Goal: Task Accomplishment & Management: Manage account settings

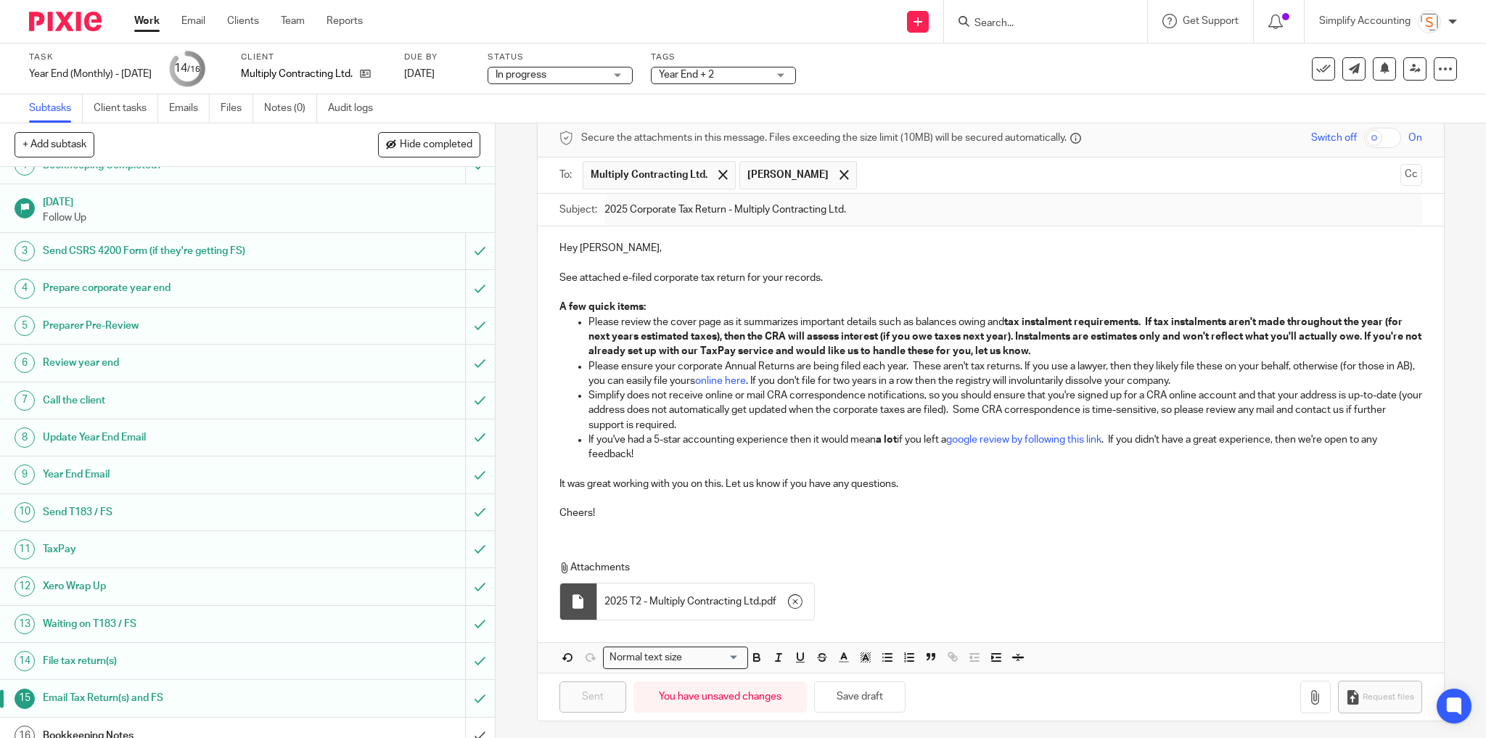
scroll to position [30, 0]
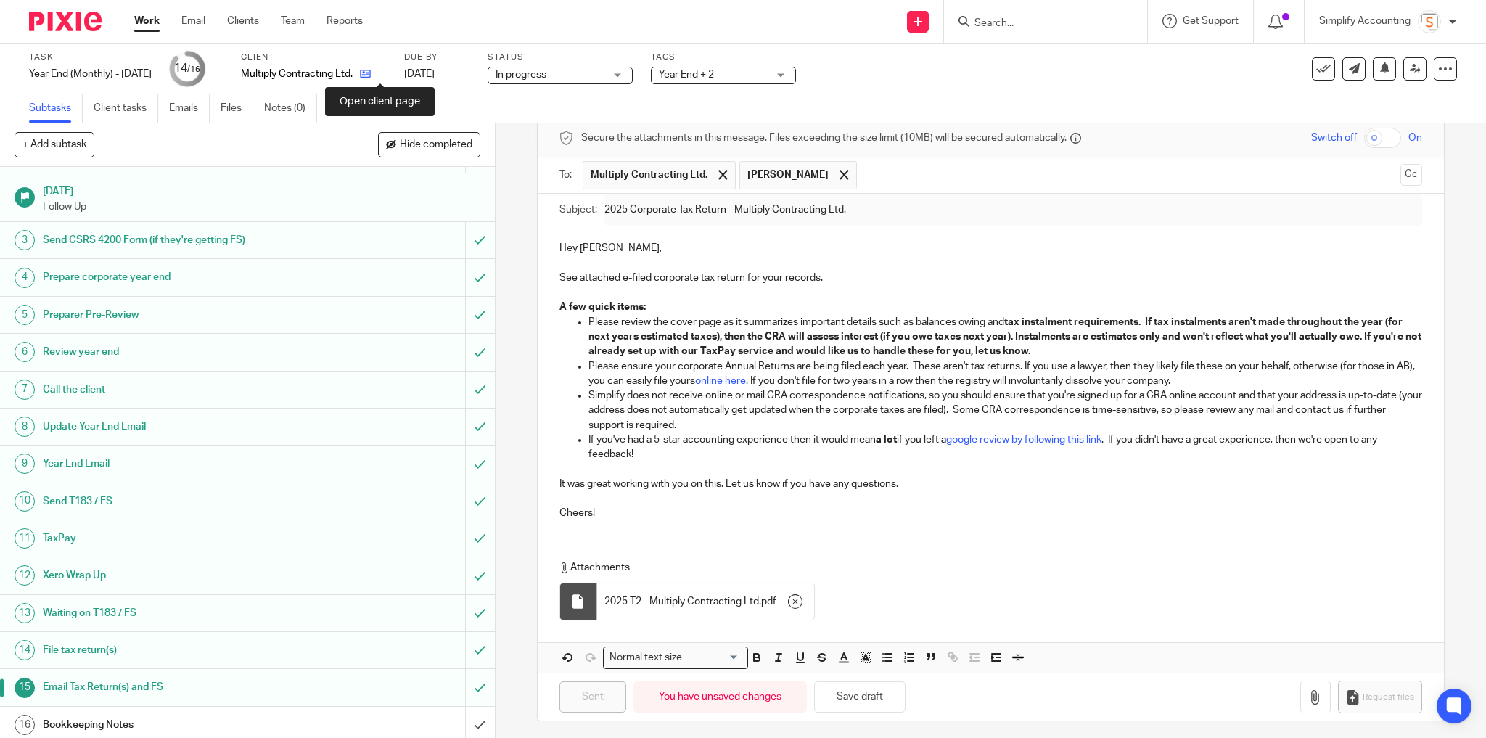
click at [371, 75] on icon at bounding box center [365, 73] width 11 height 11
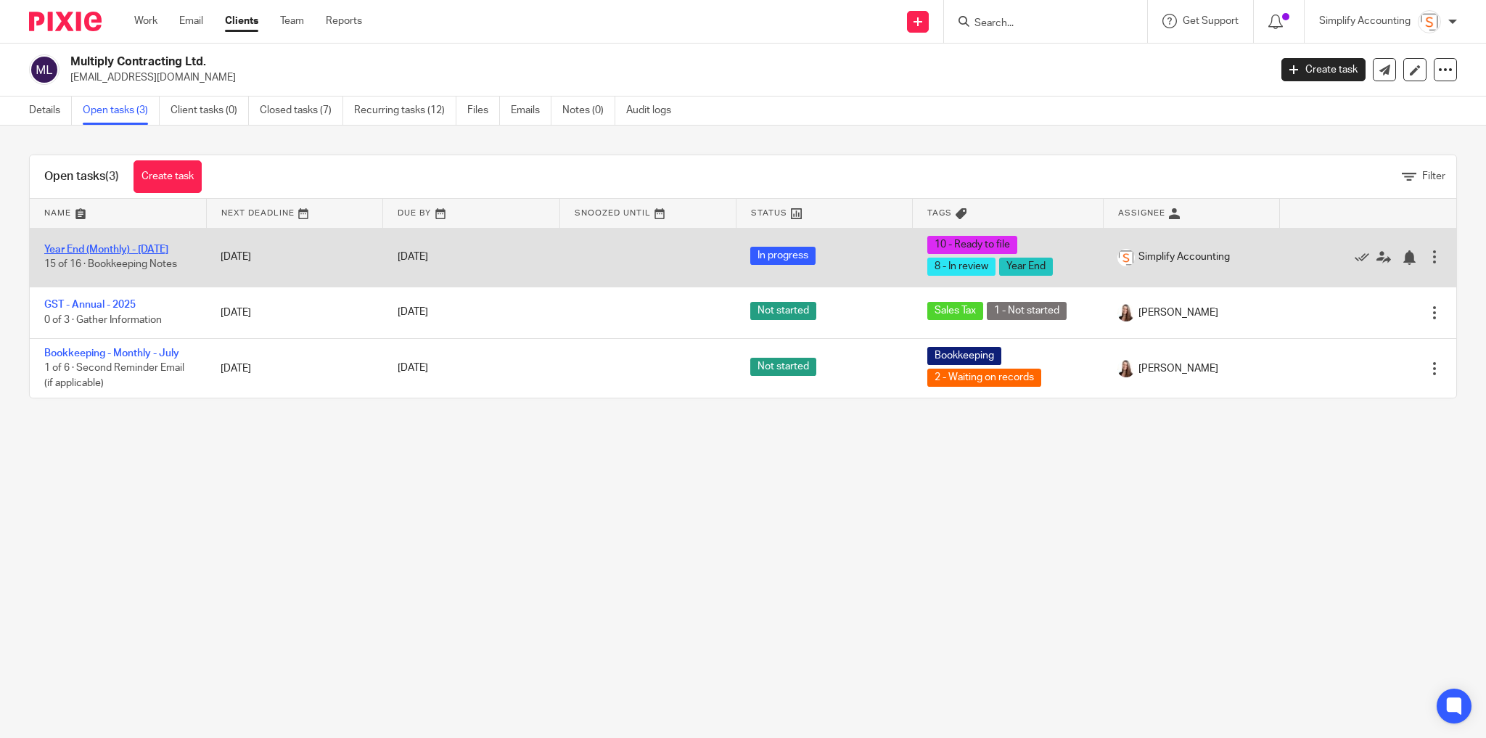
click at [120, 247] on link "Year End (Monthly) - May 2025" at bounding box center [106, 250] width 124 height 10
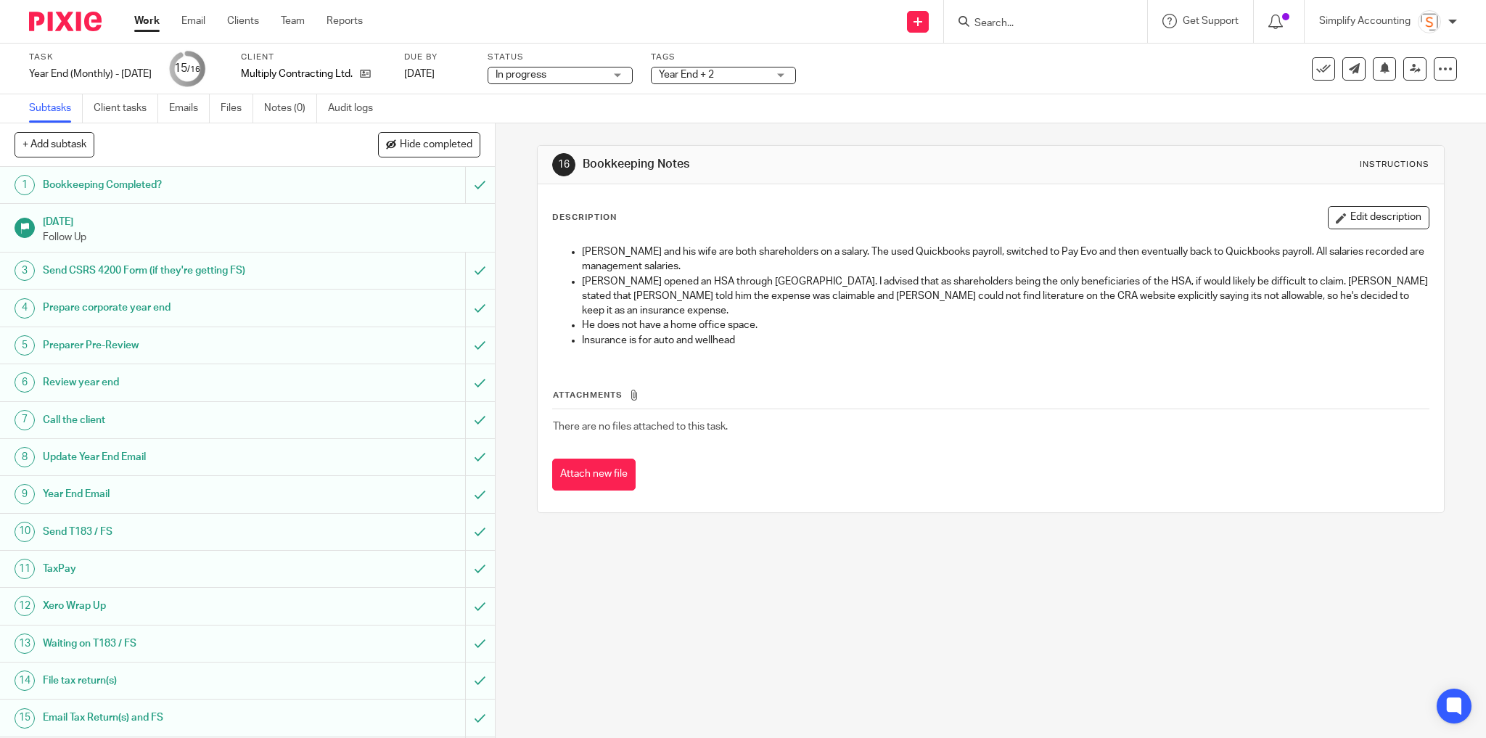
scroll to position [30, 0]
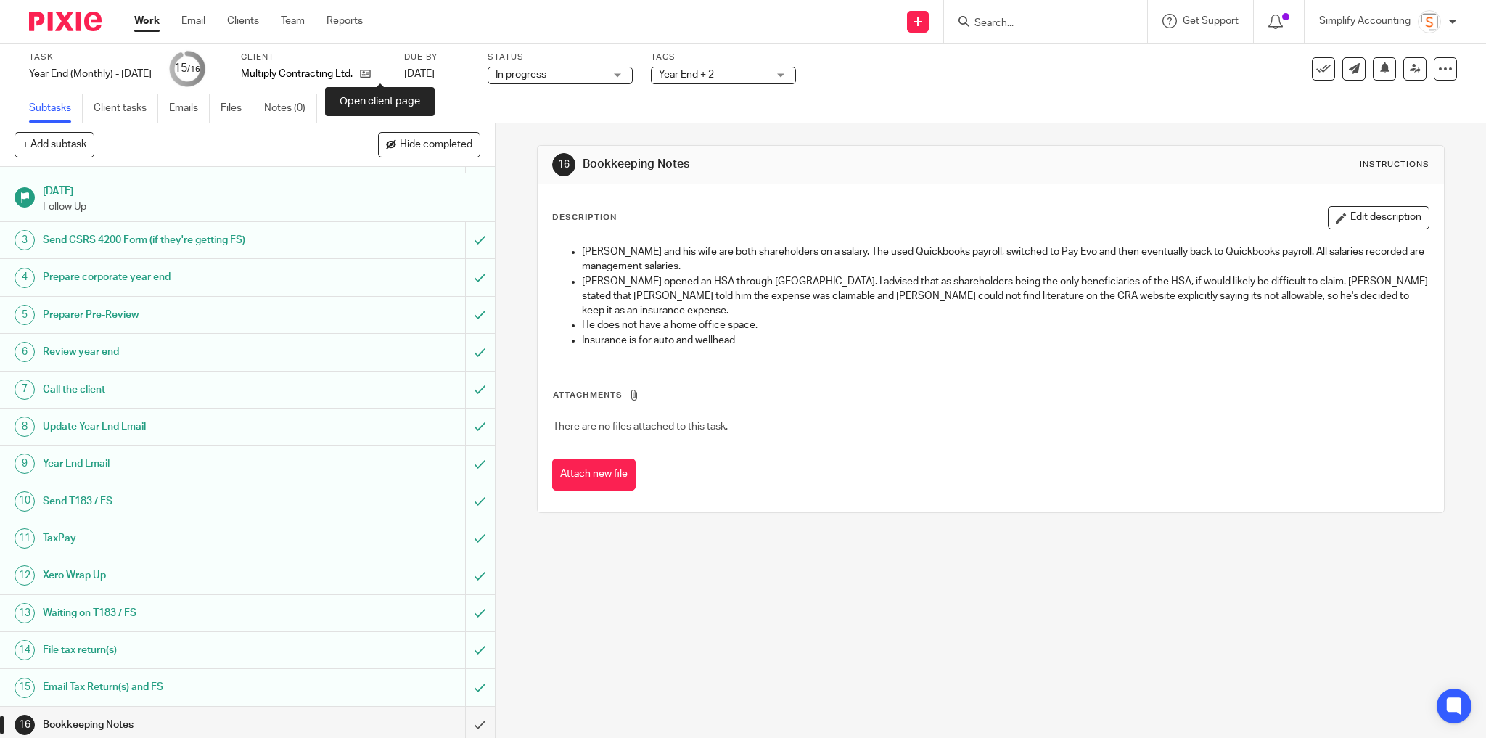
drag, startPoint x: 382, startPoint y: 70, endPoint x: 360, endPoint y: 58, distance: 24.7
click at [371, 70] on icon at bounding box center [365, 73] width 11 height 11
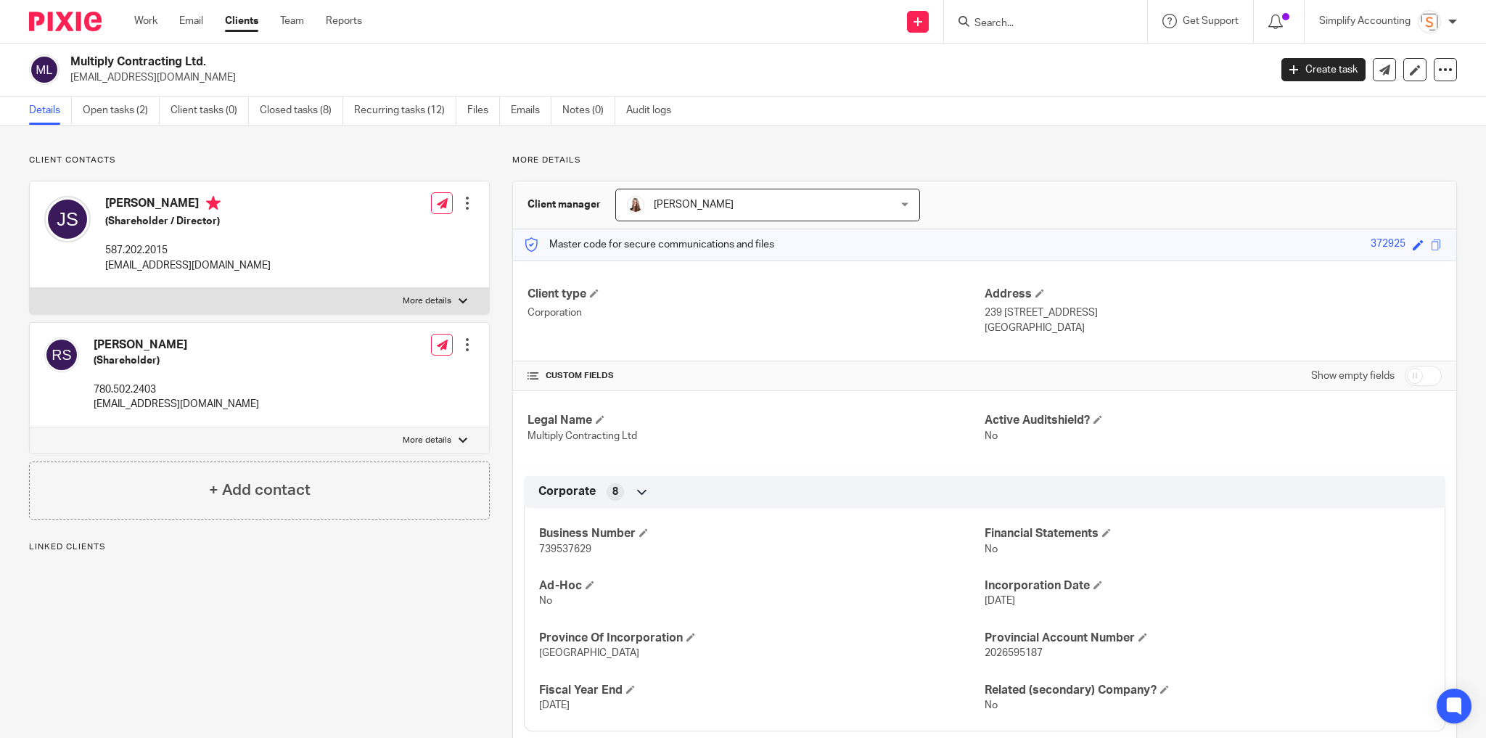
click at [152, 25] on link "Work" at bounding box center [145, 21] width 23 height 15
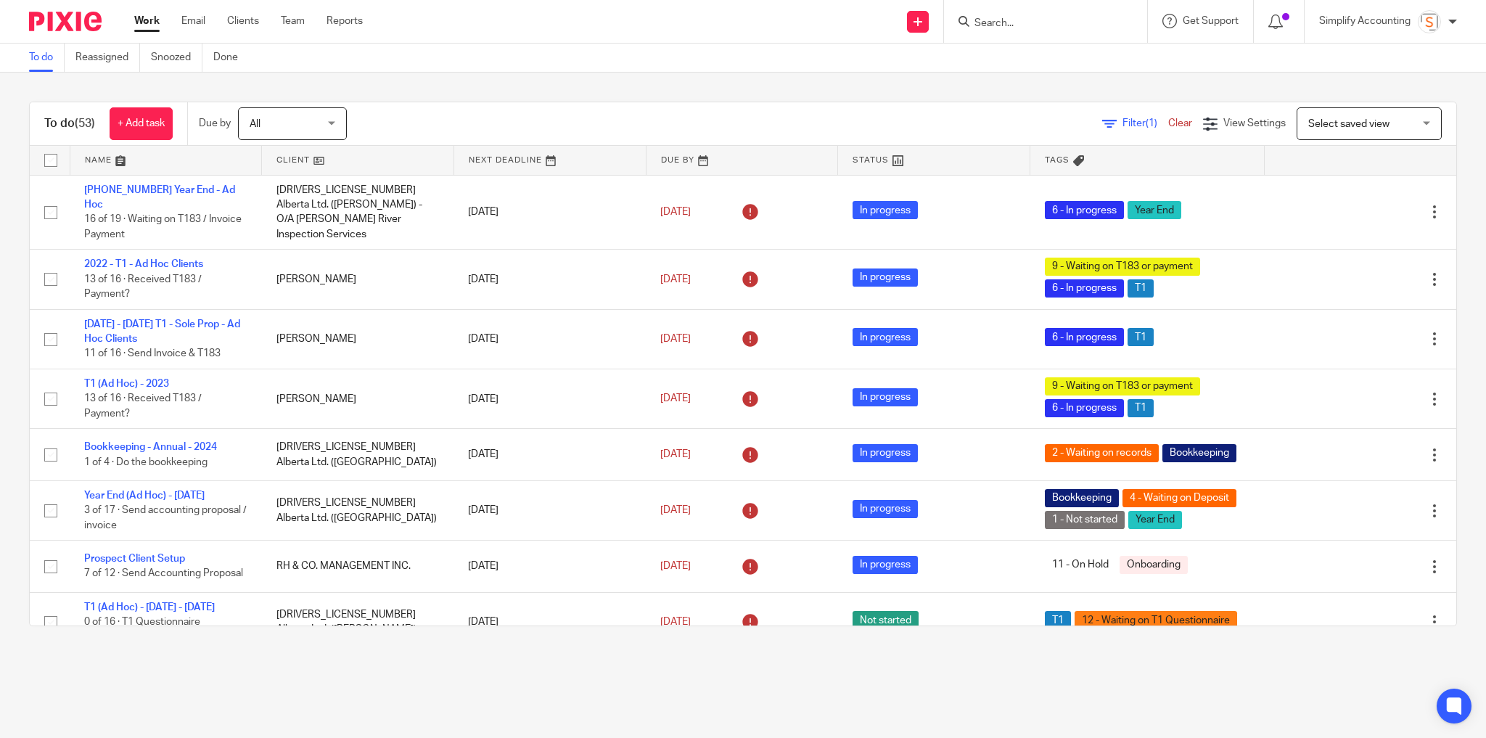
click at [1006, 22] on input "Search" at bounding box center [1038, 23] width 131 height 13
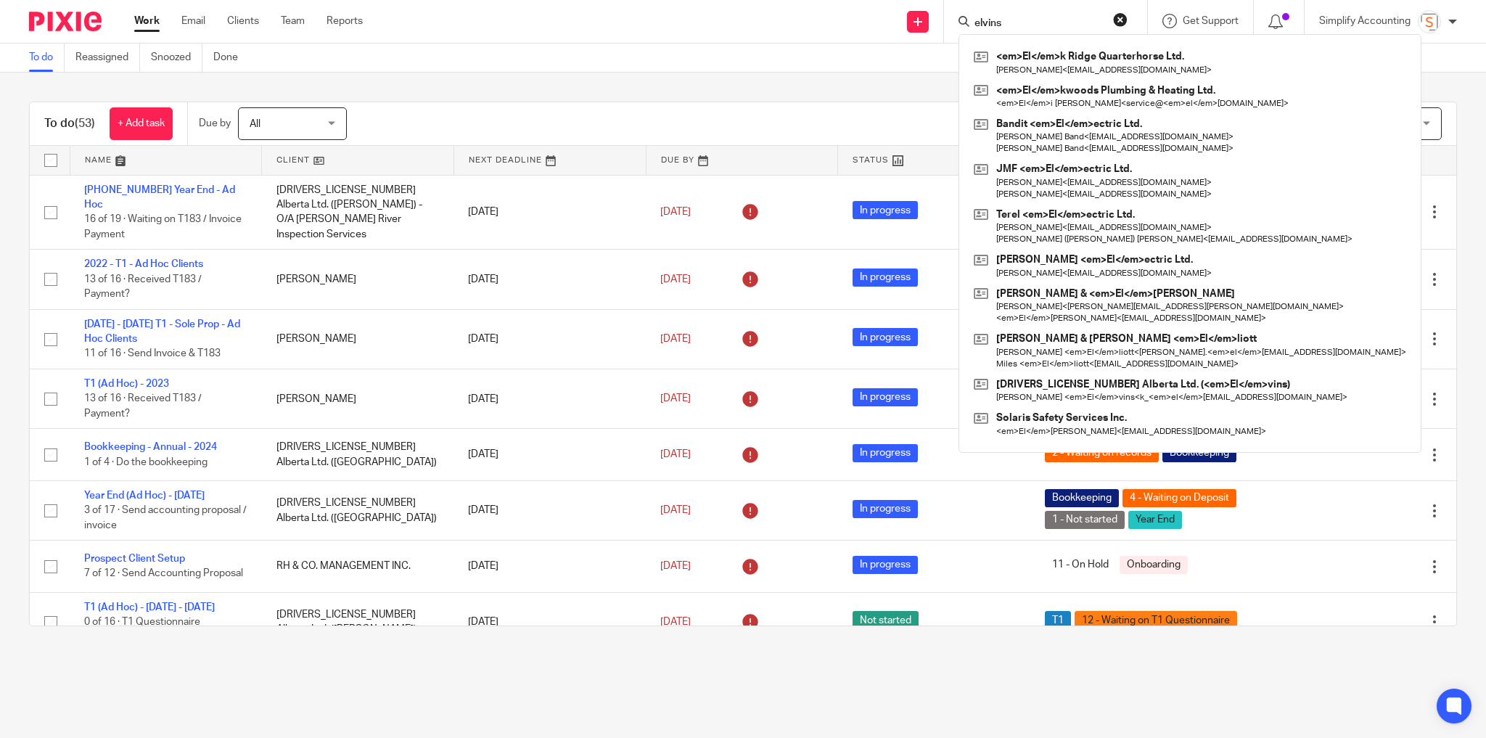
type input "elvins"
click button "submit" at bounding box center [0, 0] width 0 height 0
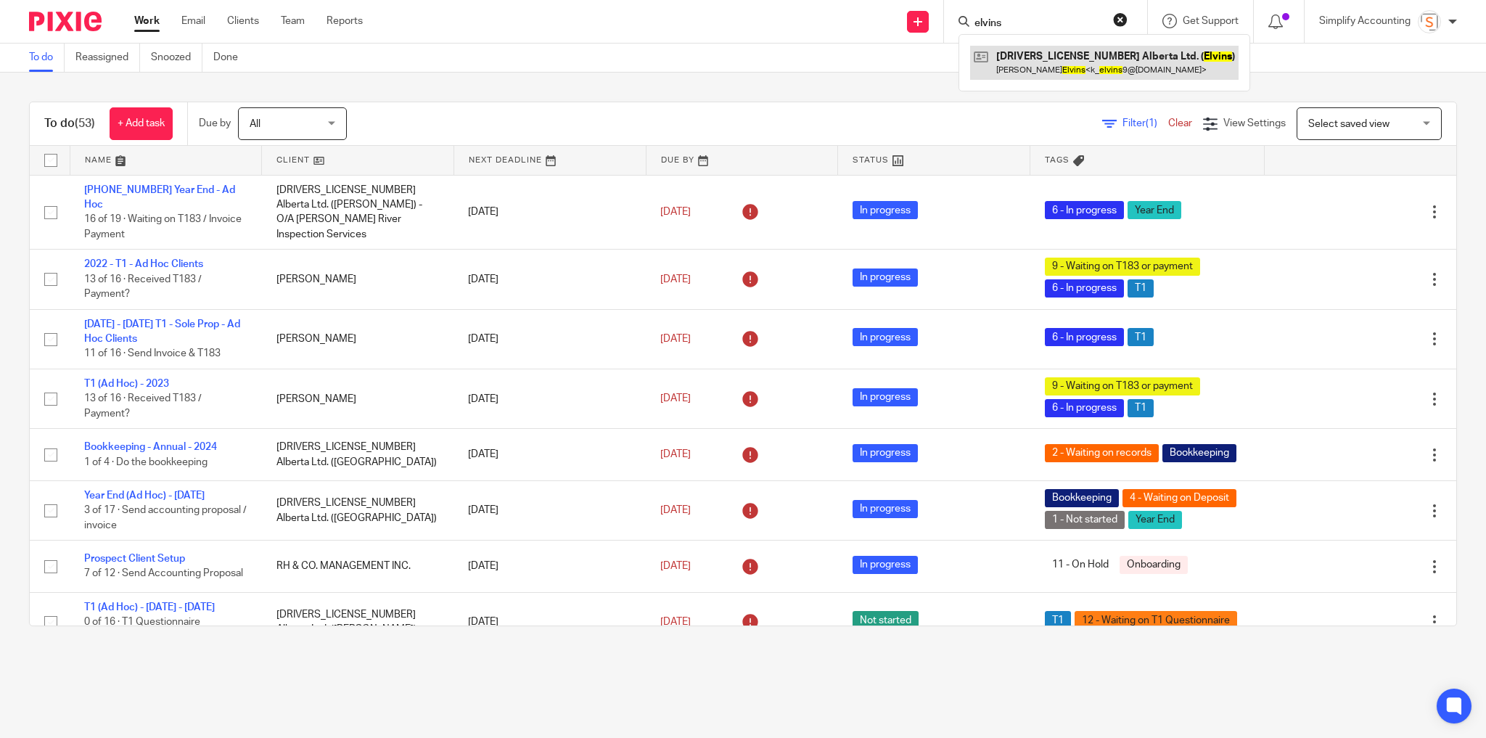
click at [1053, 63] on link at bounding box center [1104, 62] width 269 height 33
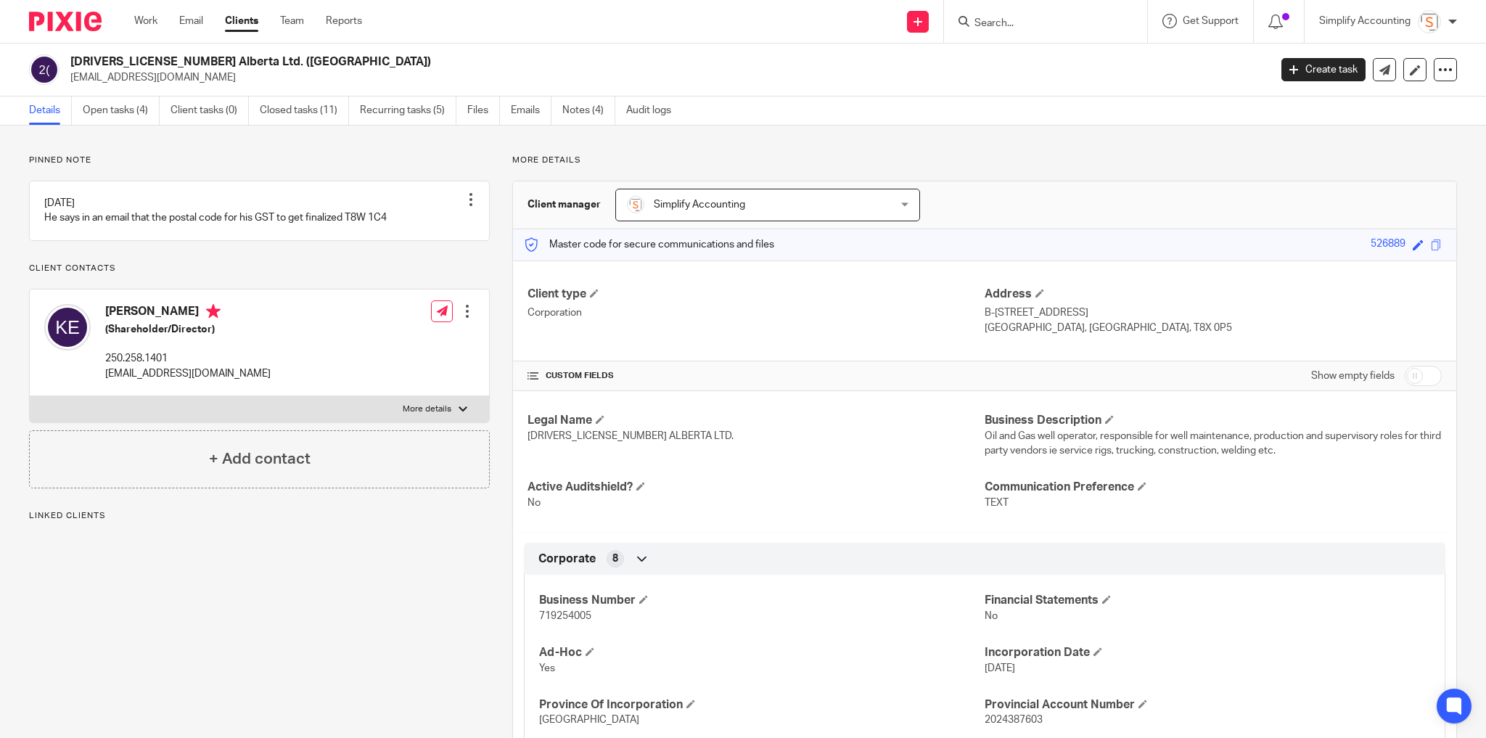
click at [433, 415] on p "More details" at bounding box center [427, 410] width 49 height 12
click at [30, 396] on input "More details" at bounding box center [29, 396] width 1 height 1
checkbox input "true"
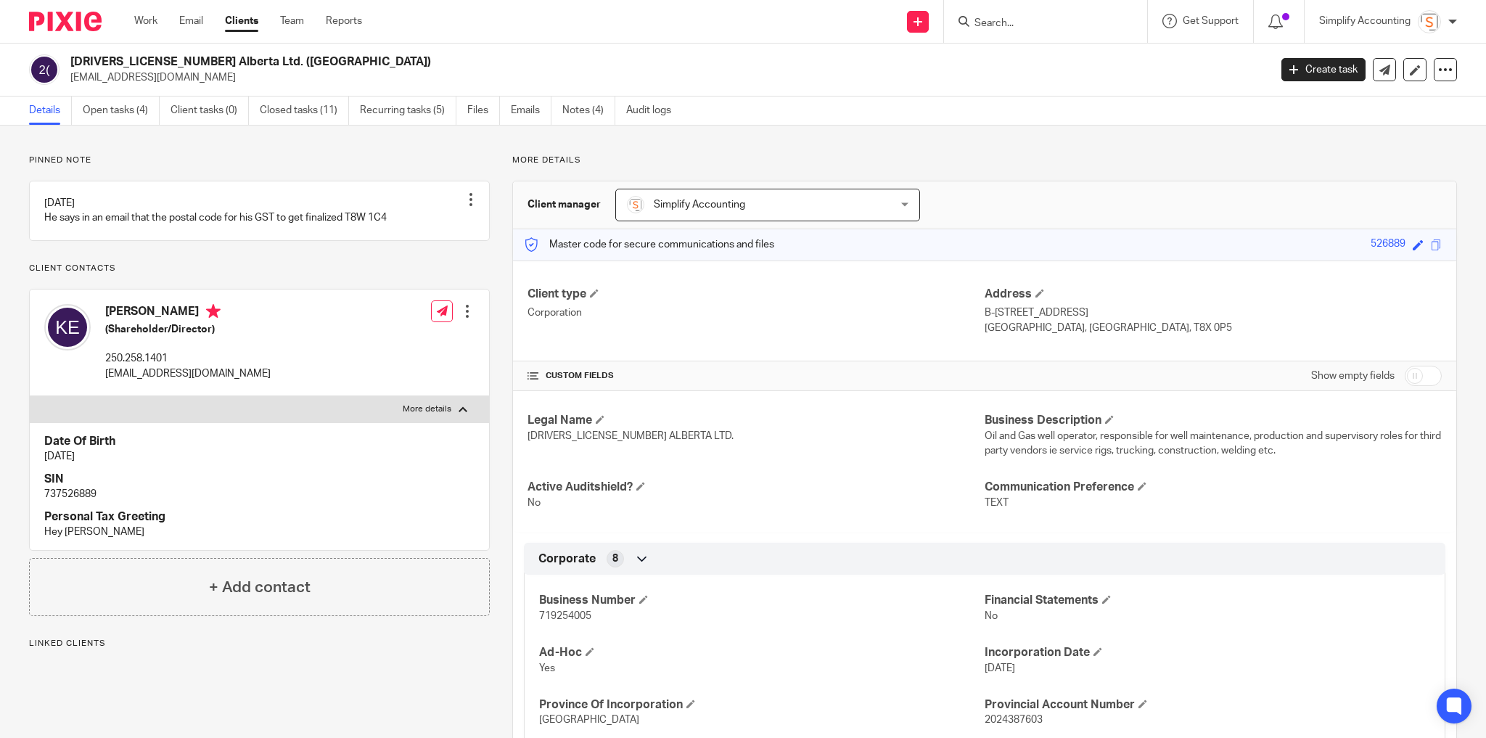
click at [58, 502] on p "737526889" at bounding box center [259, 494] width 430 height 15
copy p "737526889"
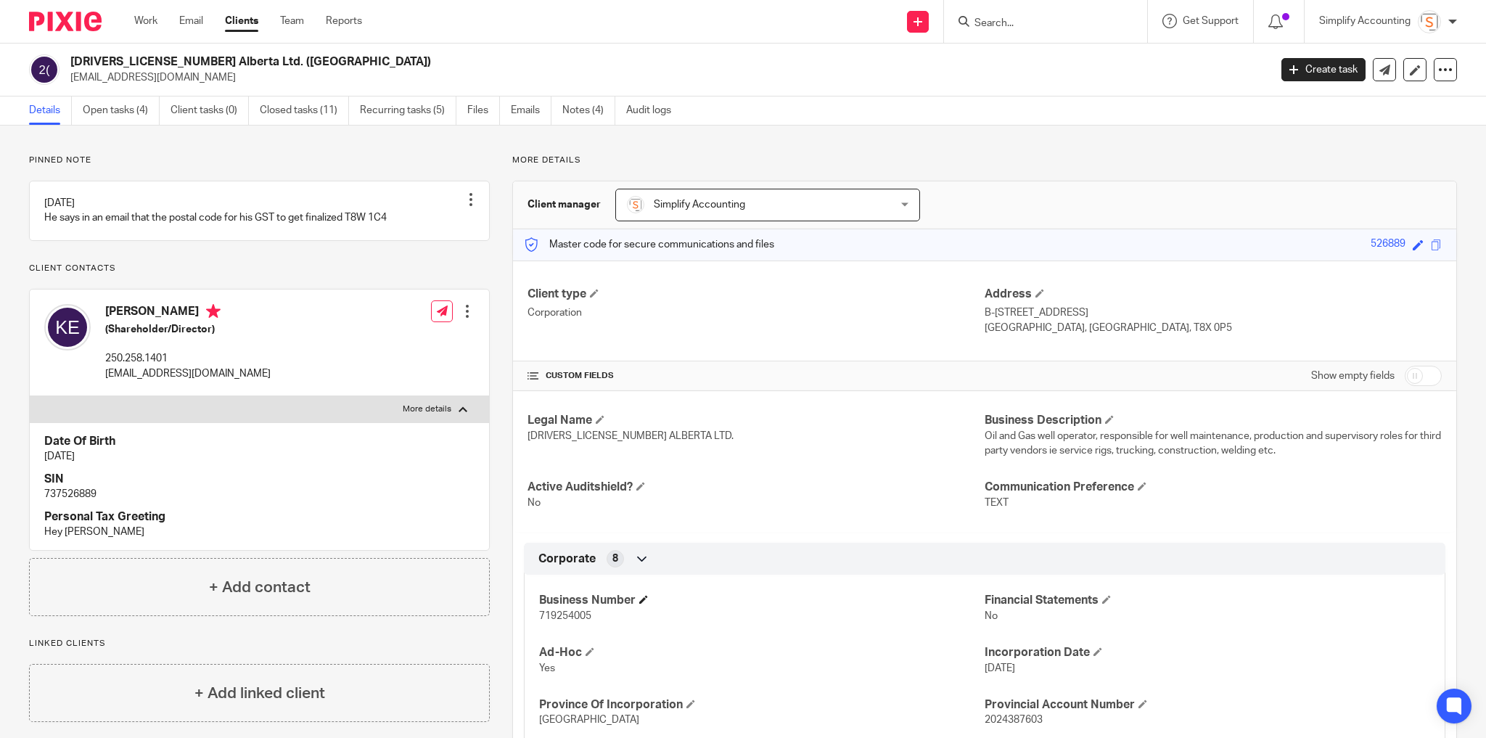
click at [571, 609] on p "719254005" at bounding box center [762, 616] width 446 height 15
click at [570, 605] on h4 "Business Number" at bounding box center [762, 600] width 446 height 15
click at [570, 614] on span "719254005" at bounding box center [565, 616] width 52 height 10
copy span "719254005"
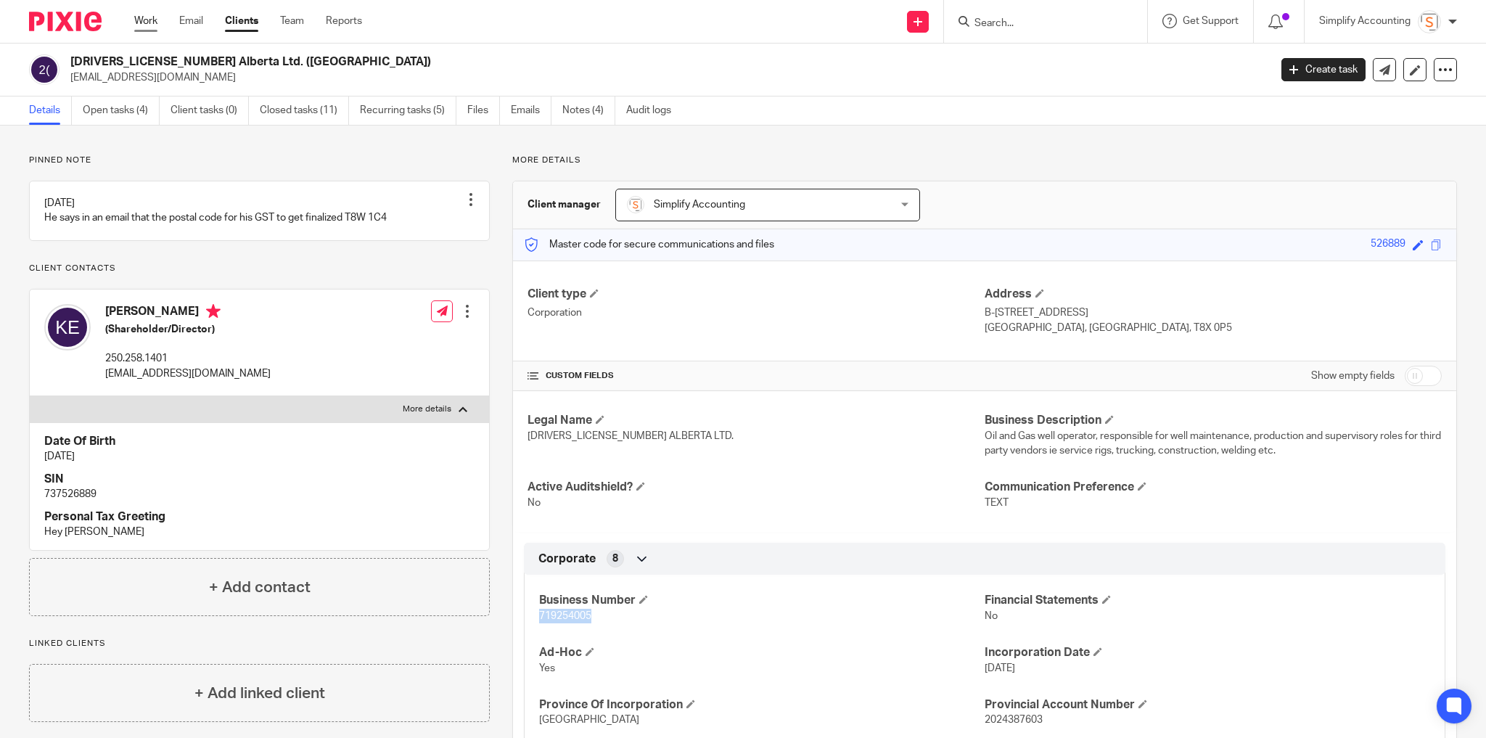
click at [143, 19] on link "Work" at bounding box center [145, 21] width 23 height 15
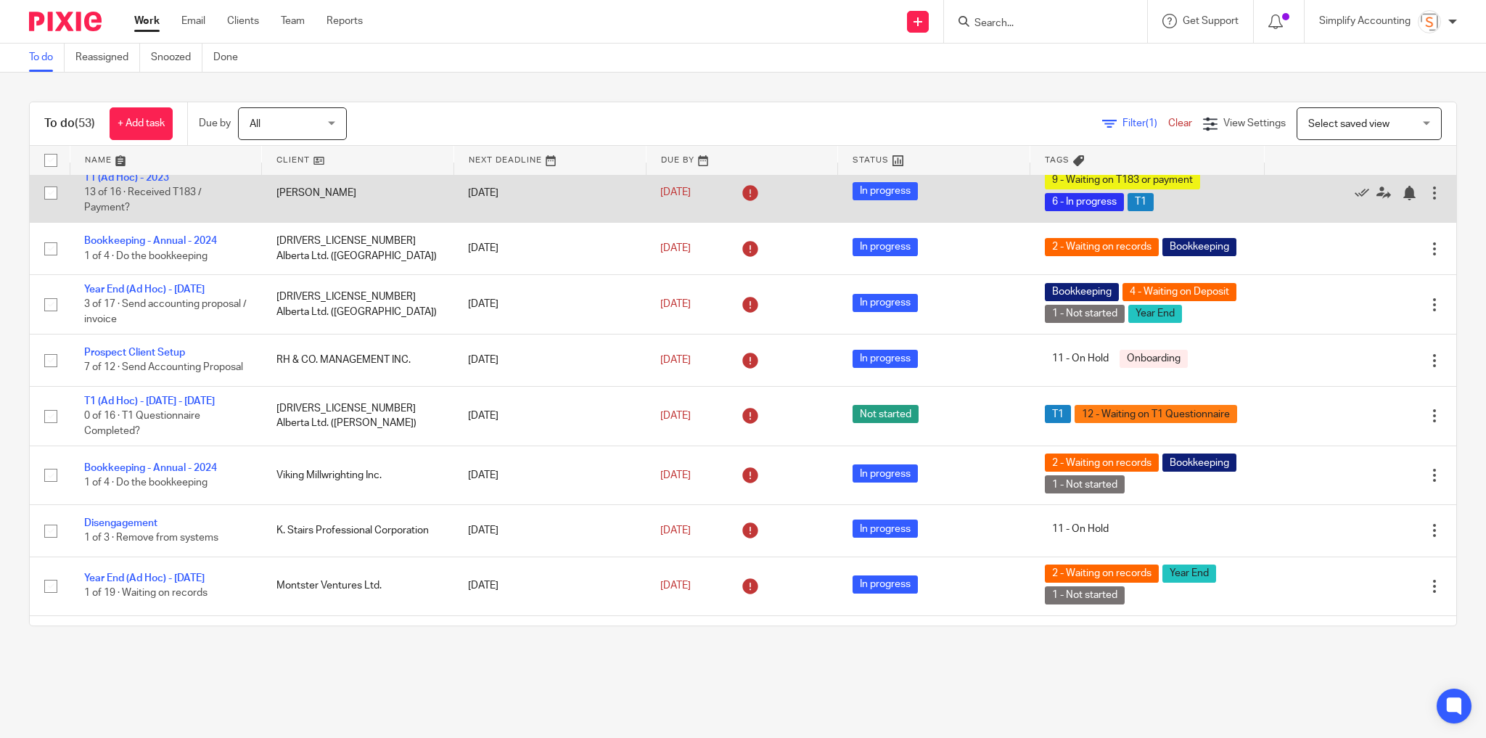
scroll to position [232, 0]
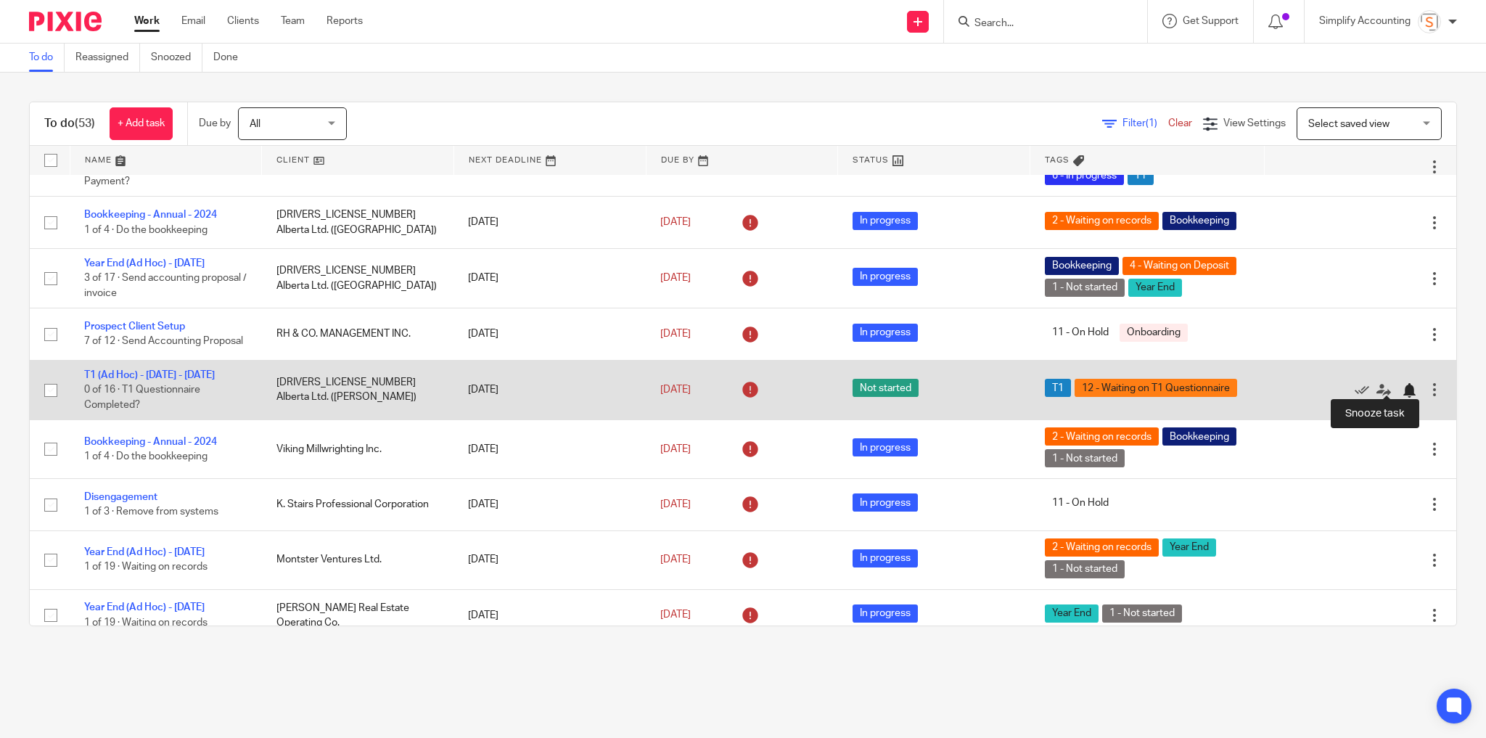
click at [1402, 383] on div at bounding box center [1409, 390] width 15 height 15
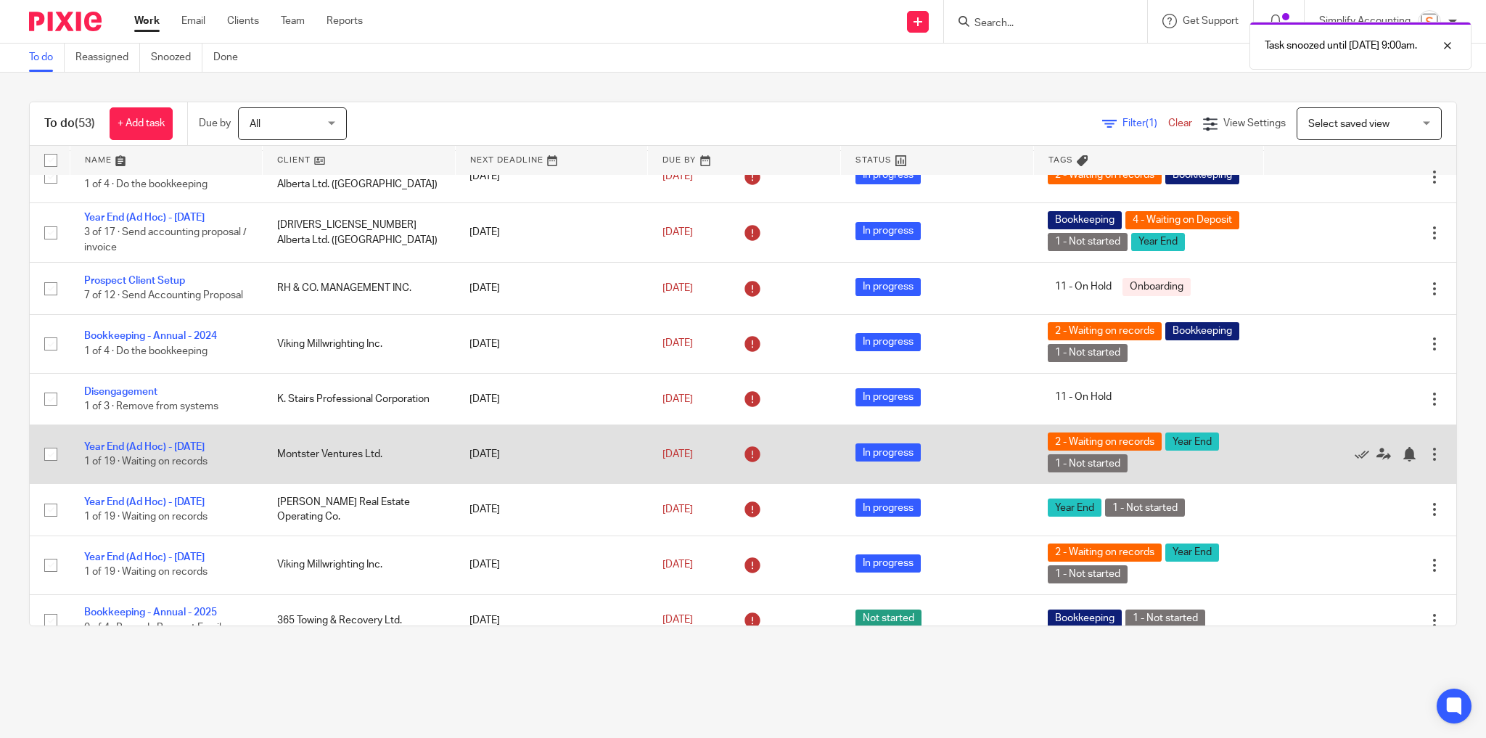
scroll to position [348, 0]
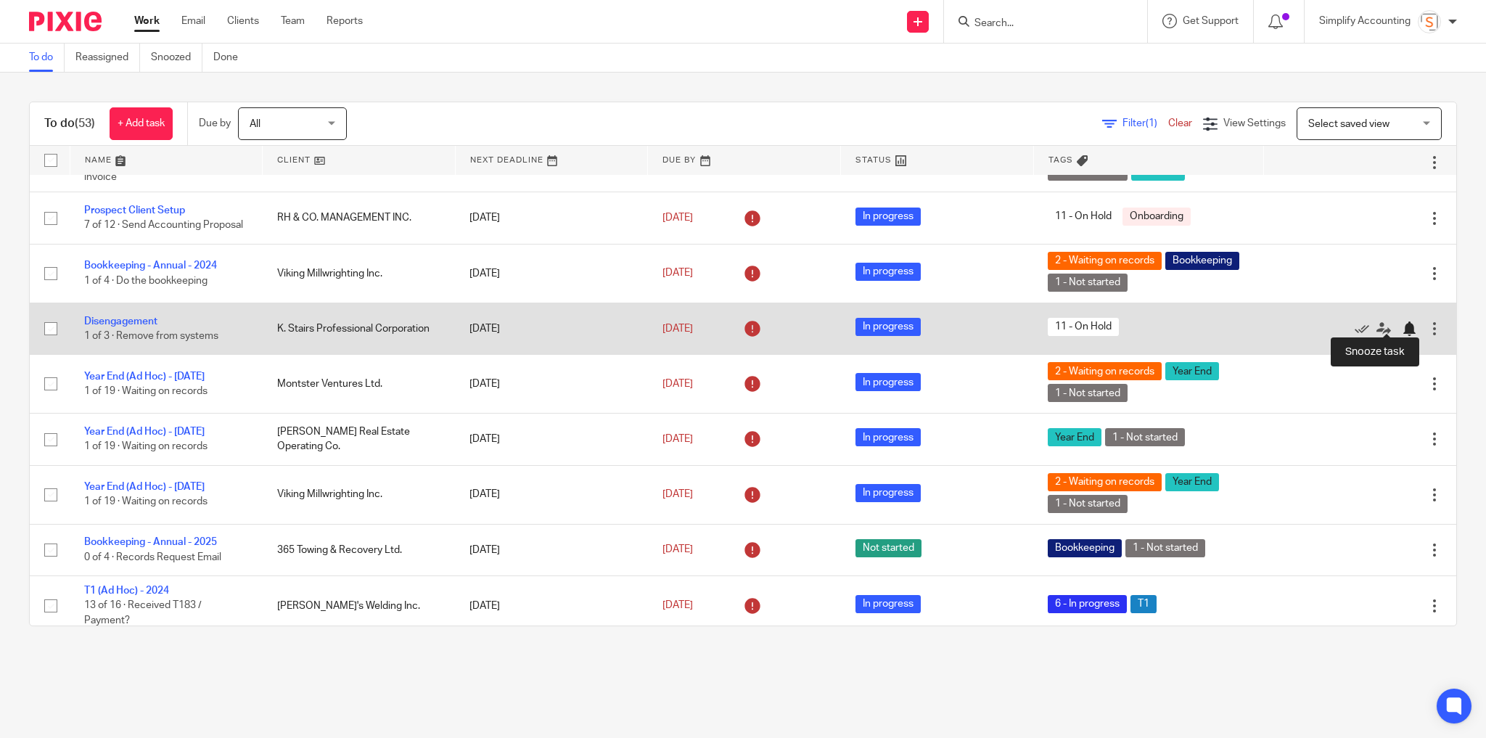
click at [1402, 322] on div at bounding box center [1409, 329] width 15 height 15
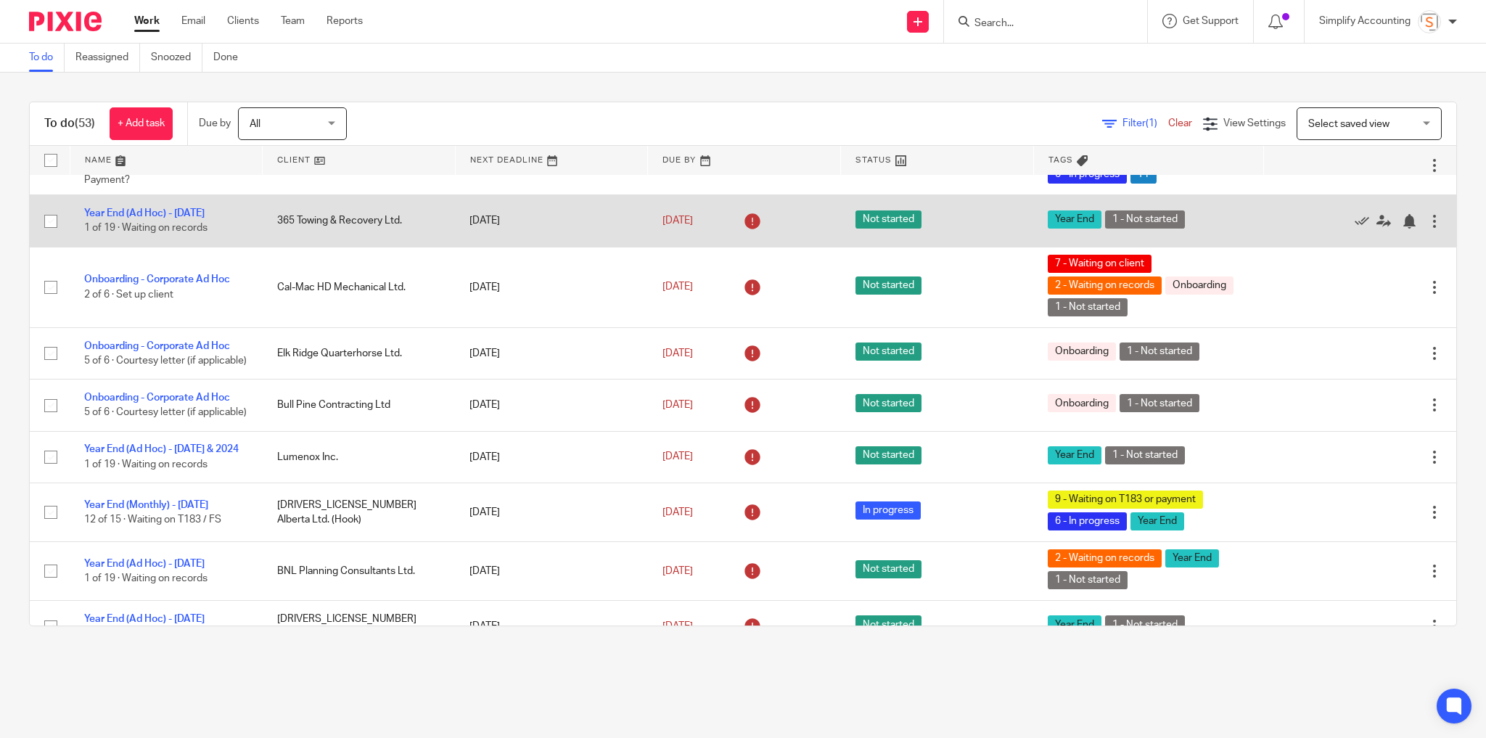
scroll to position [929, 0]
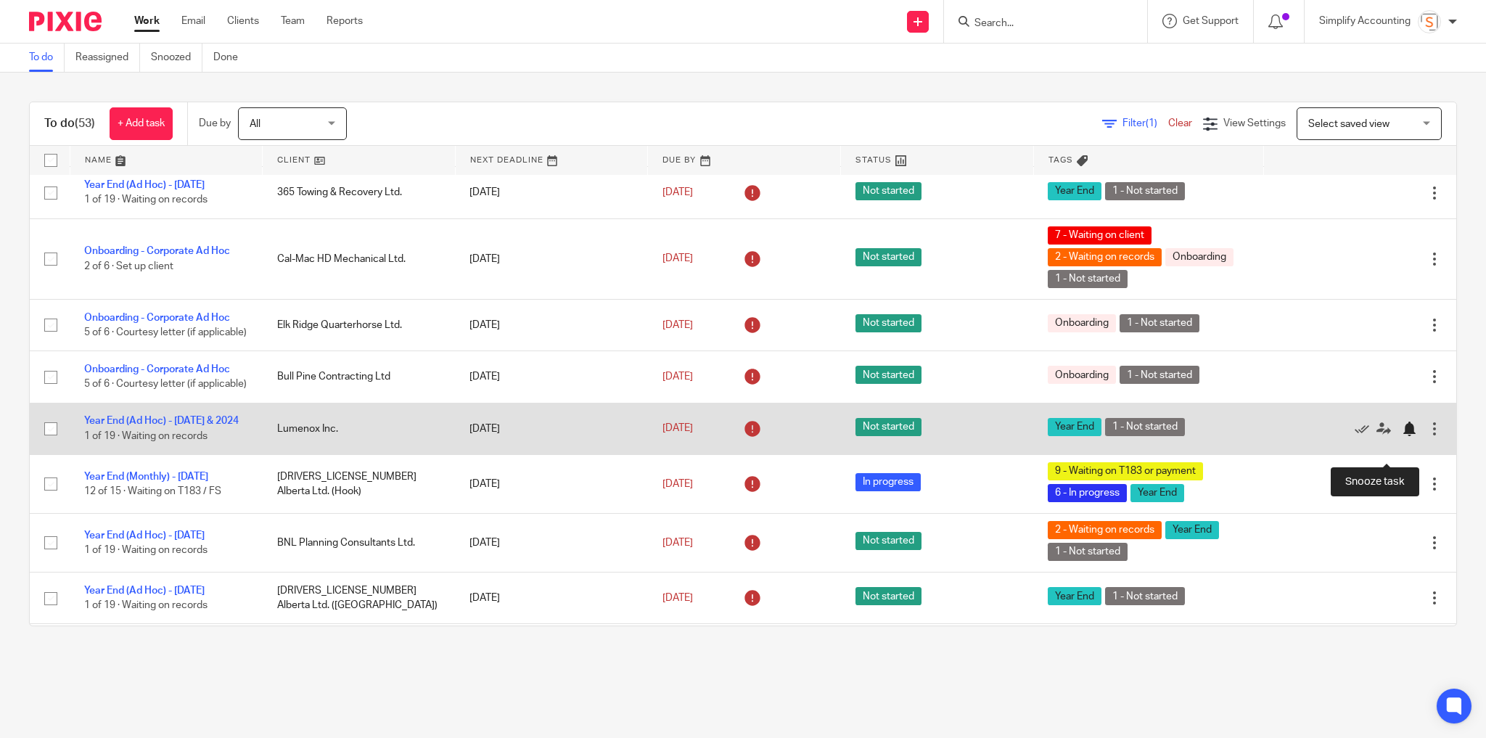
click at [1402, 436] on div at bounding box center [1409, 429] width 15 height 15
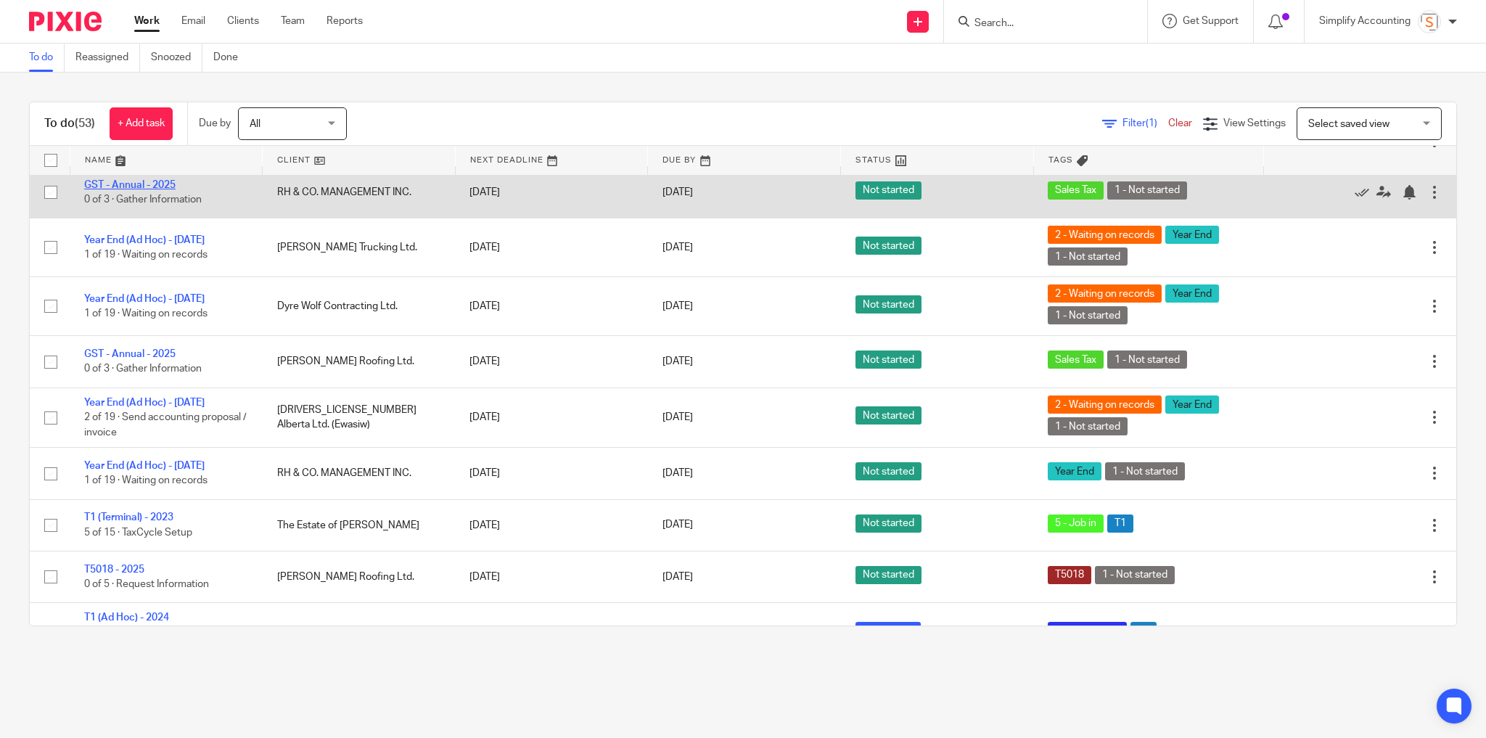
scroll to position [2323, 0]
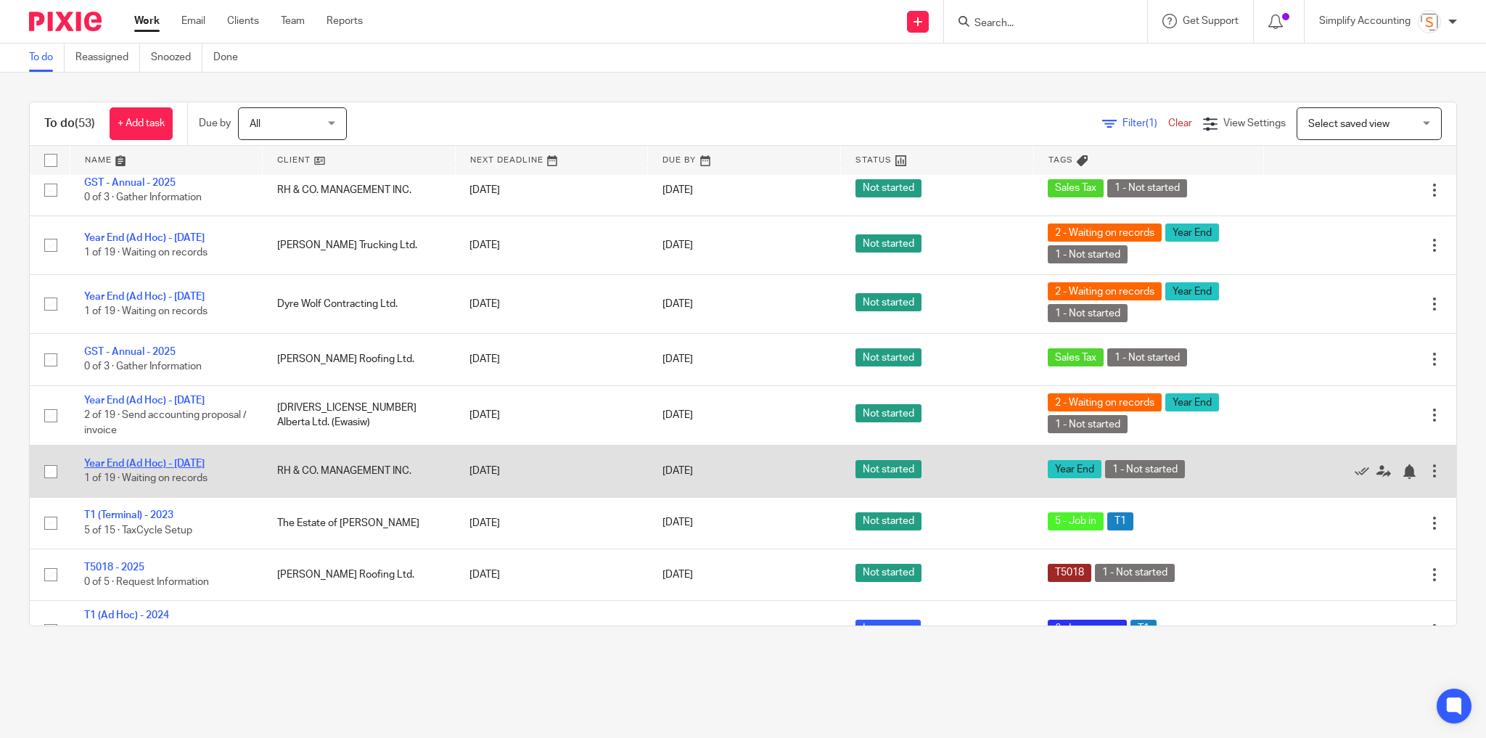
click at [156, 469] on link "Year End (Ad Hoc) - July 2025" at bounding box center [144, 464] width 120 height 10
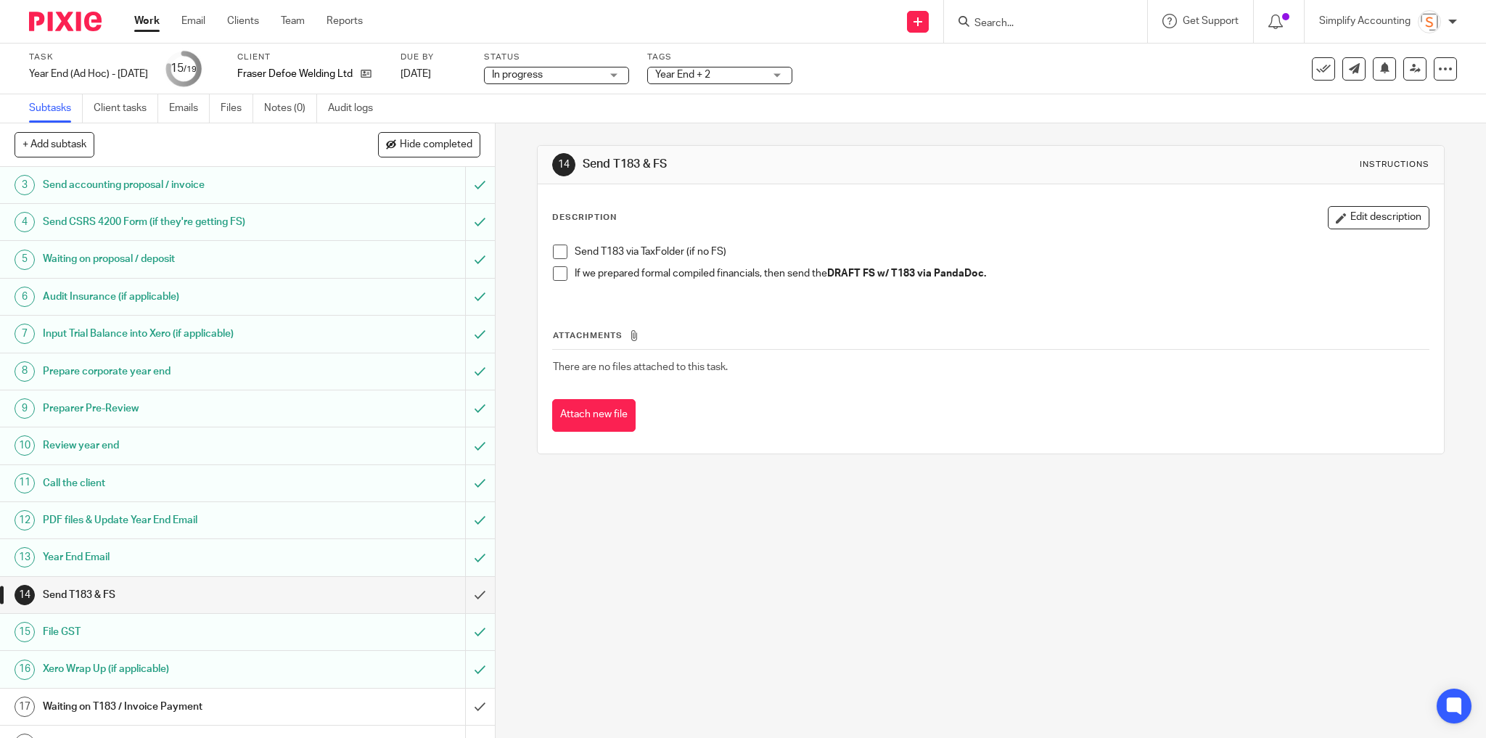
scroll to position [131, 0]
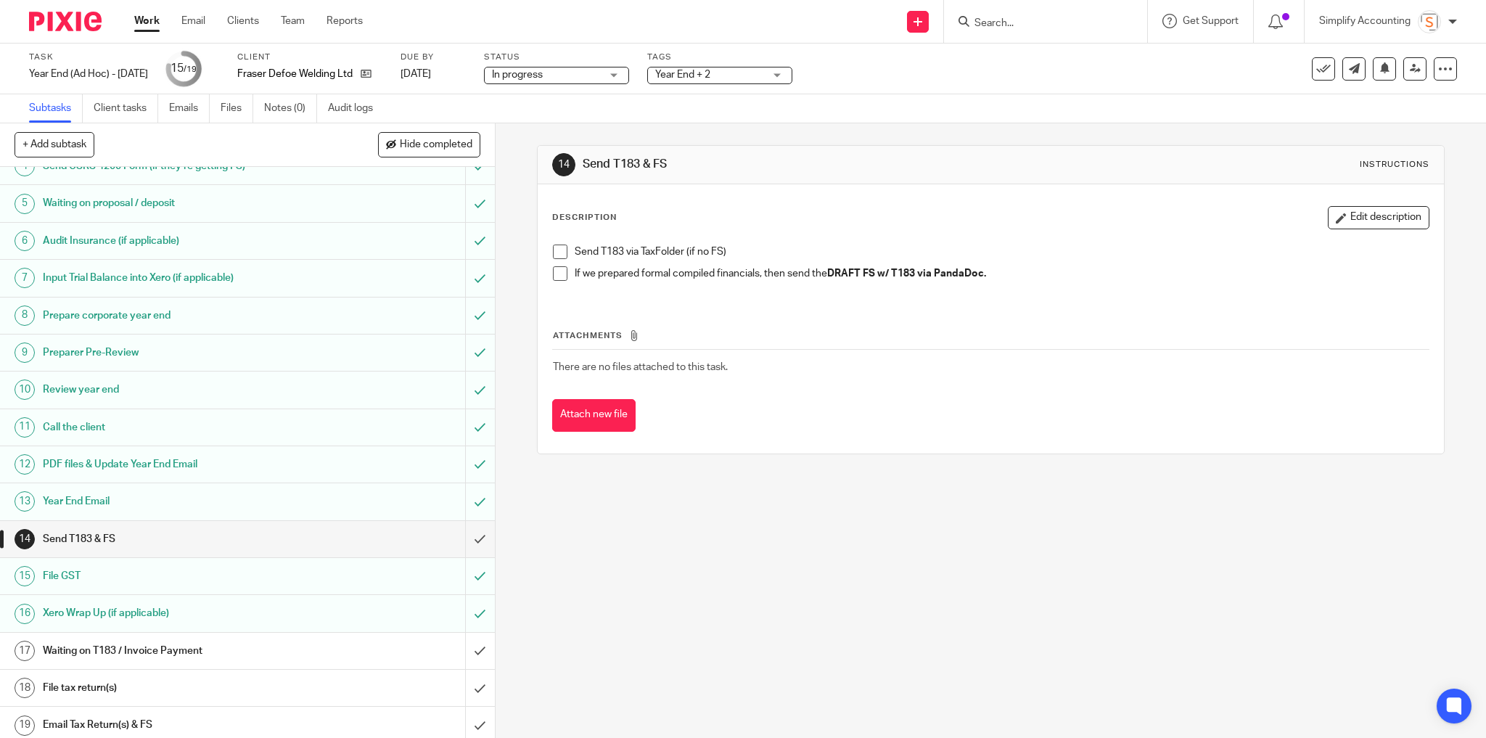
click at [258, 654] on h1 "Waiting on T183 / Invoice Payment" at bounding box center [179, 651] width 272 height 22
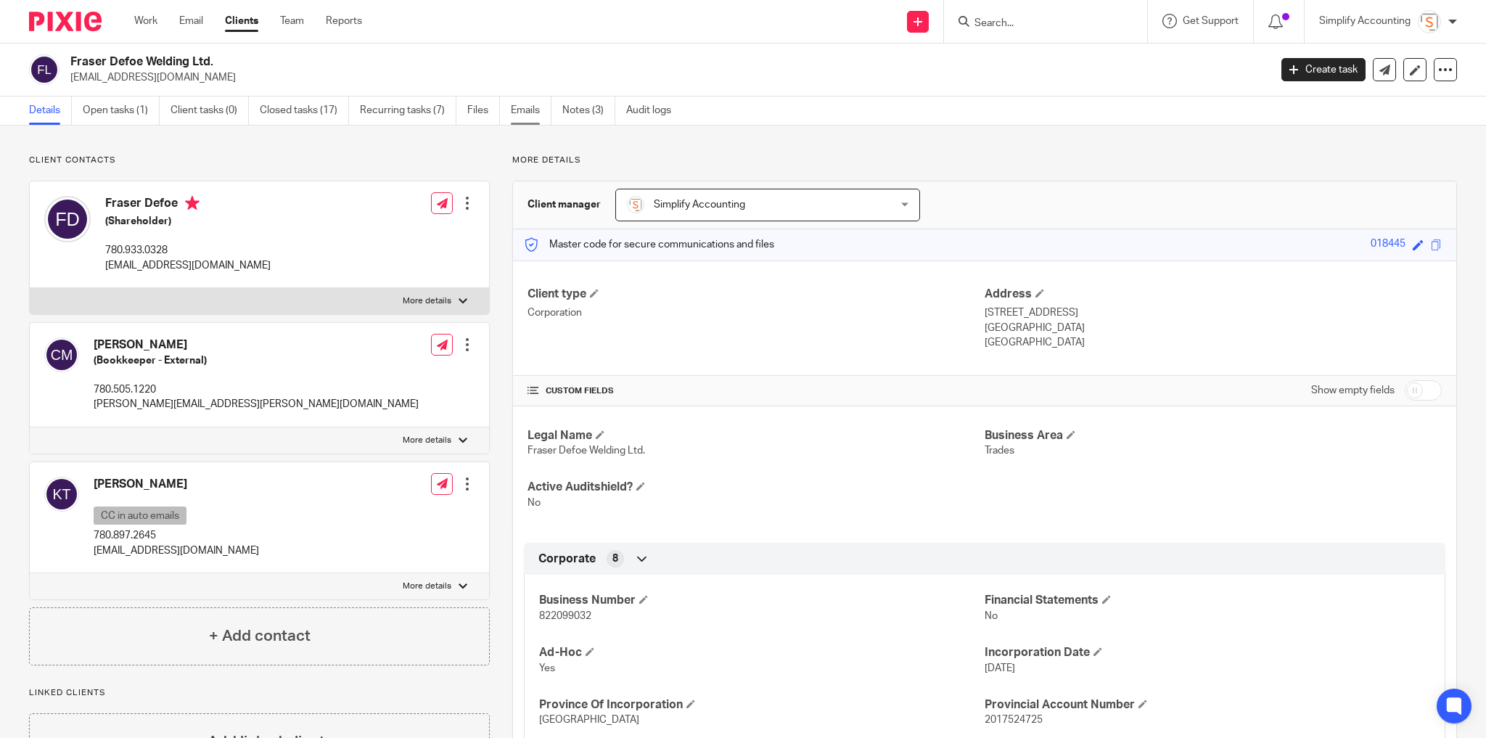
click at [533, 101] on link "Emails" at bounding box center [531, 111] width 41 height 28
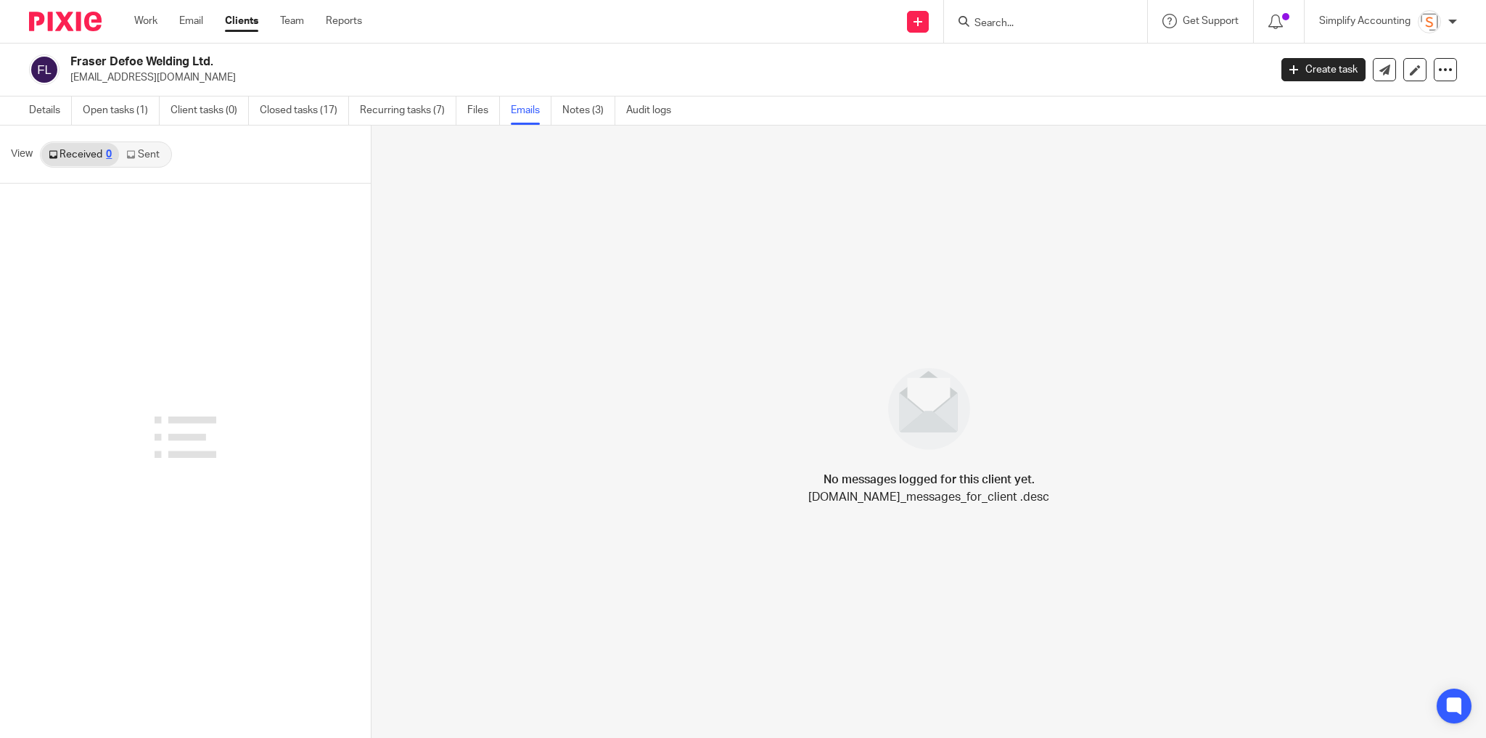
click at [147, 160] on link "Sent" at bounding box center [144, 154] width 51 height 23
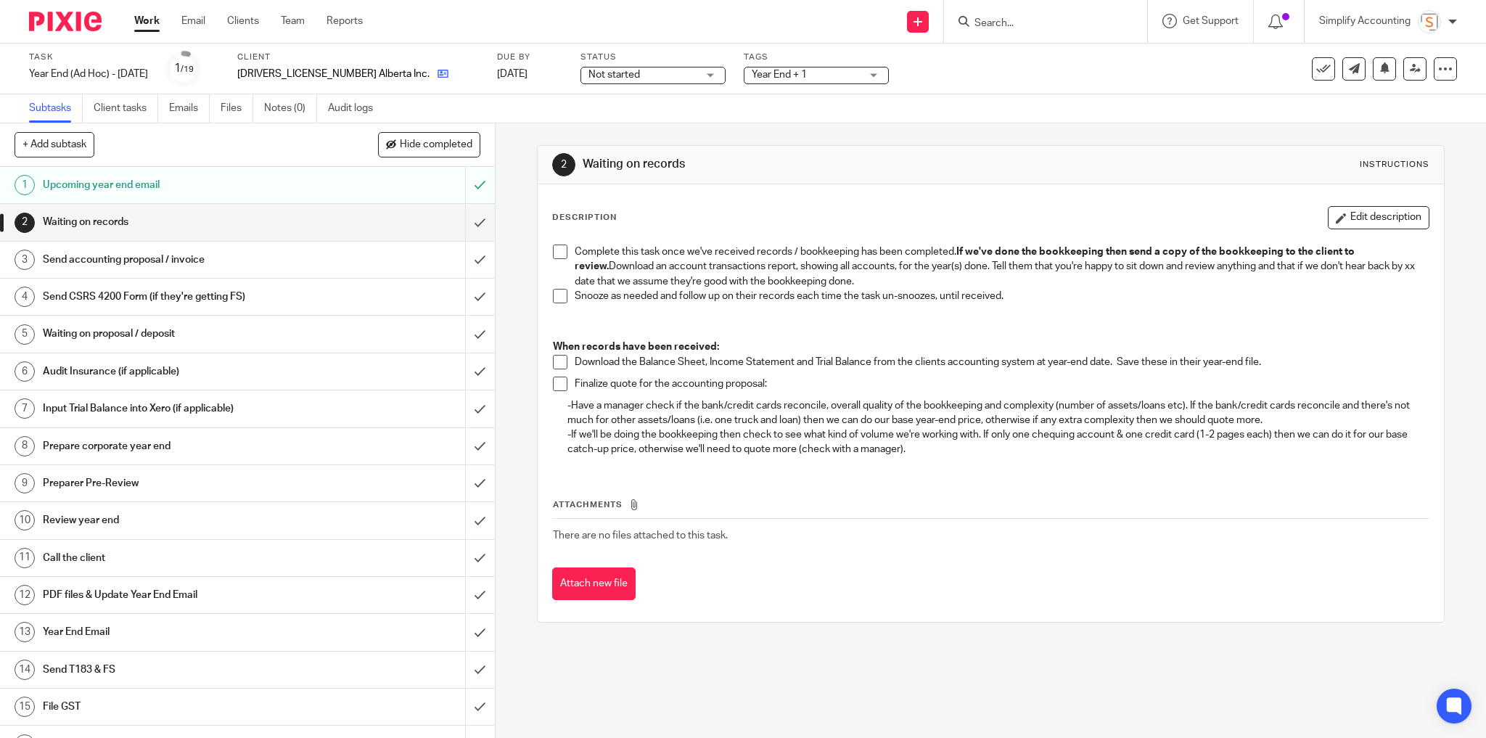
click at [438, 75] on icon at bounding box center [443, 73] width 11 height 11
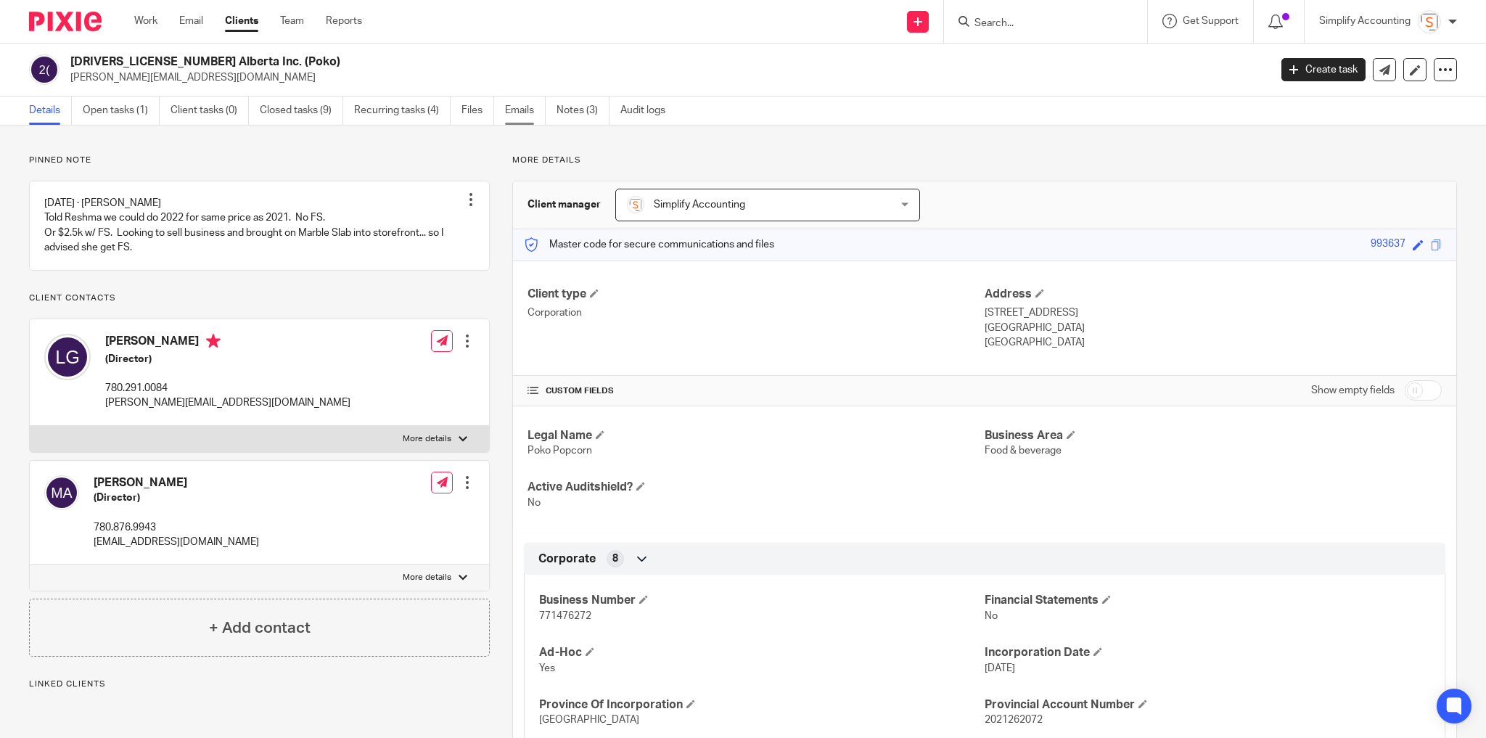
click at [520, 112] on link "Emails" at bounding box center [525, 111] width 41 height 28
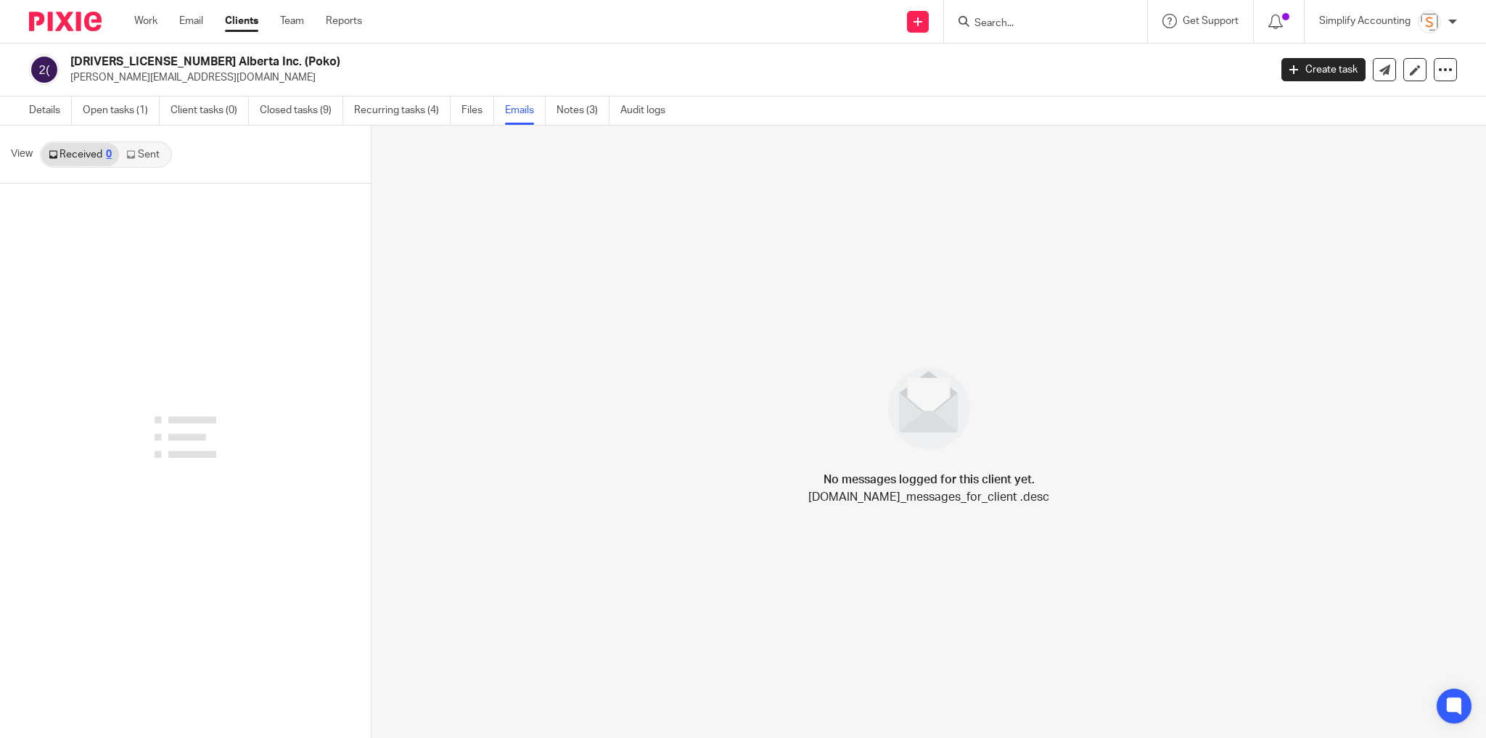
click at [157, 155] on link "Sent" at bounding box center [144, 154] width 51 height 23
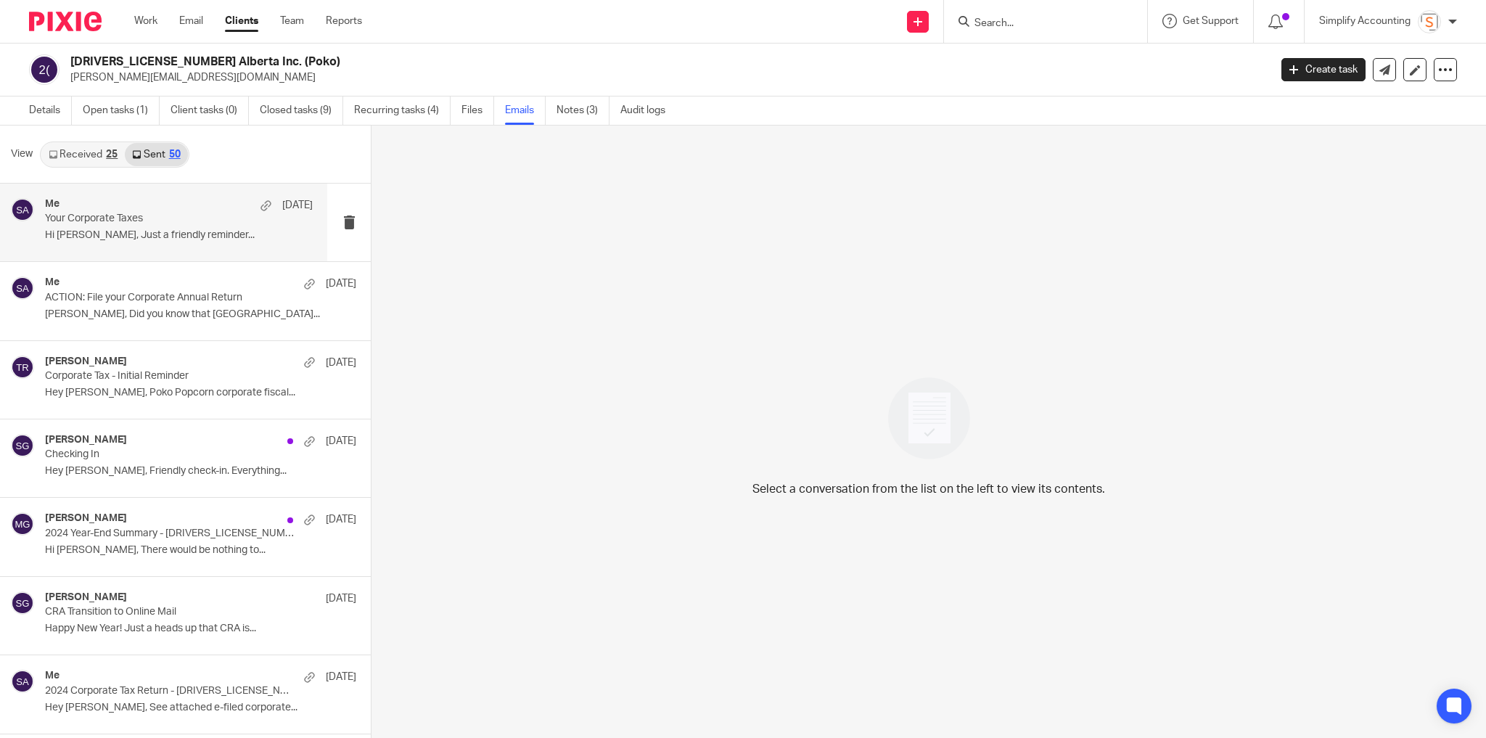
click at [168, 218] on p "Your Corporate Taxes" at bounding box center [152, 219] width 214 height 12
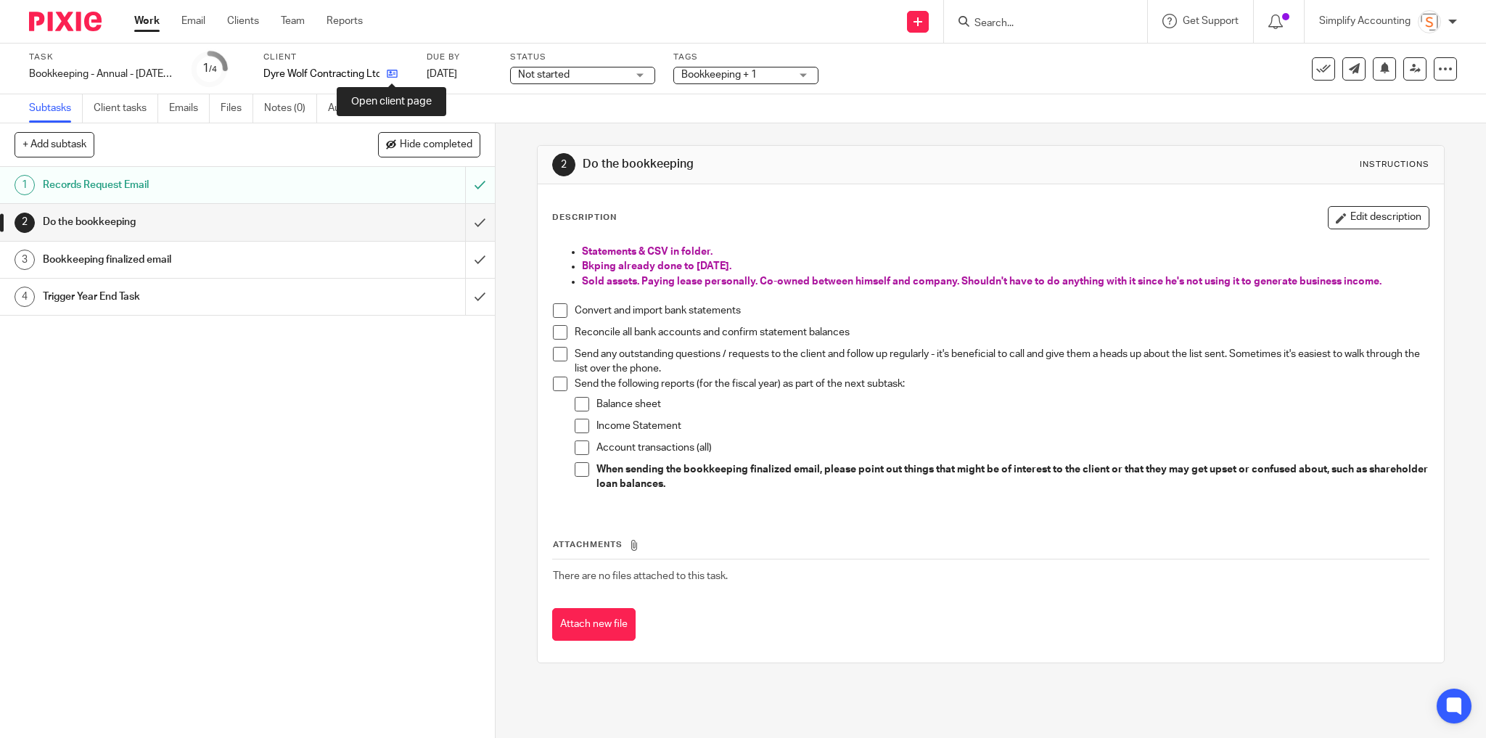
click at [389, 74] on icon at bounding box center [392, 73] width 11 height 11
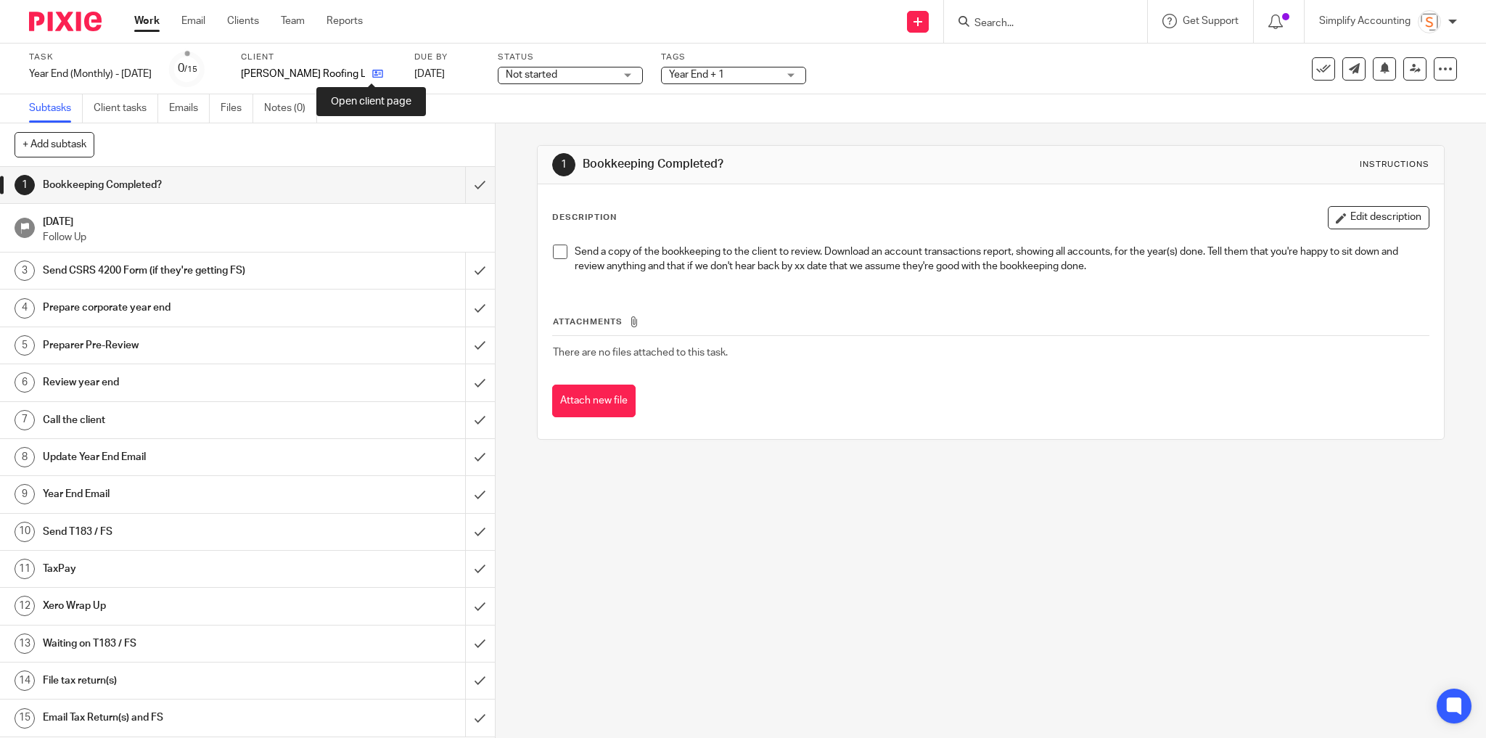
click at [374, 75] on icon at bounding box center [377, 73] width 11 height 11
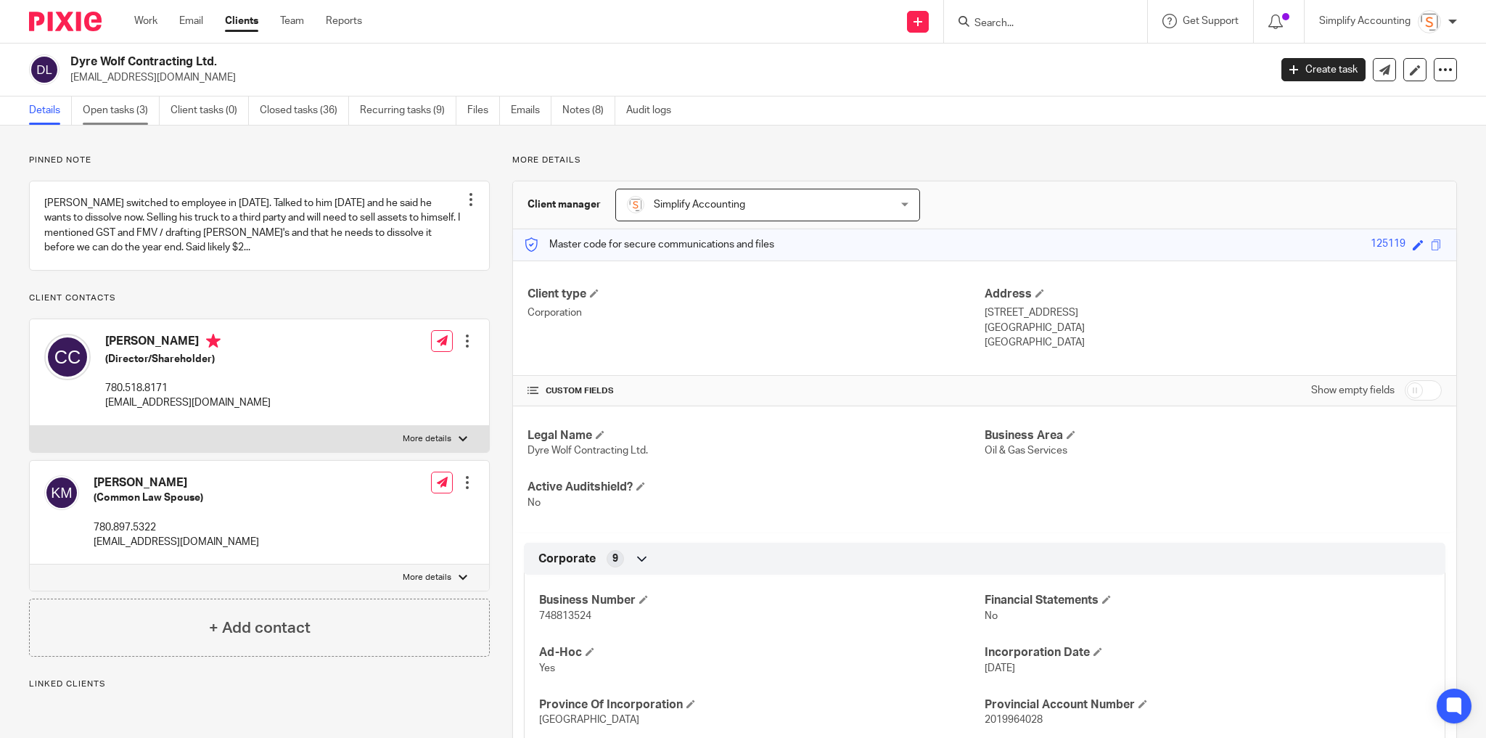
click at [135, 110] on link "Open tasks (3)" at bounding box center [121, 111] width 77 height 28
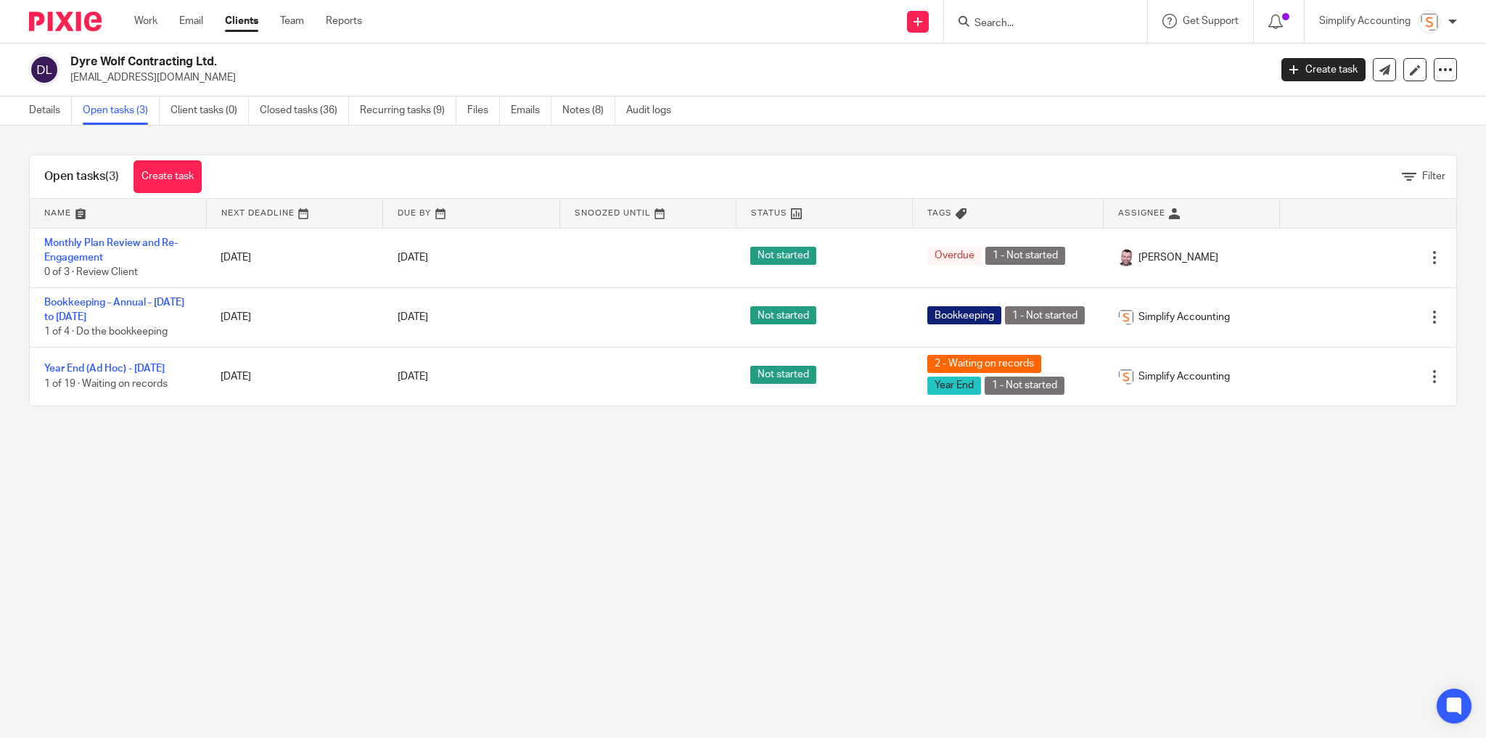
click at [534, 104] on link "Emails" at bounding box center [531, 111] width 41 height 28
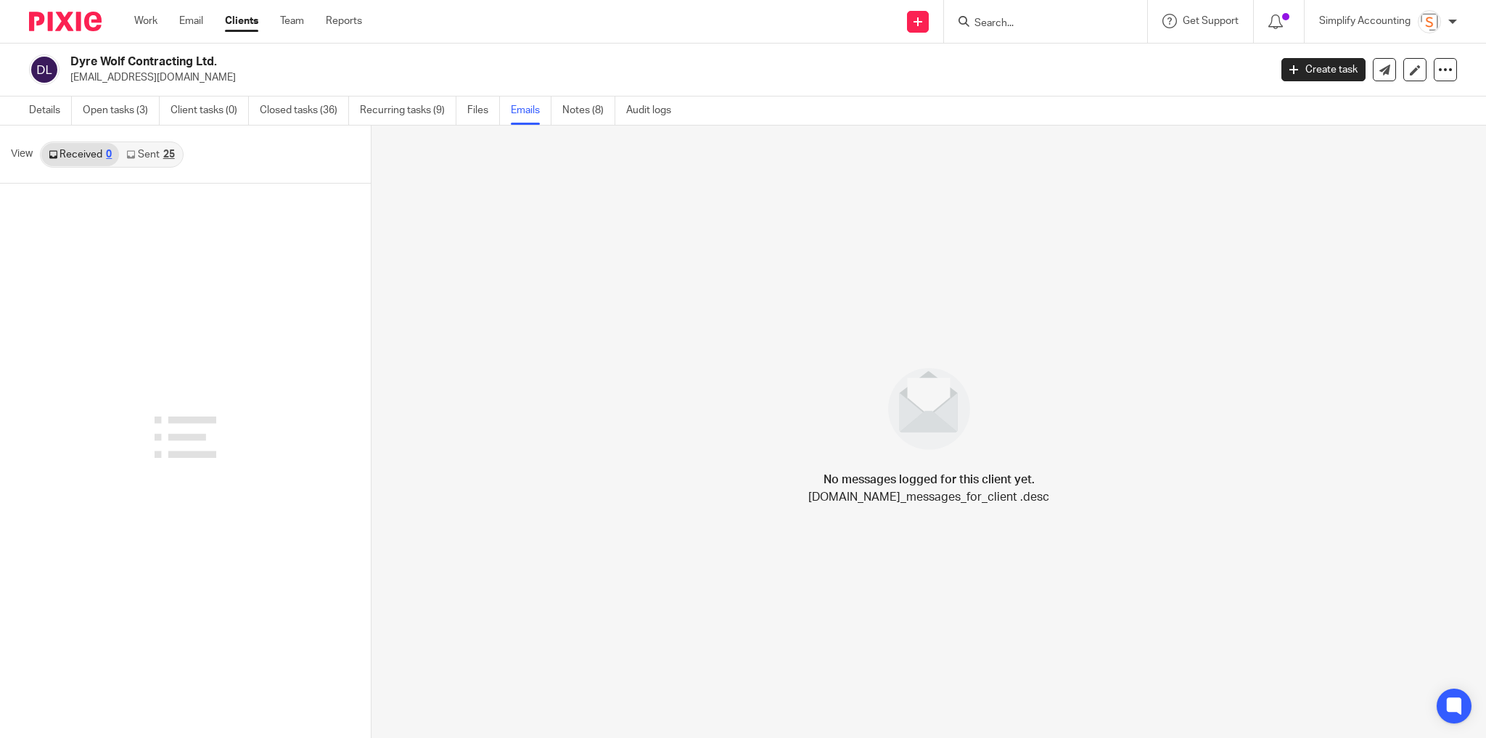
click at [160, 157] on link "Sent 25" at bounding box center [150, 154] width 62 height 23
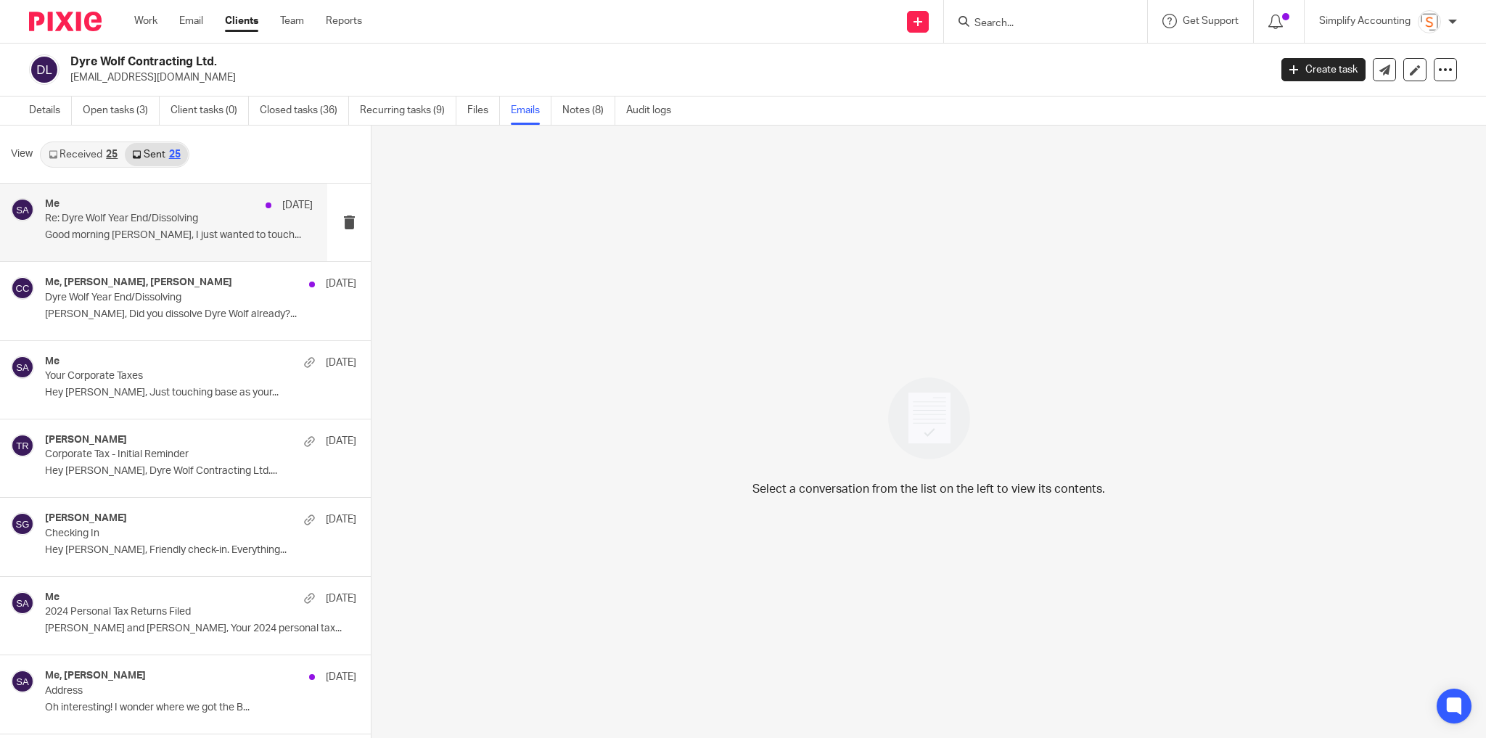
click at [158, 234] on p "Good morning [PERSON_NAME], I just wanted to touch..." at bounding box center [179, 235] width 268 height 12
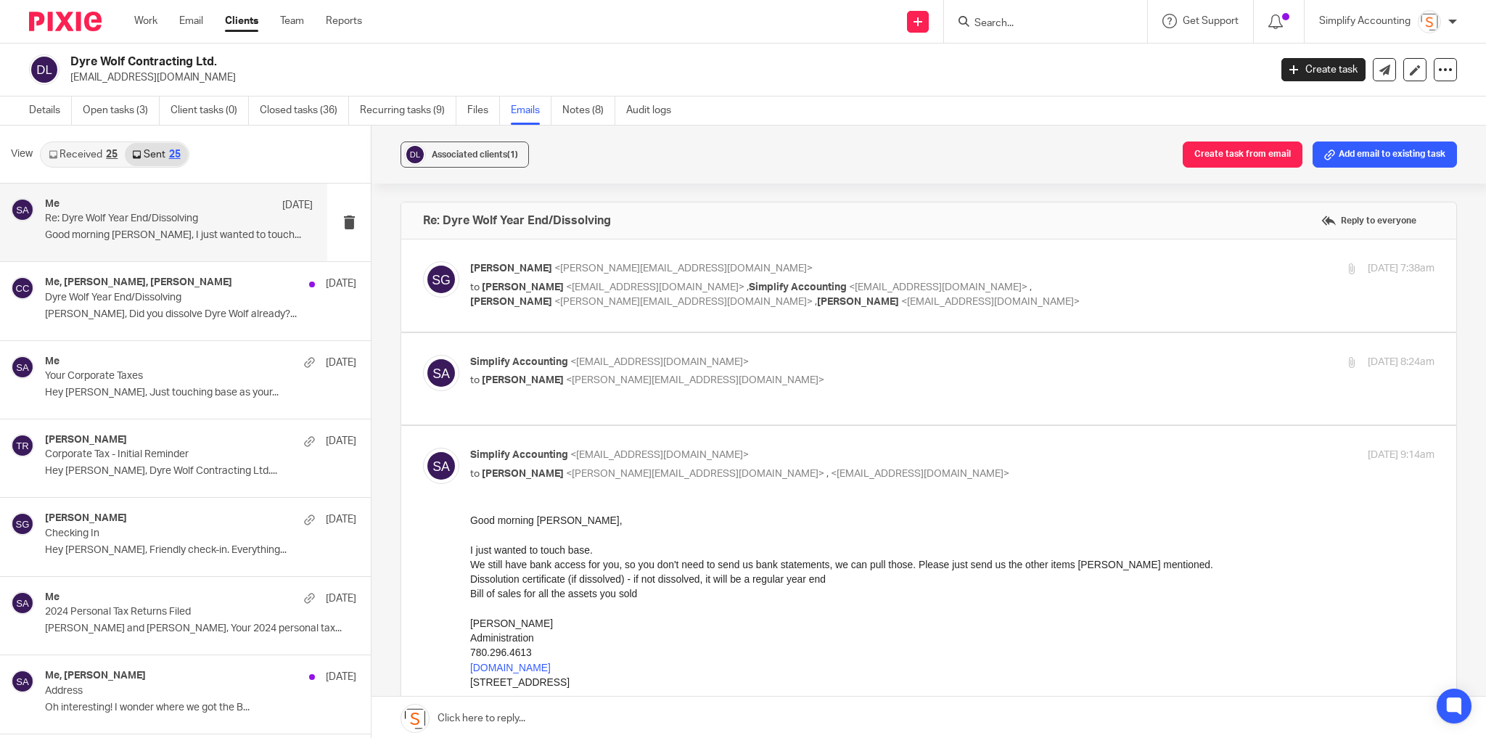
click at [1028, 280] on p "to [PERSON_NAME] <[EMAIL_ADDRESS][DOMAIN_NAME]> , Simplify Accounting <[EMAIL_A…" at bounding box center [791, 295] width 643 height 30
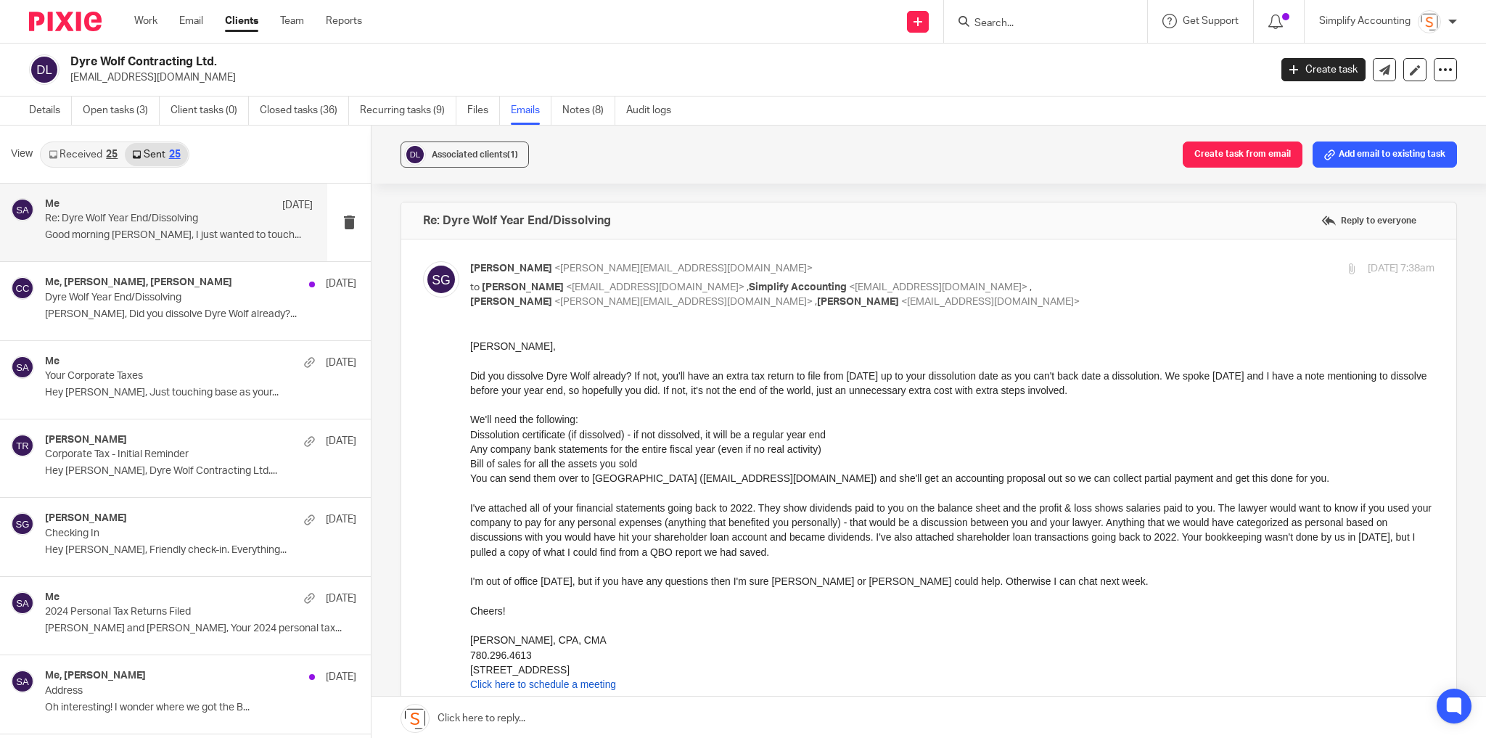
click at [1028, 280] on p "to [PERSON_NAME] <[EMAIL_ADDRESS][DOMAIN_NAME]> , Simplify Accounting <[EMAIL_A…" at bounding box center [791, 295] width 643 height 30
checkbox input "false"
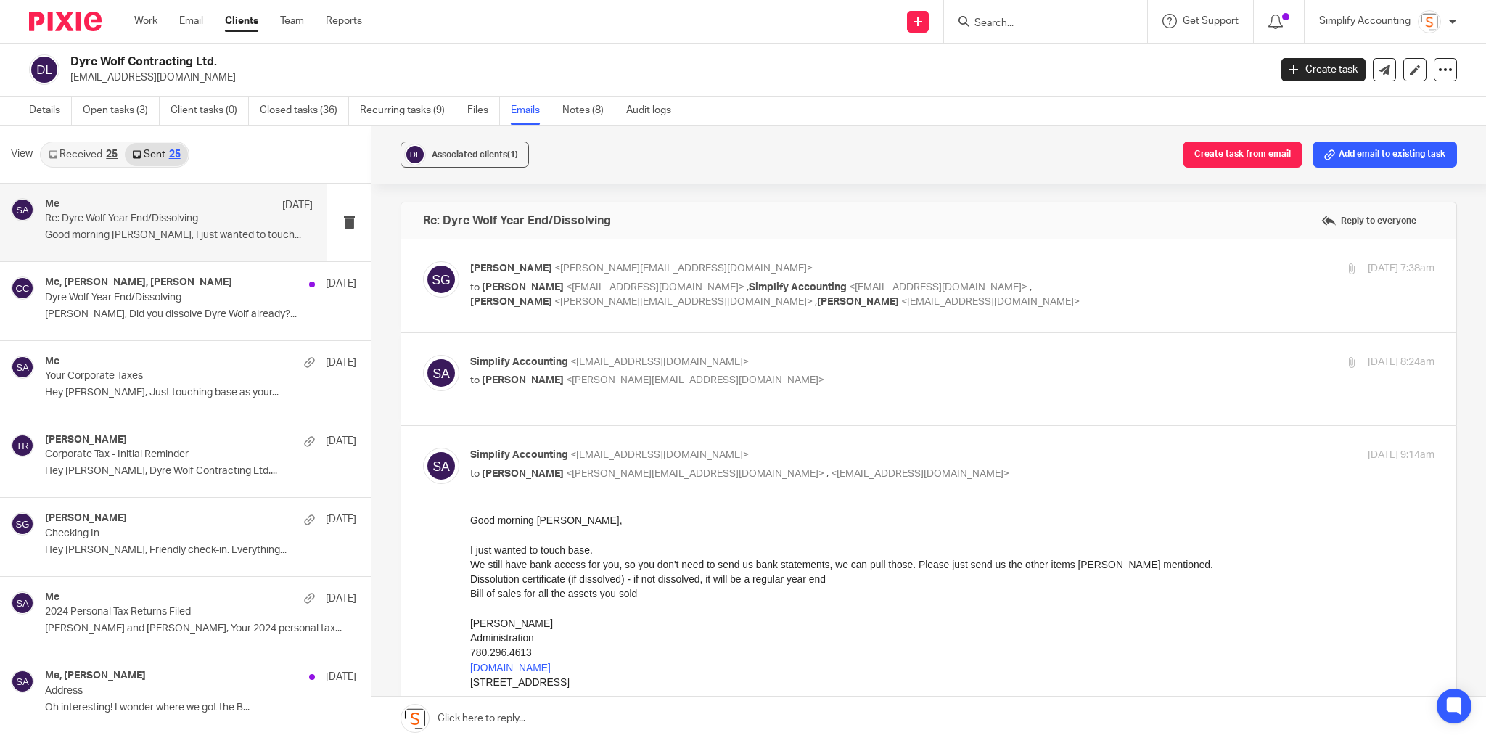
click at [993, 373] on p "to Haley Butcher <haley@simplifyaccounting.ca>" at bounding box center [791, 380] width 643 height 15
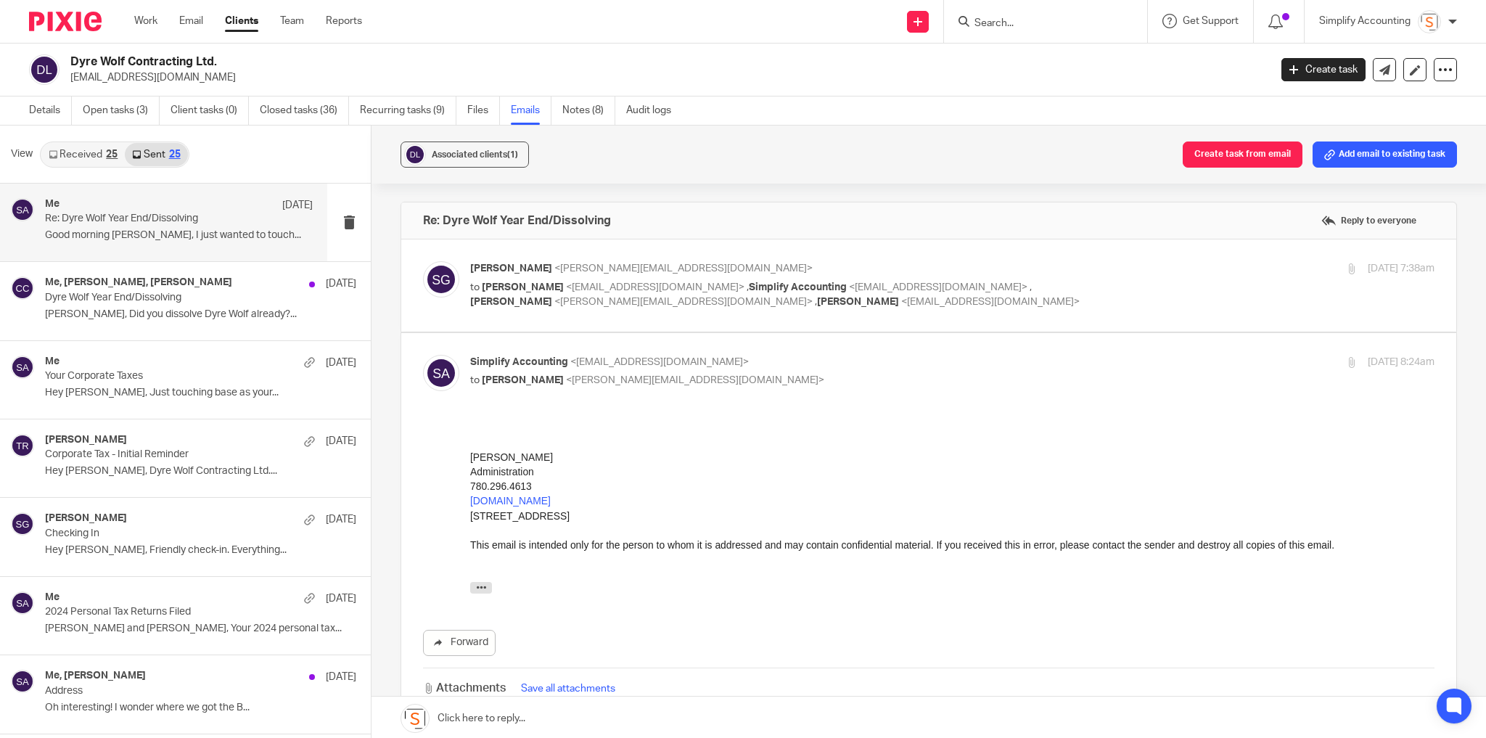
click at [993, 373] on p "to Haley Butcher <haley@simplifyaccounting.ca>" at bounding box center [791, 380] width 643 height 15
checkbox input "false"
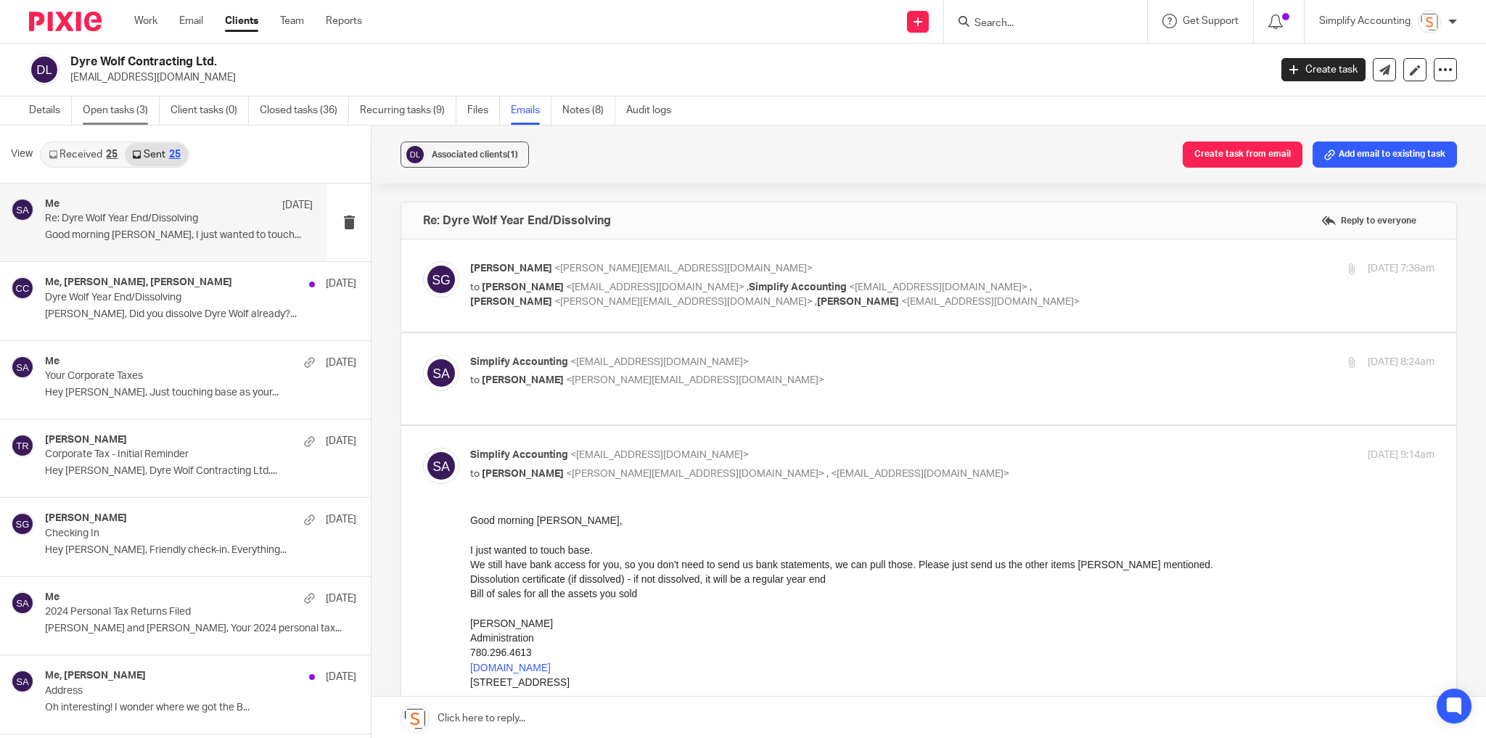
click at [114, 110] on link "Open tasks (3)" at bounding box center [121, 111] width 77 height 28
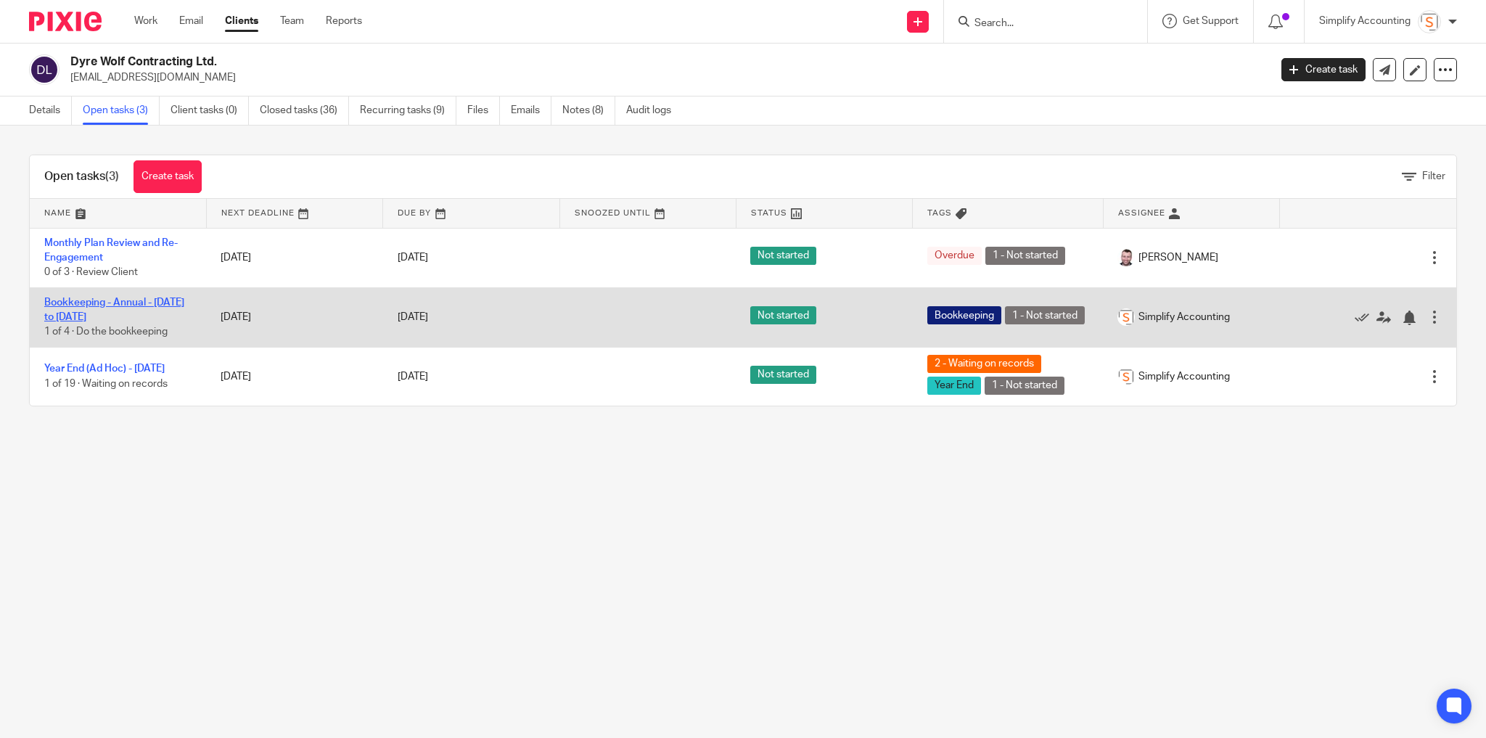
click at [89, 306] on link "Bookkeeping - Annual - Oct 2024 to July 2025" at bounding box center [114, 310] width 140 height 25
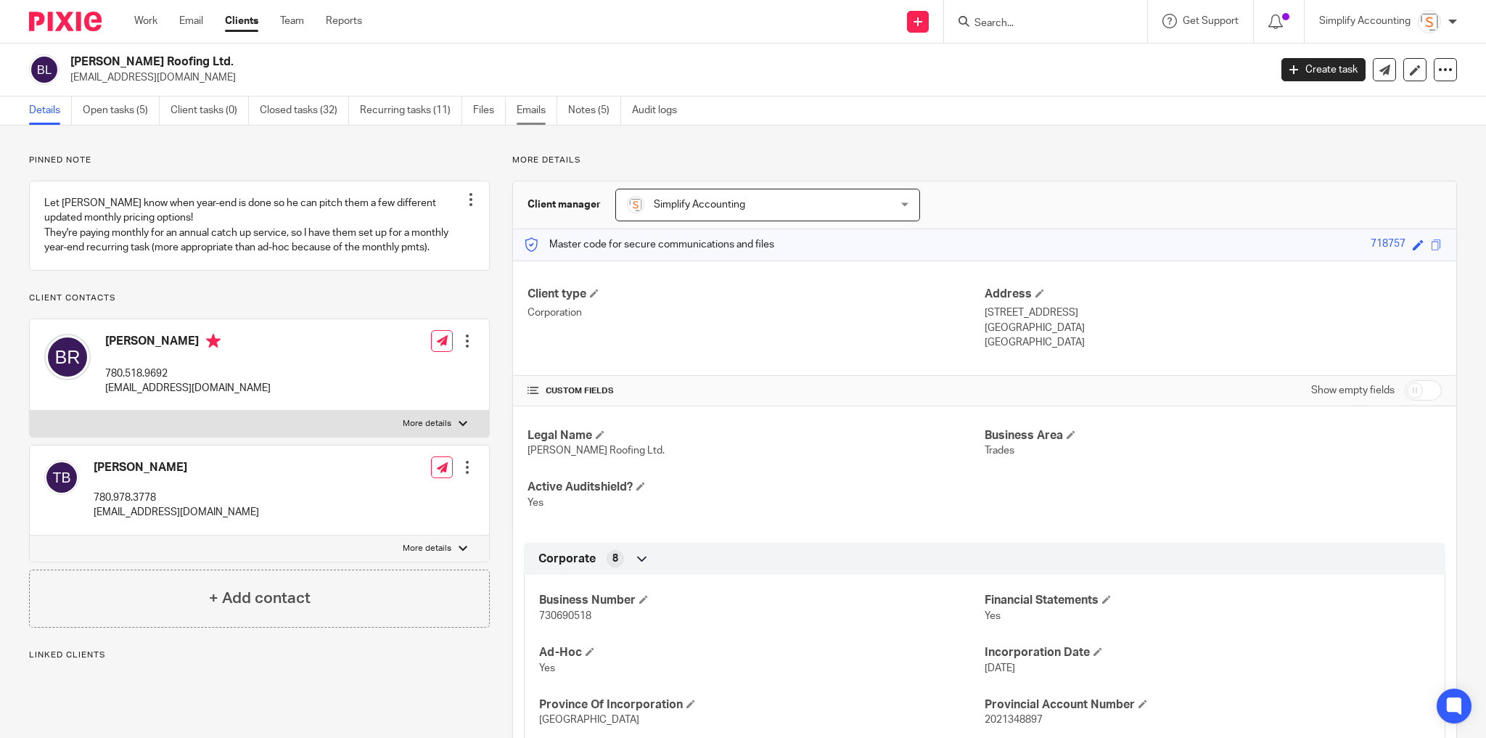
click at [525, 108] on link "Emails" at bounding box center [537, 111] width 41 height 28
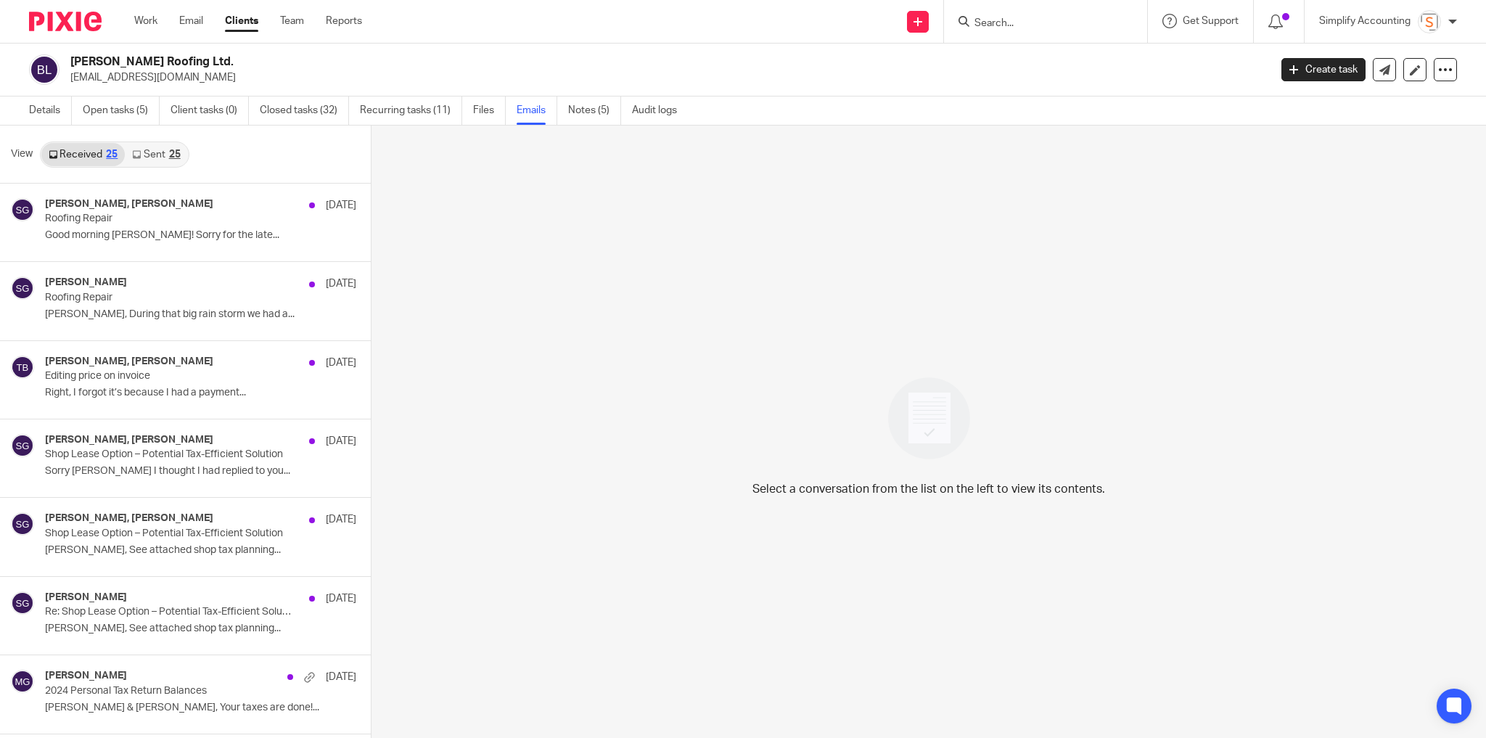
click at [163, 150] on link "Sent 25" at bounding box center [156, 154] width 62 height 23
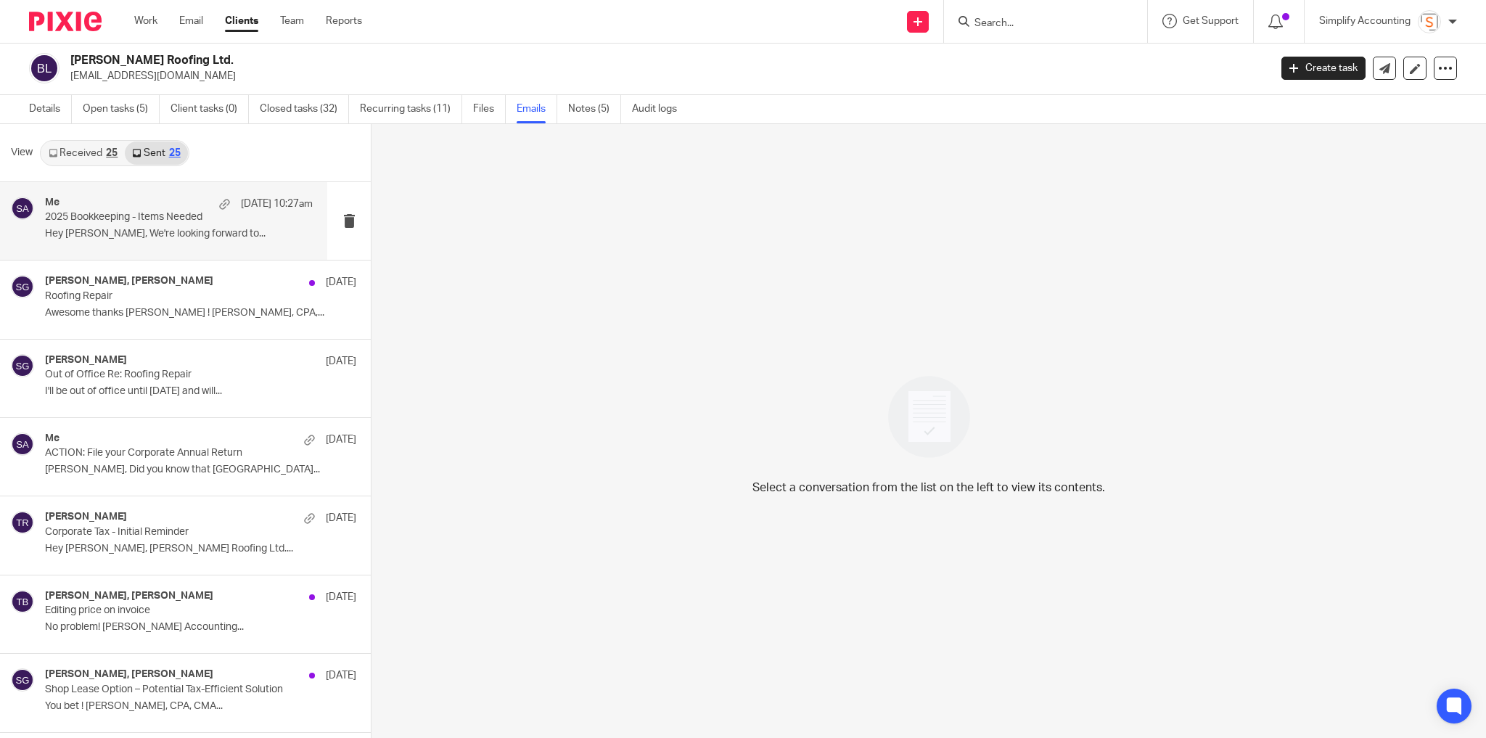
click at [157, 242] on div "Me Aug 20 10:27am 2025 Bookkeeping - Items Needed Hey Brittany, We're looking f…" at bounding box center [179, 221] width 268 height 49
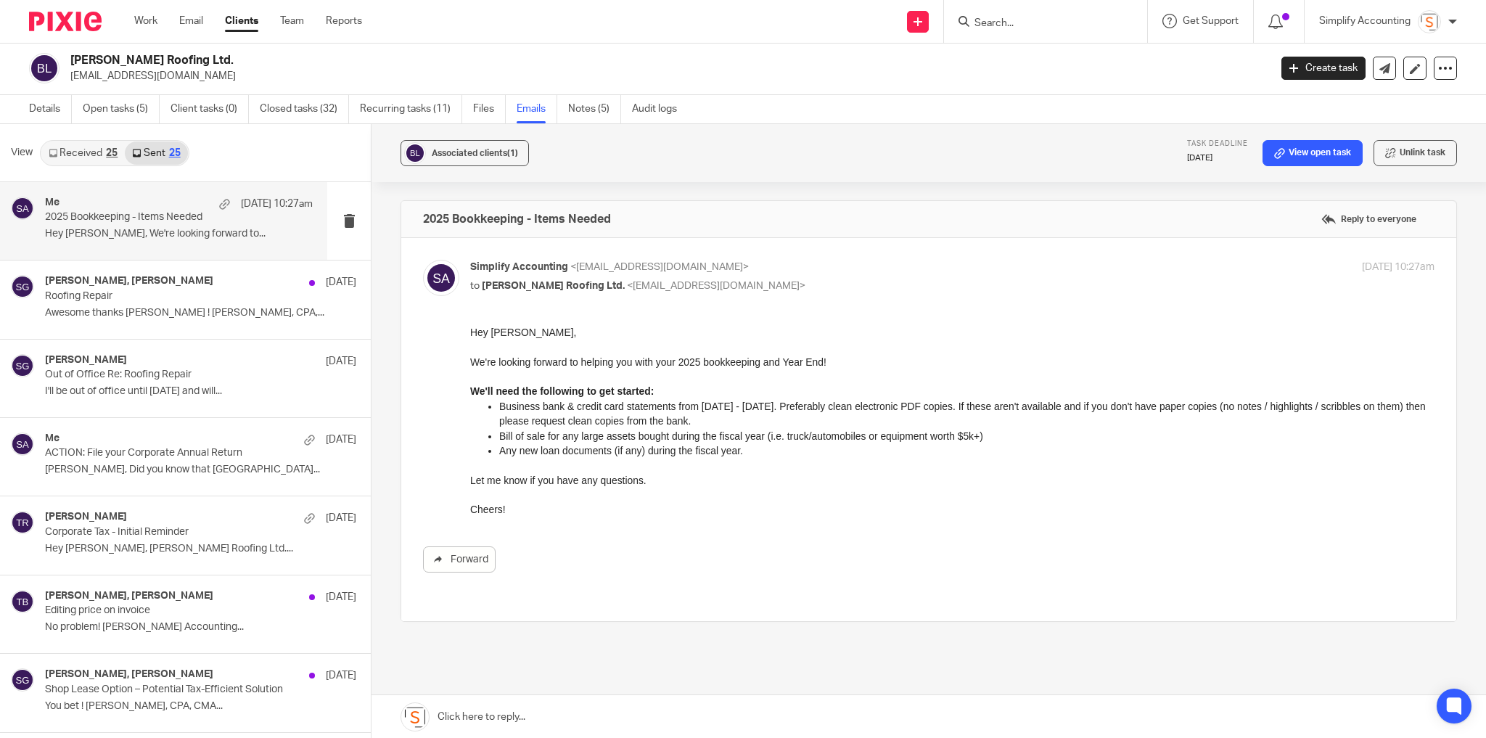
scroll to position [0, 0]
click at [137, 107] on link "Open tasks (5)" at bounding box center [121, 109] width 77 height 28
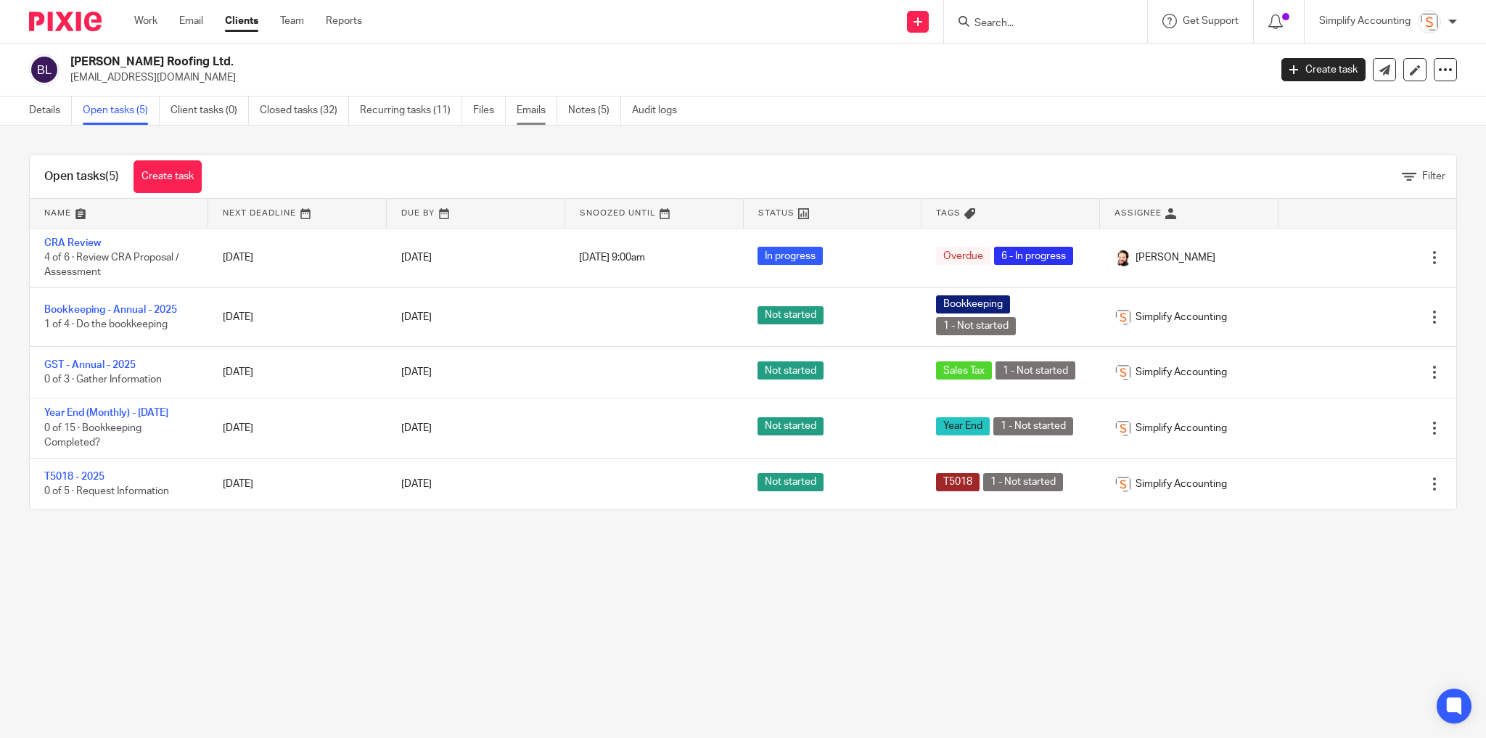
click at [520, 106] on link "Emails" at bounding box center [537, 111] width 41 height 28
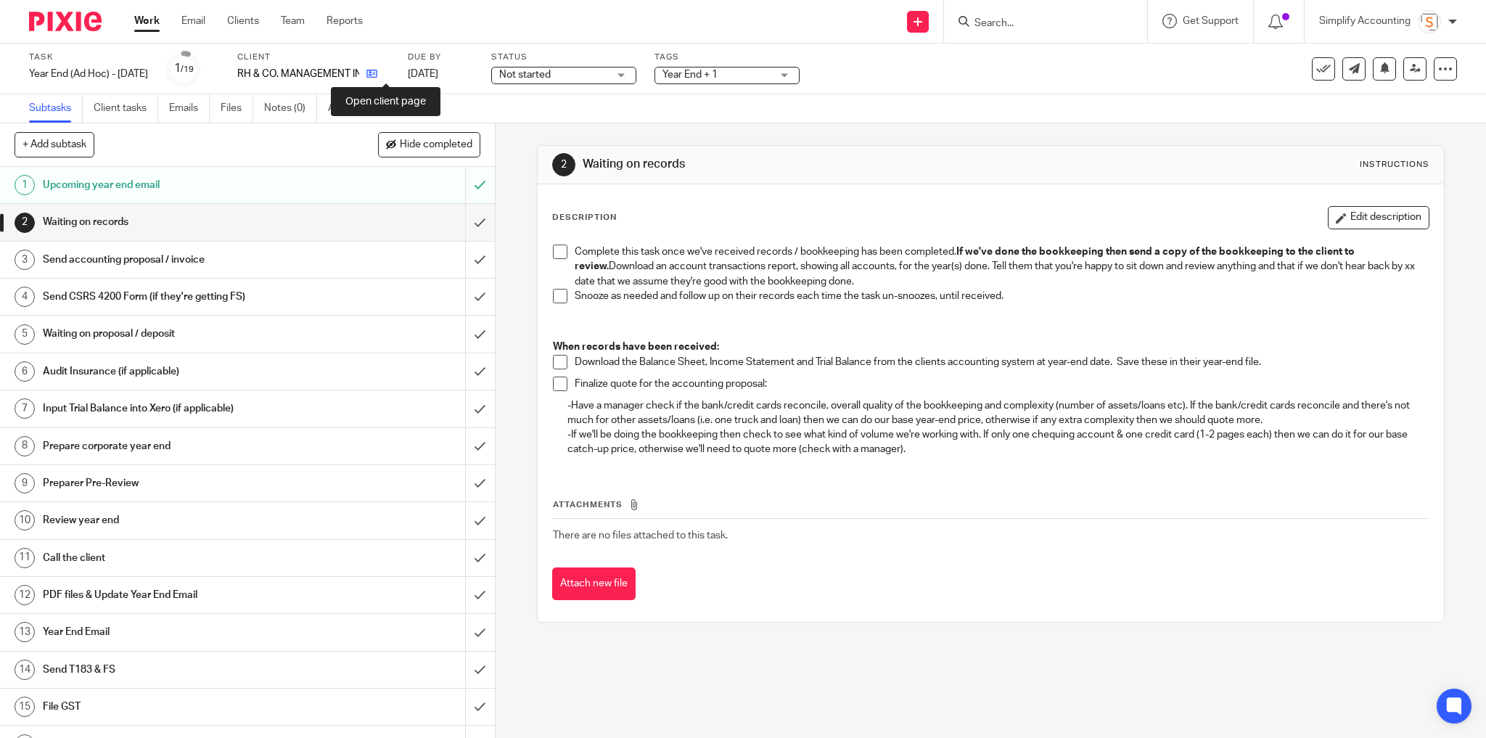
click at [377, 77] on icon at bounding box center [372, 73] width 11 height 11
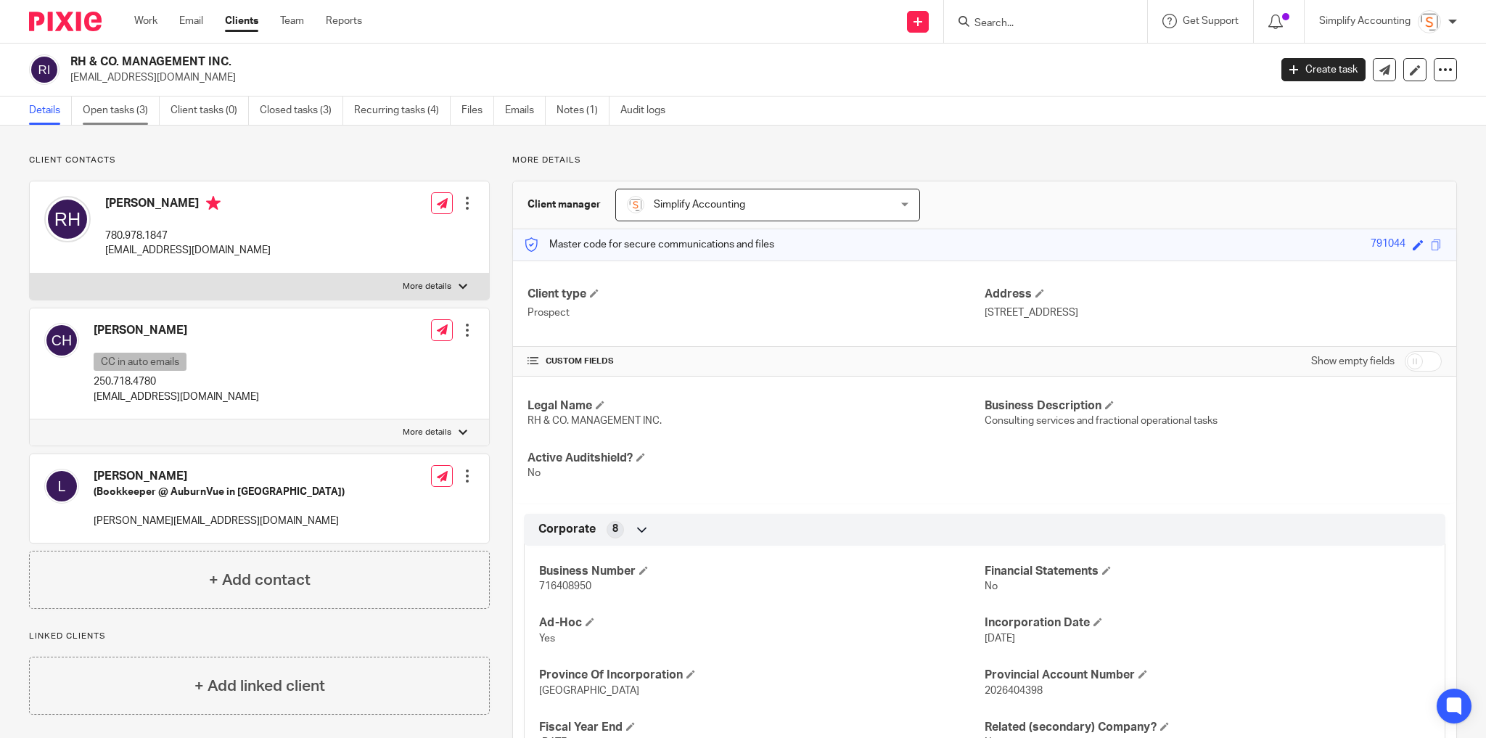
click at [87, 106] on link "Open tasks (3)" at bounding box center [121, 111] width 77 height 28
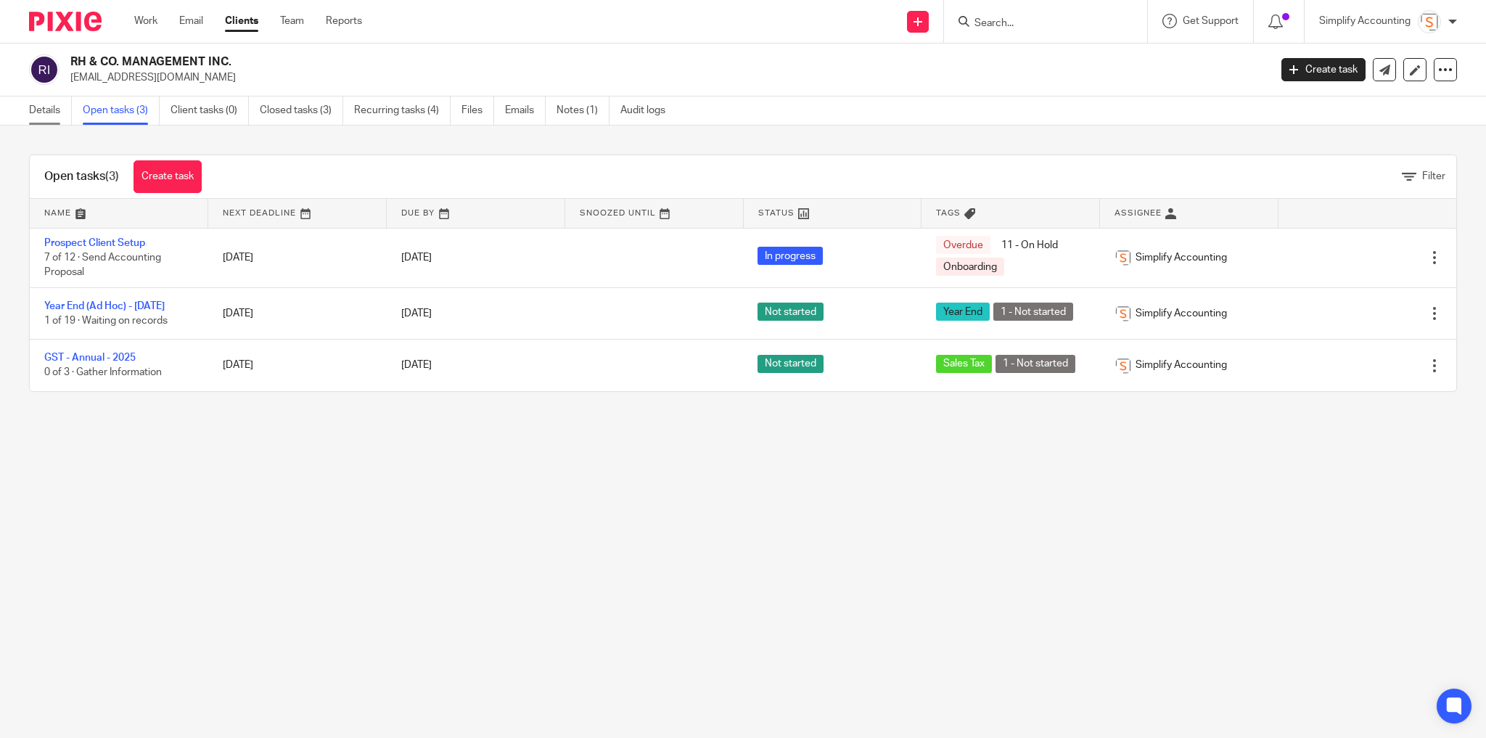
click at [44, 105] on link "Details" at bounding box center [50, 111] width 43 height 28
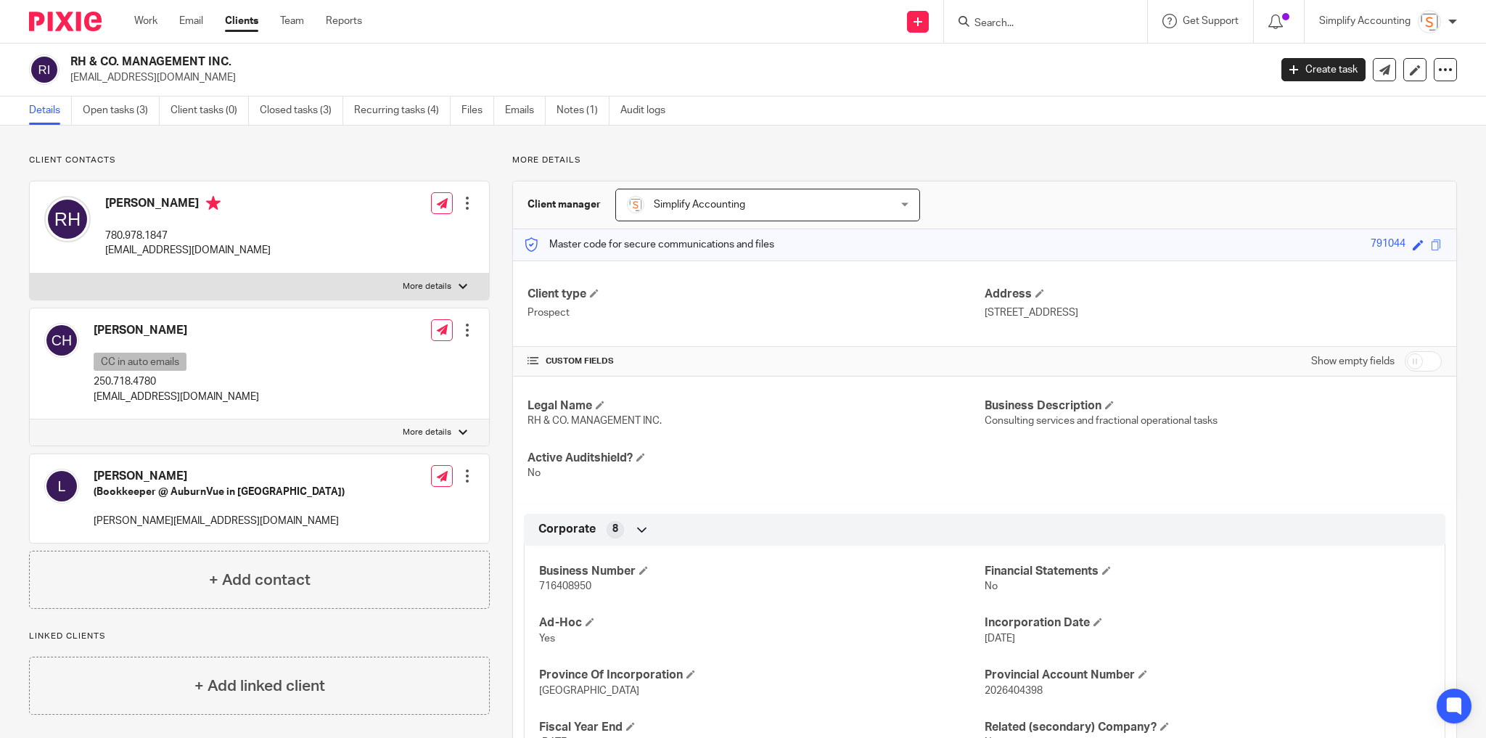
click at [134, 59] on h2 "RH & CO. MANAGEMENT INC." at bounding box center [546, 61] width 952 height 15
click at [135, 59] on h2 "RH & CO. MANAGEMENT INC." at bounding box center [546, 61] width 952 height 15
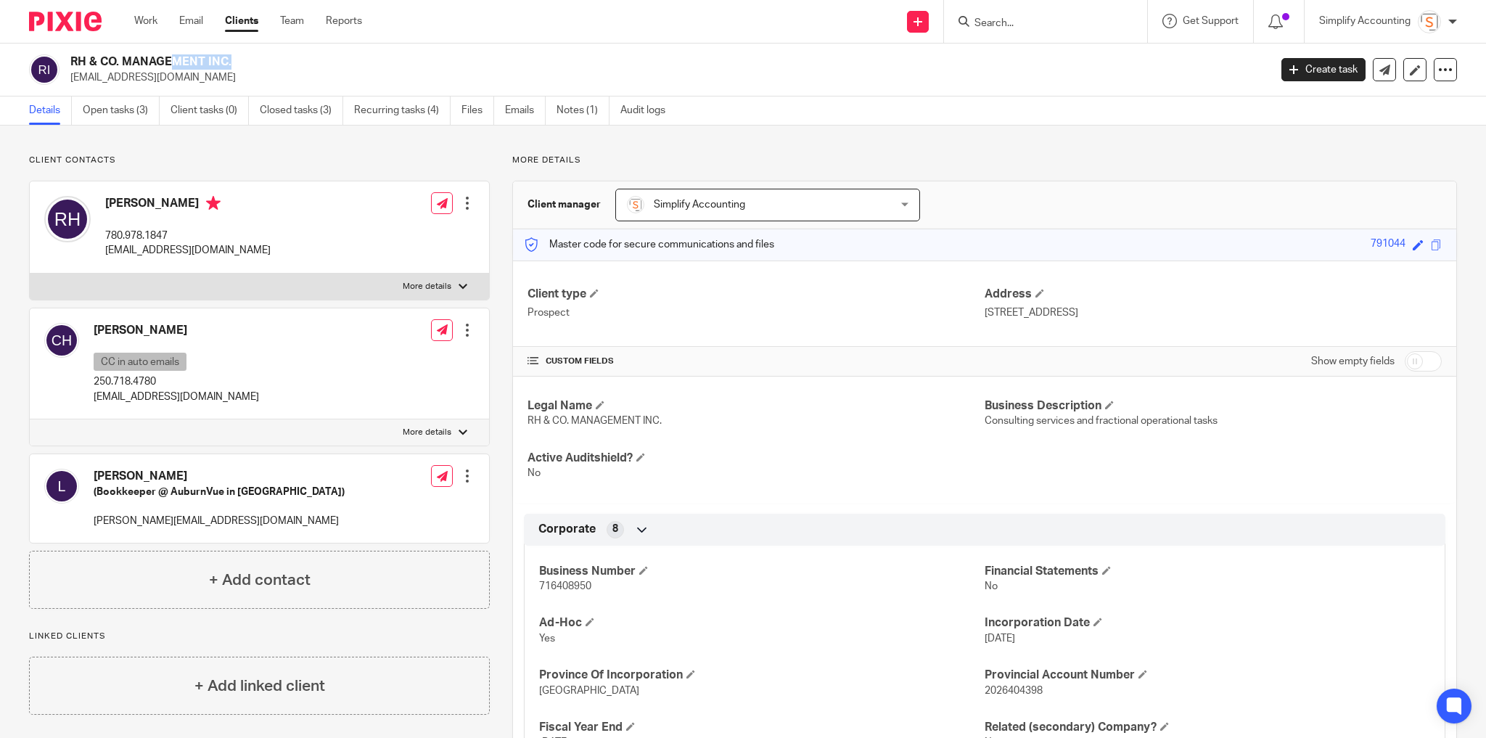
click at [135, 59] on h2 "RH & CO. MANAGEMENT INC." at bounding box center [546, 61] width 952 height 15
click at [102, 104] on link "Open tasks (3)" at bounding box center [121, 111] width 77 height 28
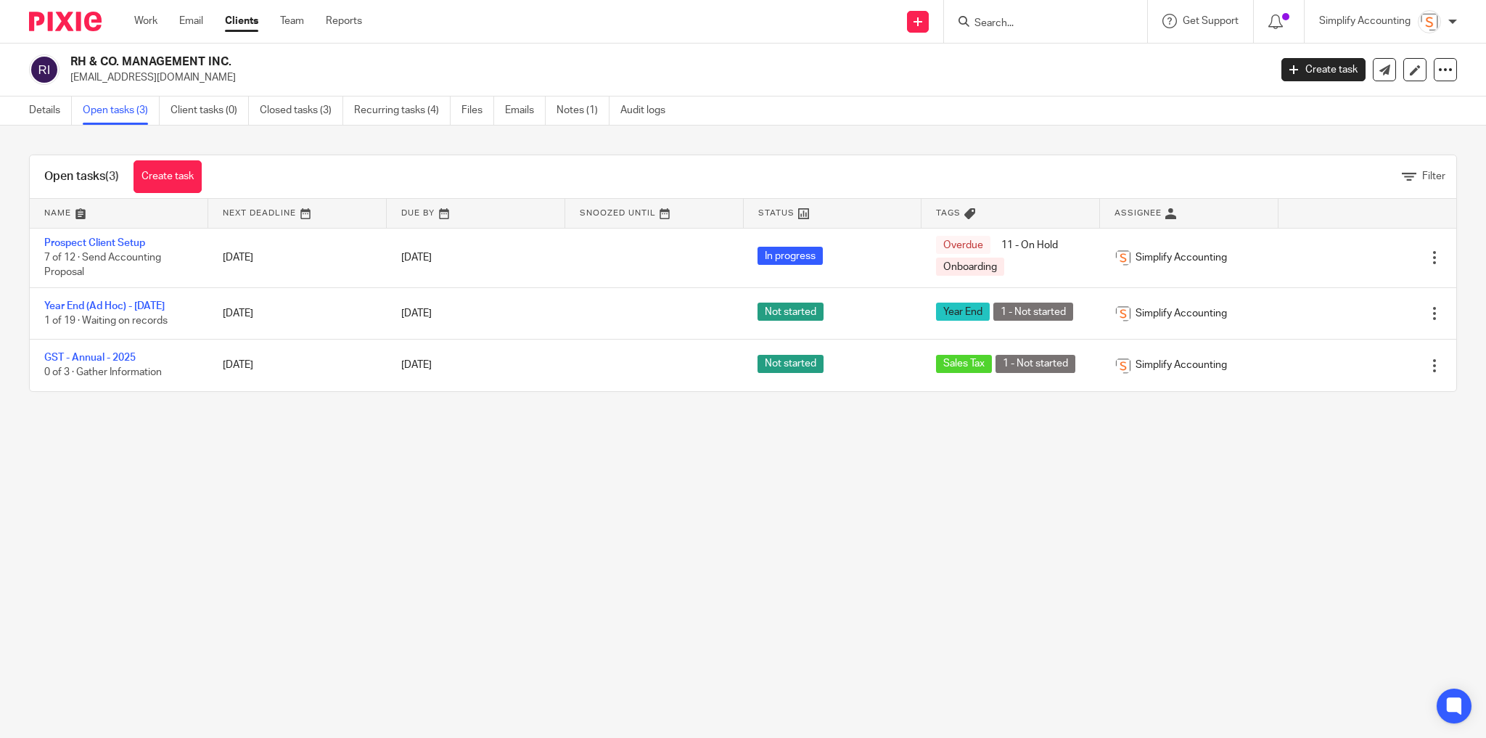
click at [989, 17] on input "Search" at bounding box center [1038, 23] width 131 height 13
type input "780.814.1016"
click at [1124, 21] on button "reset" at bounding box center [1120, 19] width 15 height 15
click at [32, 110] on link "Details" at bounding box center [50, 111] width 43 height 28
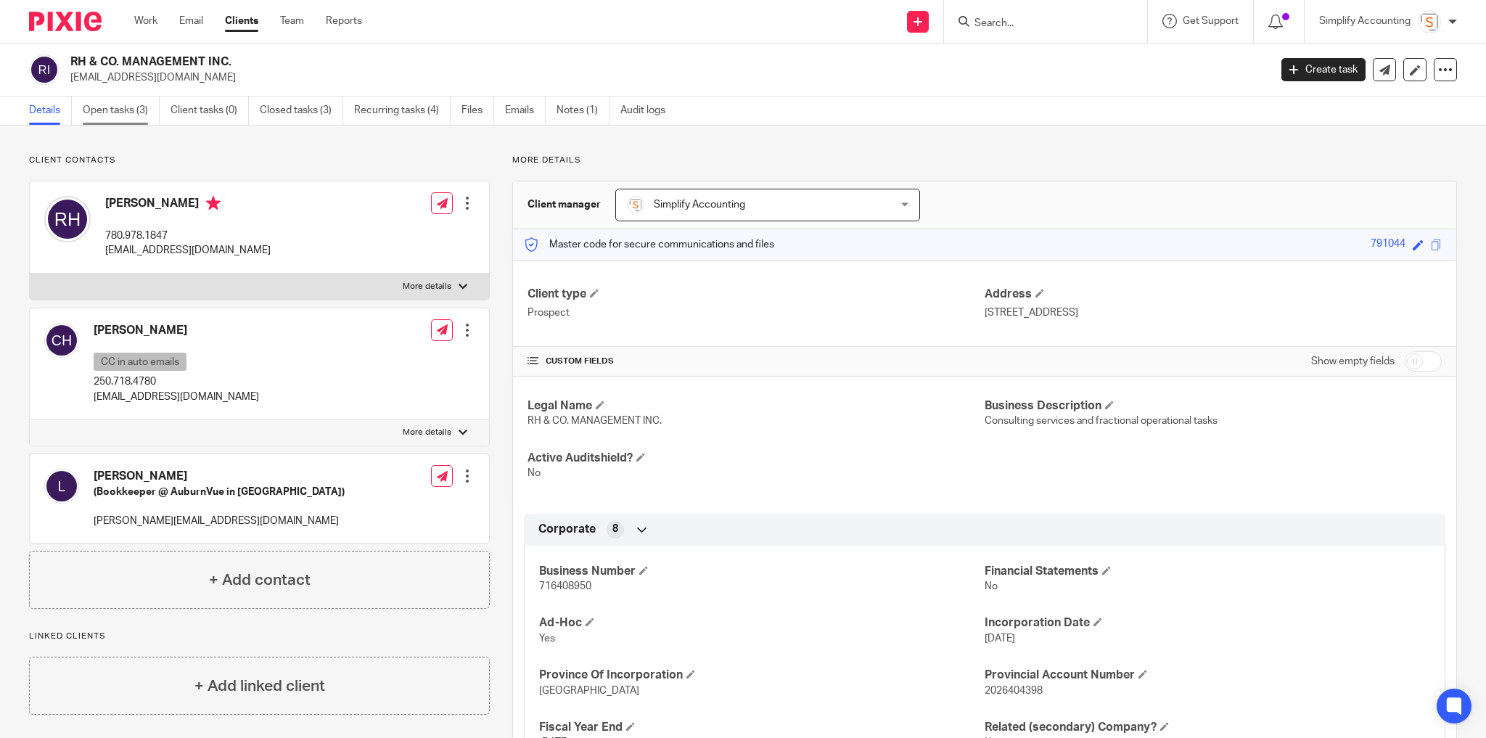
click at [110, 111] on link "Open tasks (3)" at bounding box center [121, 111] width 77 height 28
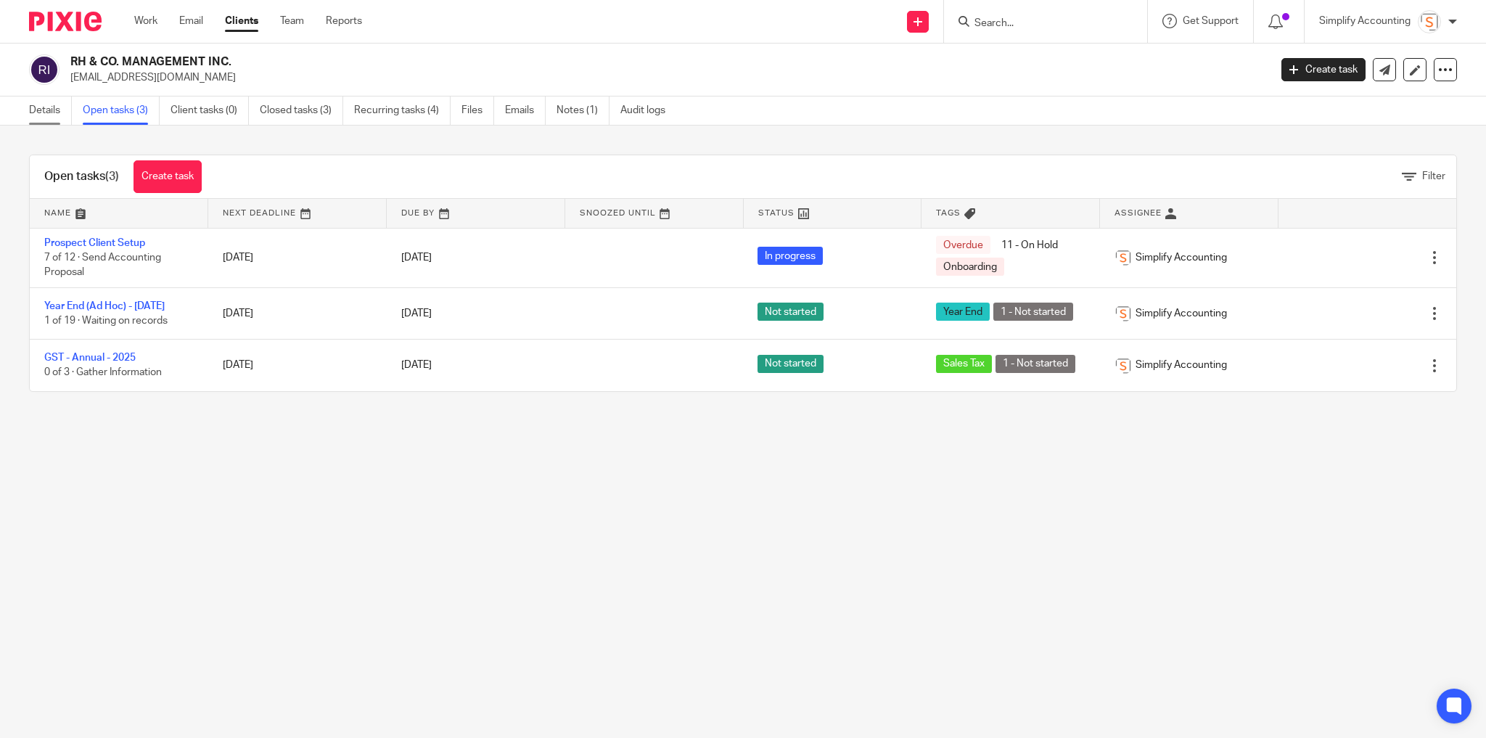
click at [54, 104] on link "Details" at bounding box center [50, 111] width 43 height 28
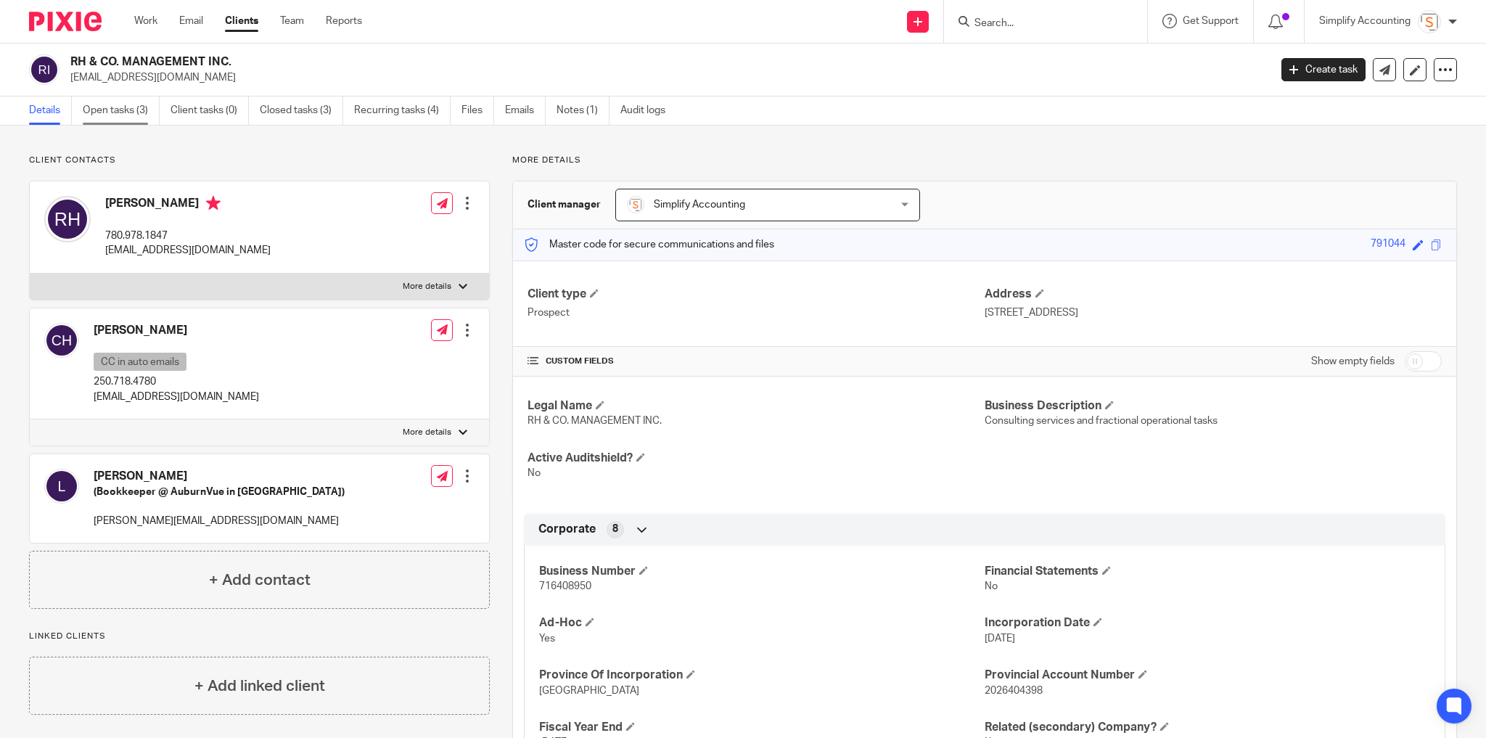
click at [119, 112] on link "Open tasks (3)" at bounding box center [121, 111] width 77 height 28
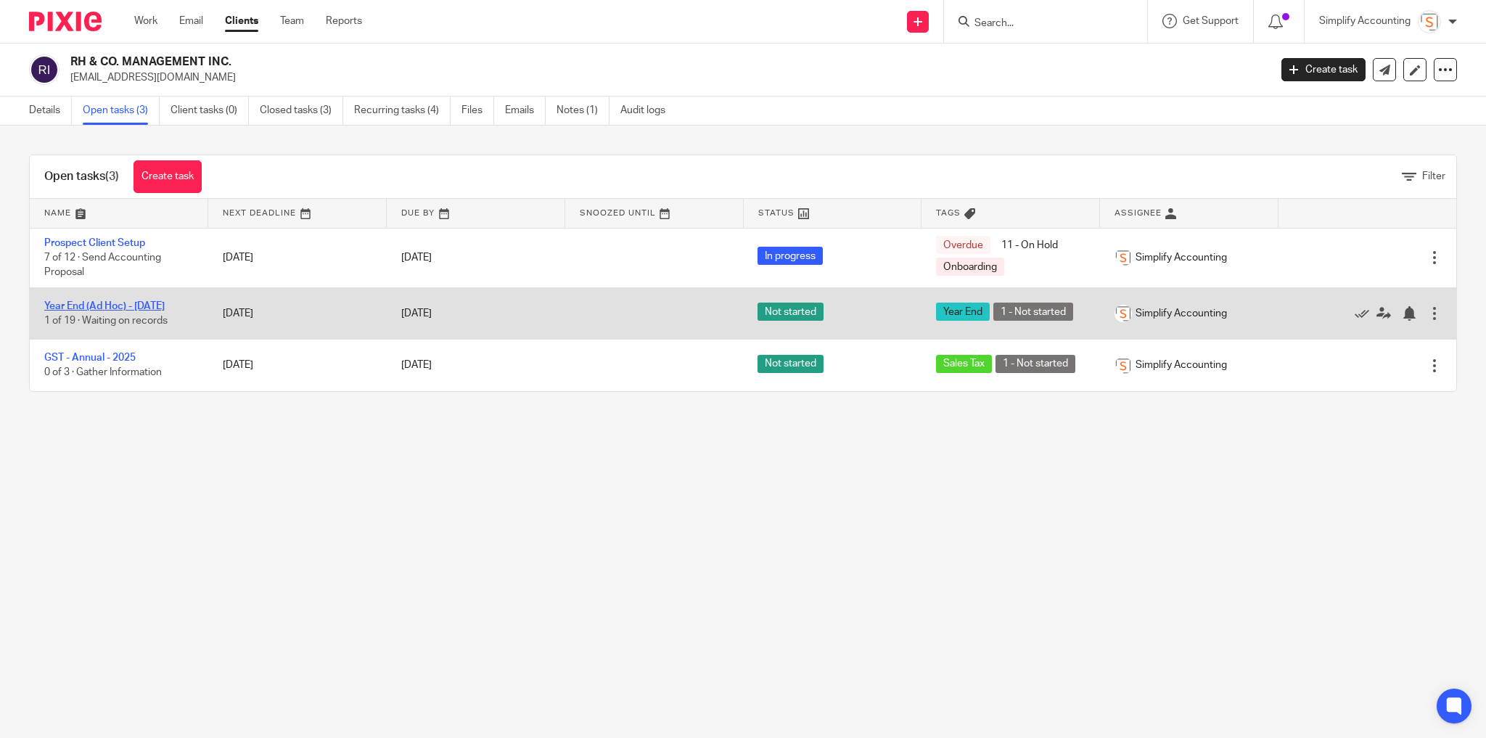
click at [116, 303] on link "Year End (Ad Hoc) - [DATE]" at bounding box center [104, 306] width 120 height 10
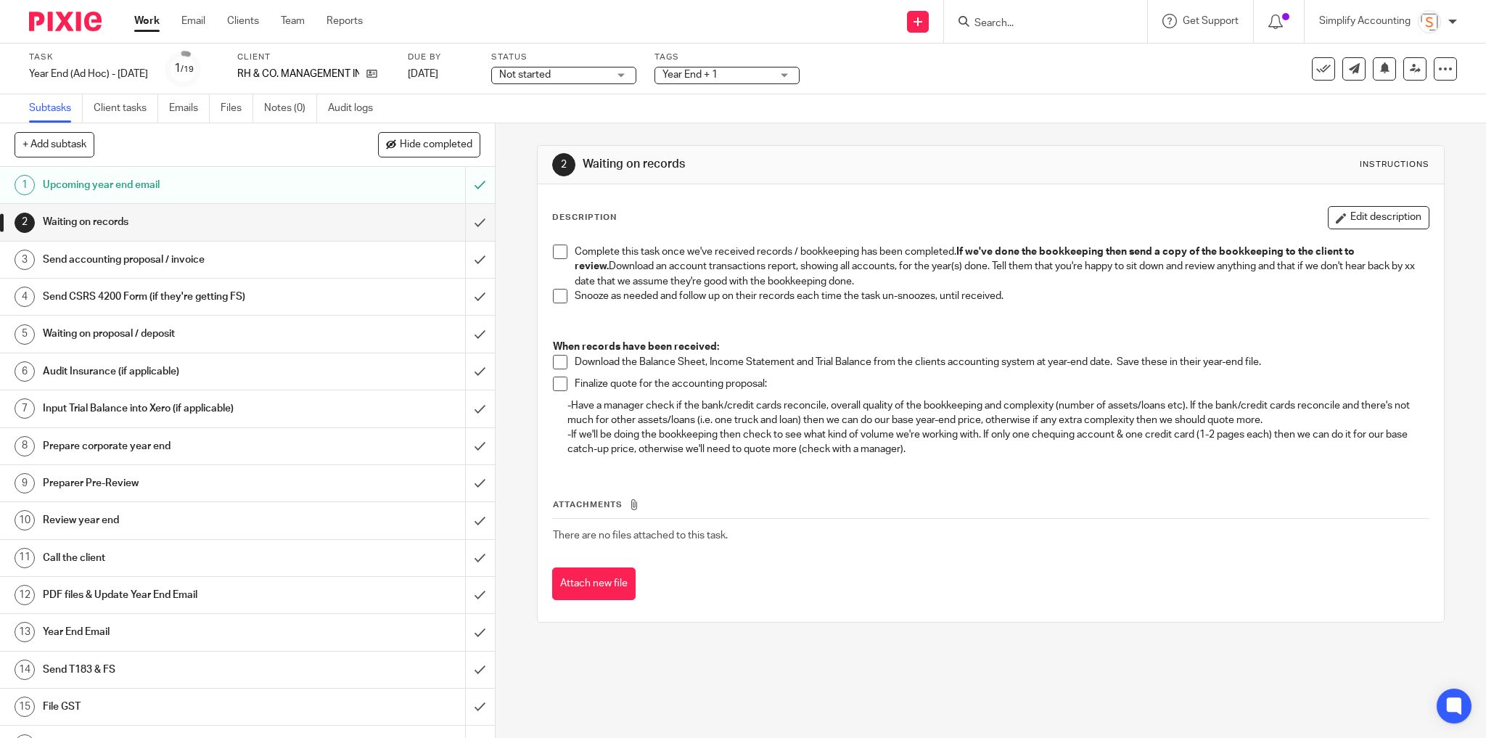
click at [553, 252] on span at bounding box center [560, 252] width 15 height 15
click at [476, 222] on input "submit" at bounding box center [247, 222] width 495 height 36
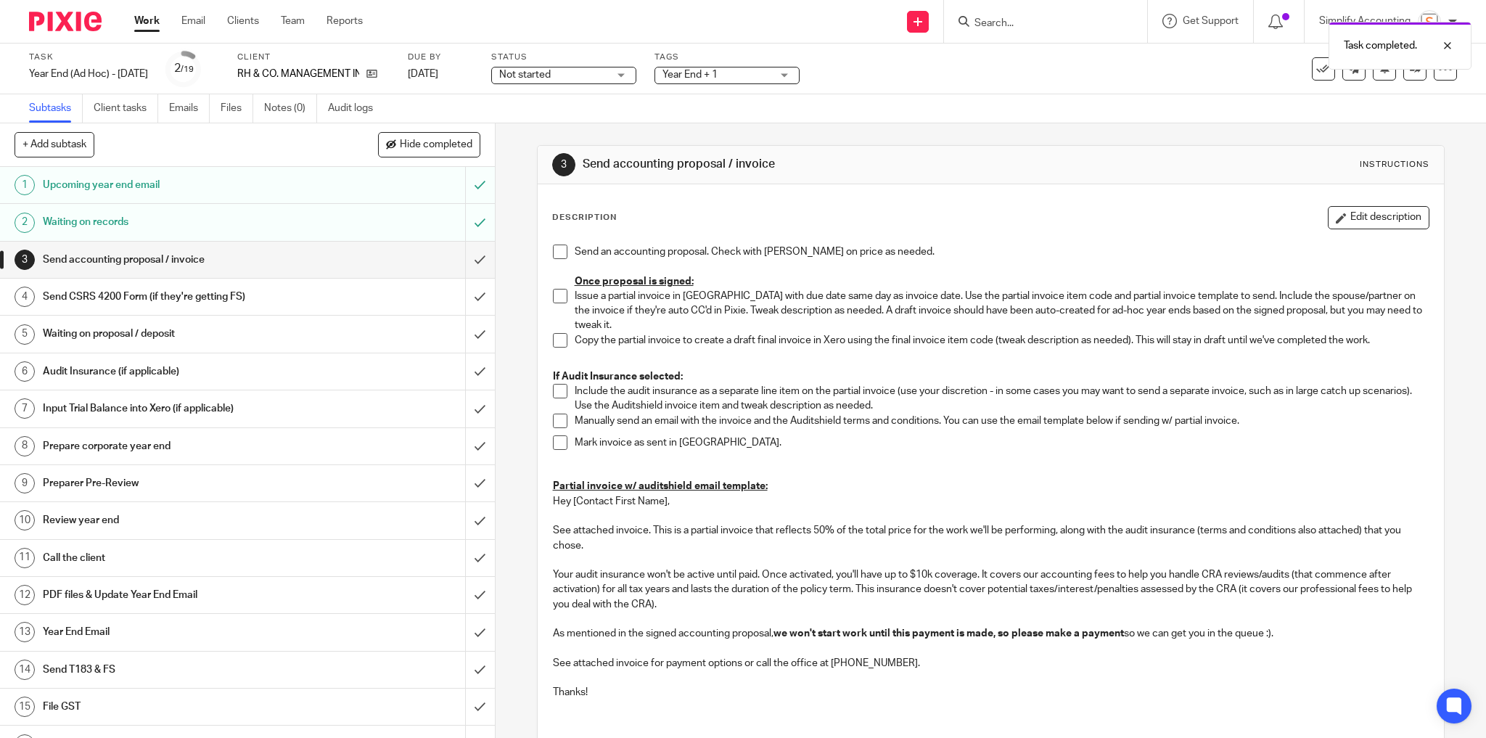
click at [553, 250] on span at bounding box center [560, 252] width 15 height 15
click at [555, 294] on span at bounding box center [560, 296] width 15 height 15
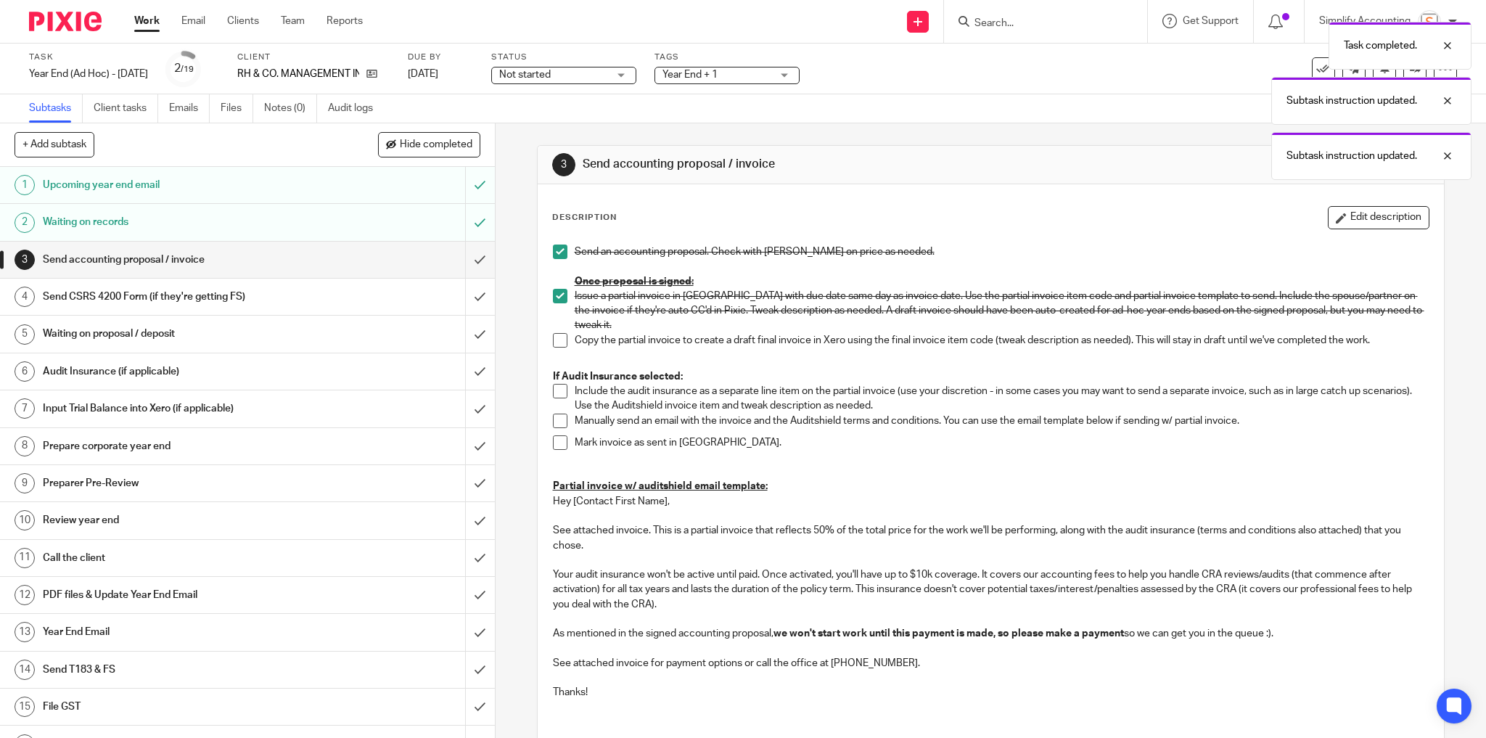
click at [553, 333] on span at bounding box center [560, 340] width 15 height 15
click at [468, 265] on input "submit" at bounding box center [247, 260] width 495 height 36
click at [718, 70] on span "Year End + 1" at bounding box center [690, 75] width 55 height 10
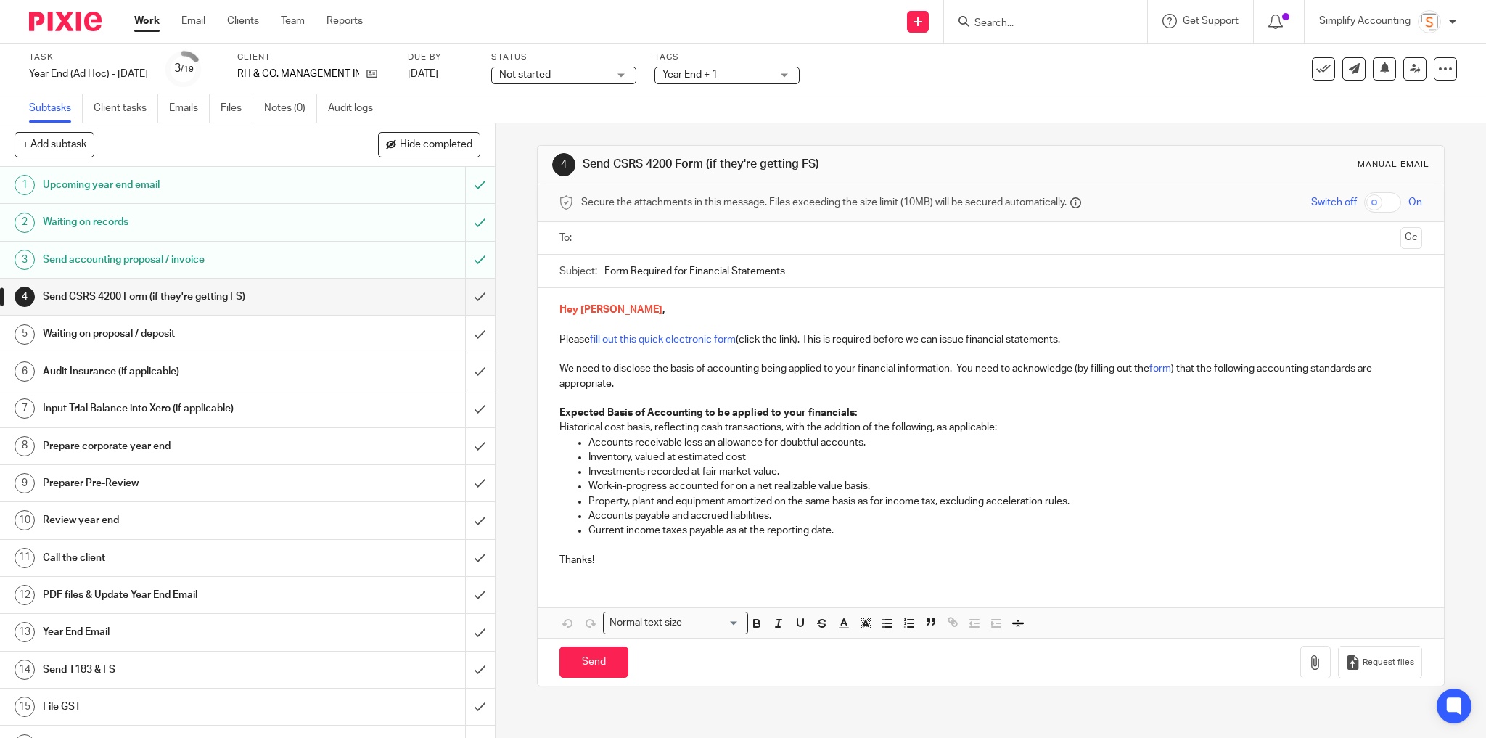
click at [727, 80] on span "Year End + 1" at bounding box center [717, 74] width 109 height 15
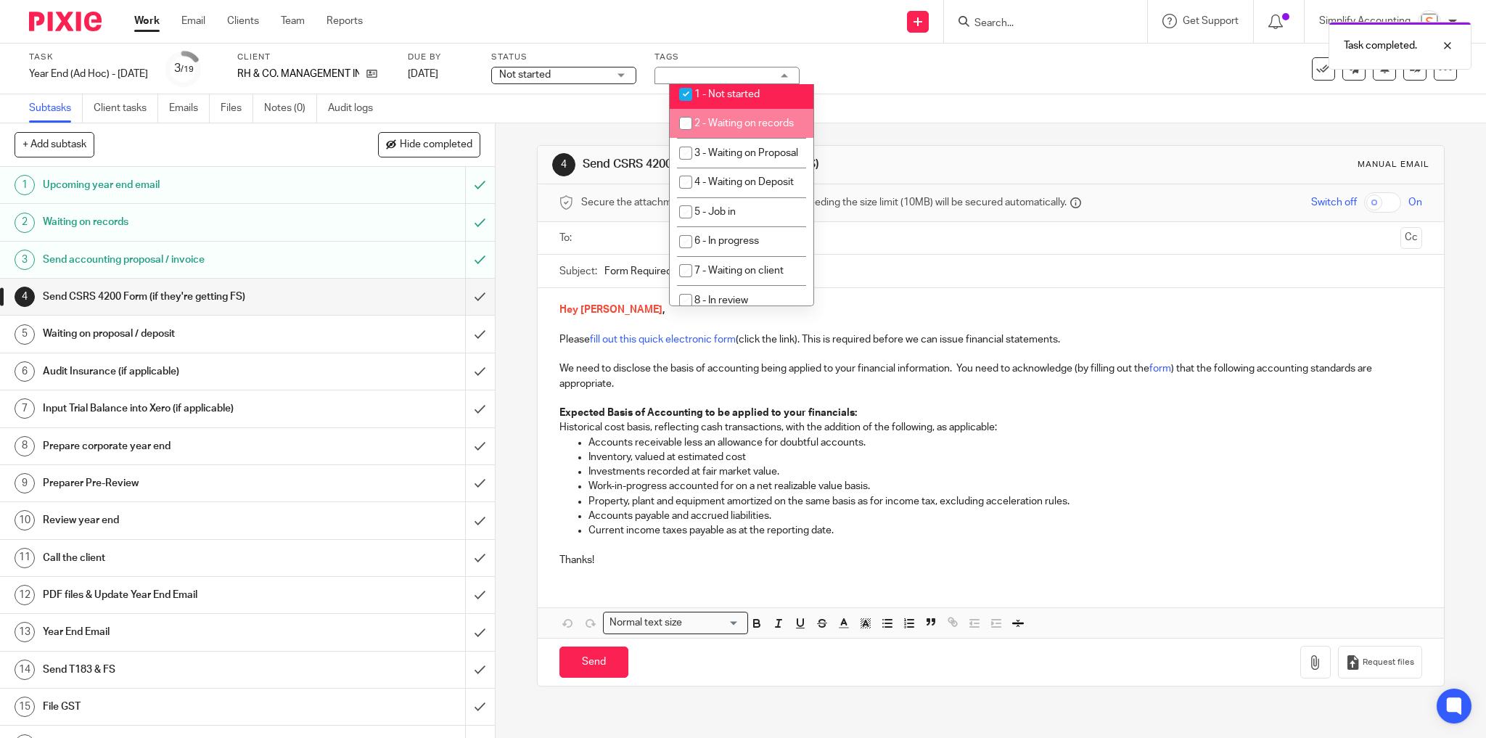
scroll to position [406, 0]
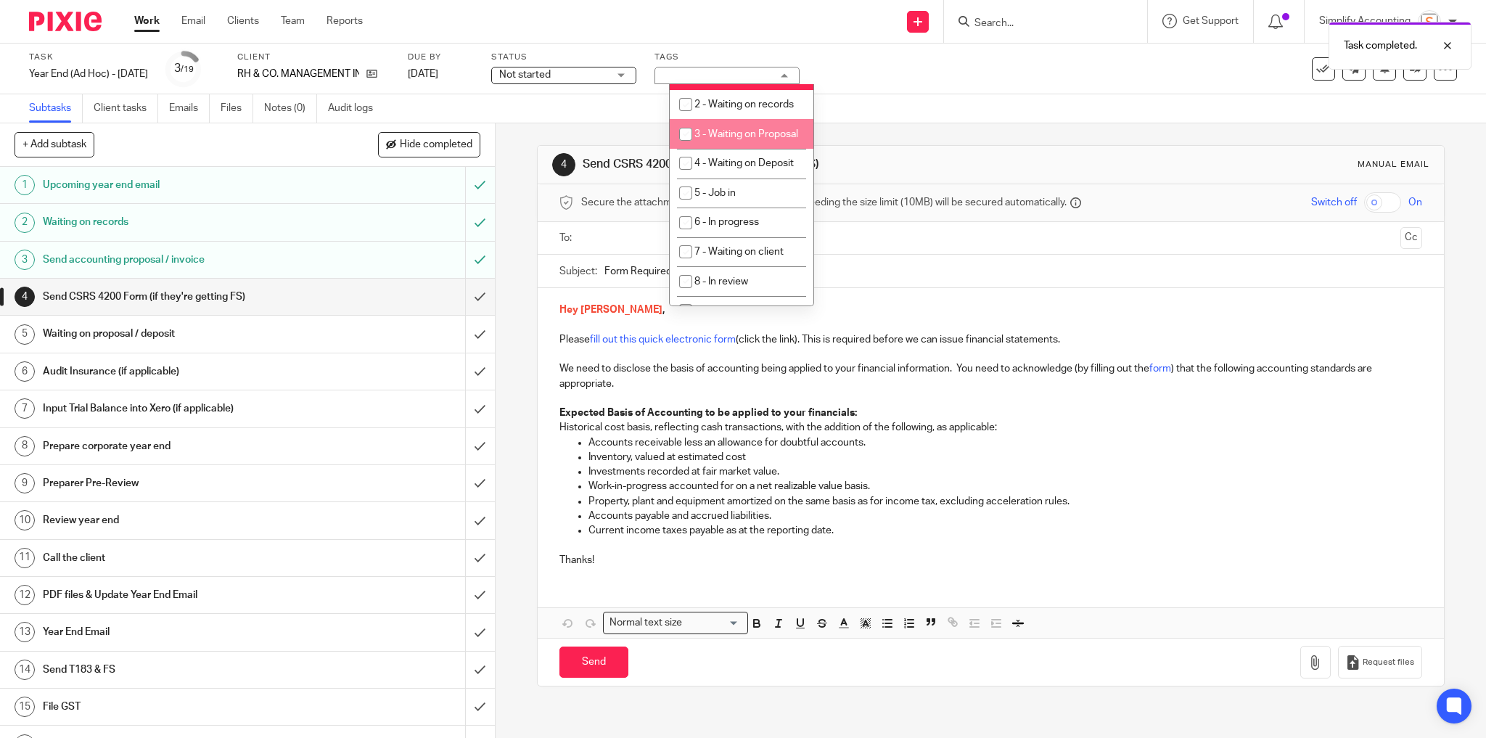
click at [745, 139] on span "3 - Waiting on Proposal" at bounding box center [747, 134] width 104 height 10
checkbox input "true"
click at [756, 174] on li "4 - Waiting on Deposit" at bounding box center [742, 164] width 144 height 30
checkbox input "true"
click at [861, 97] on div "Subtasks Client tasks Emails Files Notes (0) Audit logs" at bounding box center [743, 108] width 1486 height 29
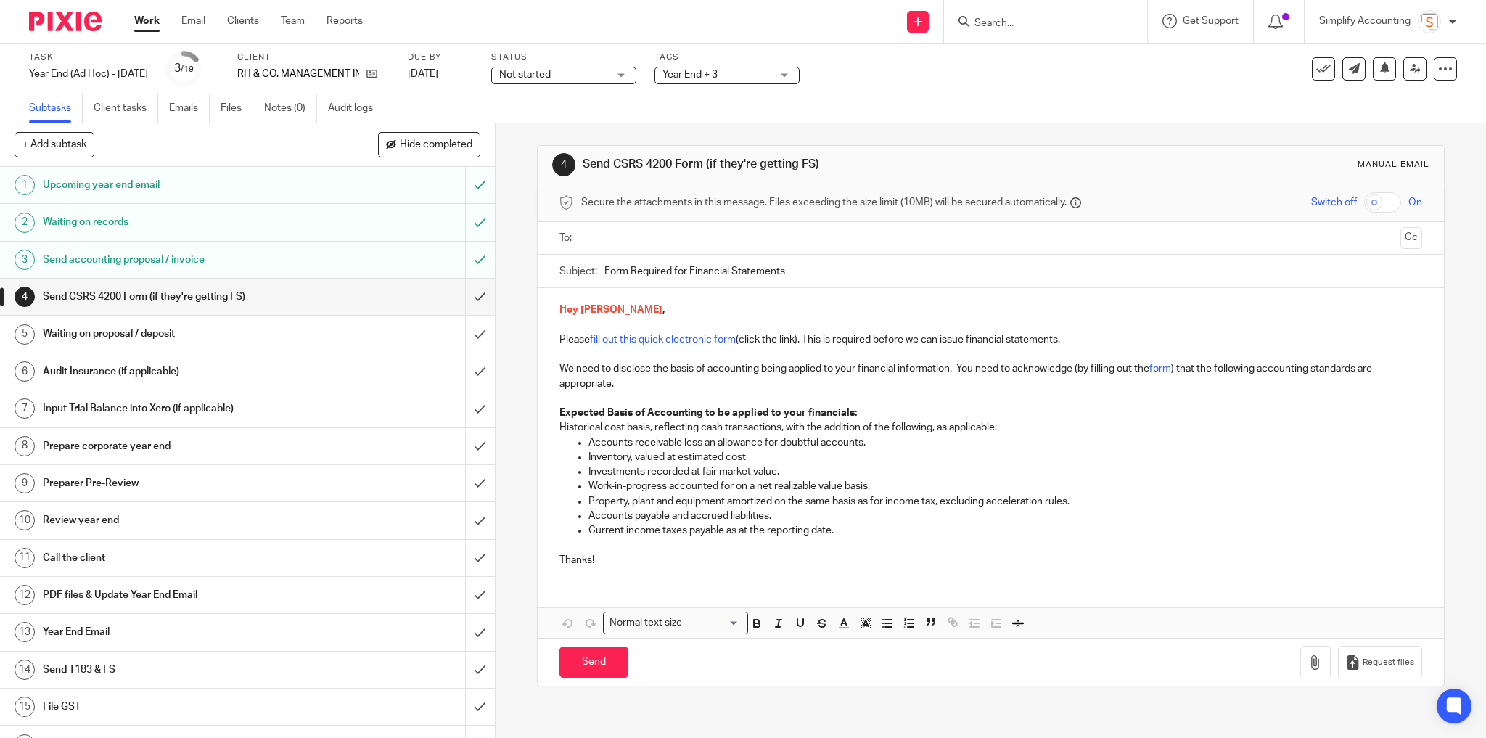
click at [303, 335] on h1 "Waiting on proposal / deposit" at bounding box center [179, 334] width 272 height 22
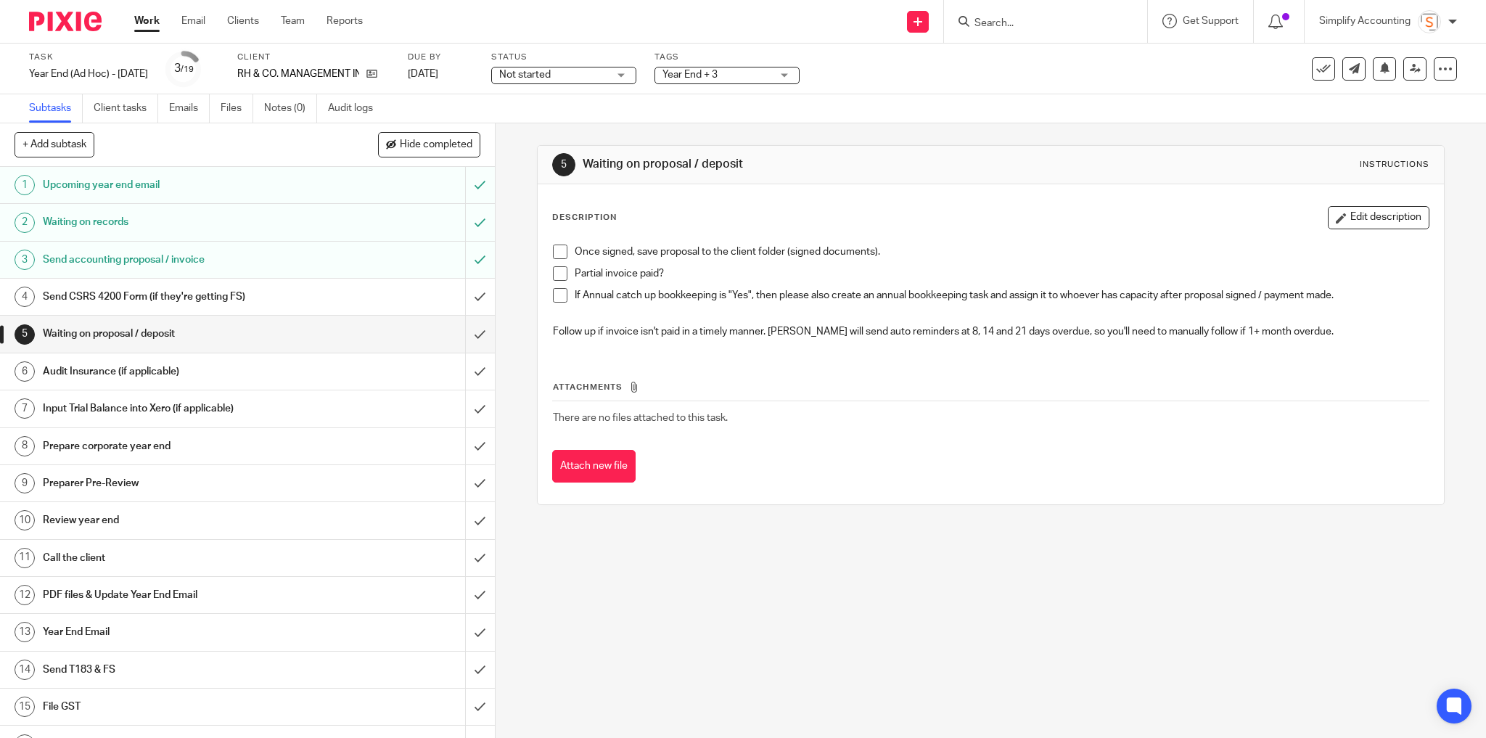
click at [278, 408] on h1 "Input Trial Balance into Xero (if applicable)" at bounding box center [179, 409] width 272 height 22
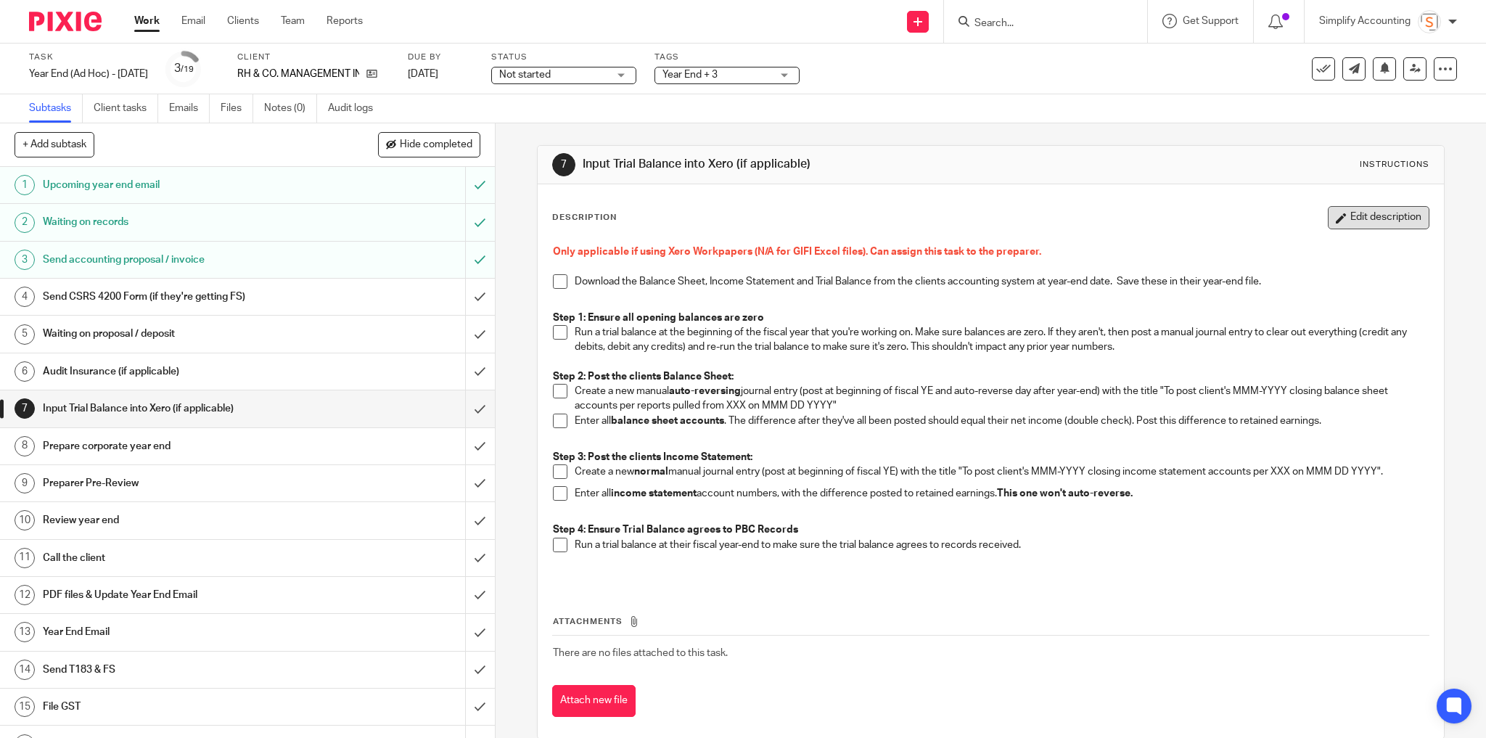
click at [1402, 218] on button "Edit description" at bounding box center [1379, 217] width 102 height 23
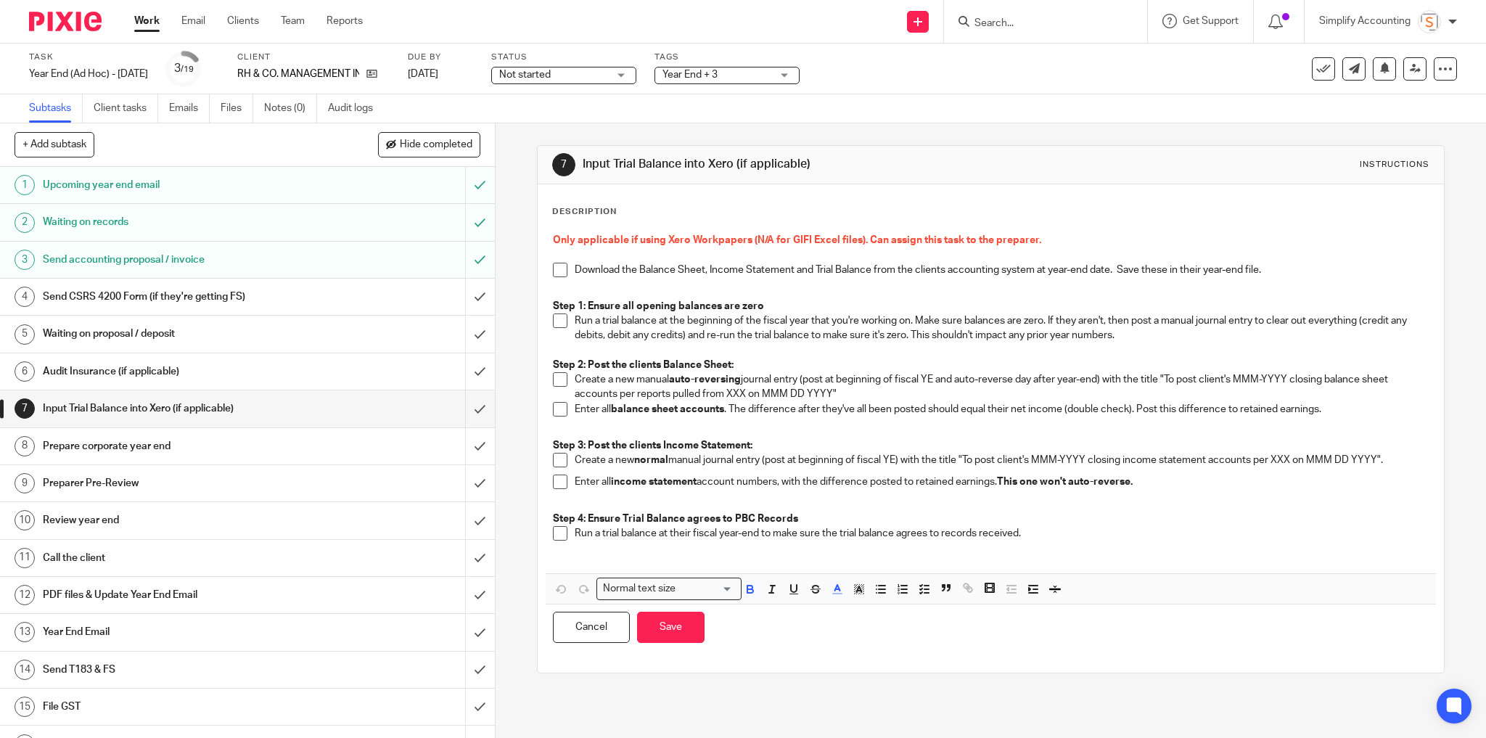
click at [575, 268] on p "Download the Balance Sheet, Income Statement and Trial Balance from the clients…" at bounding box center [1002, 270] width 855 height 15
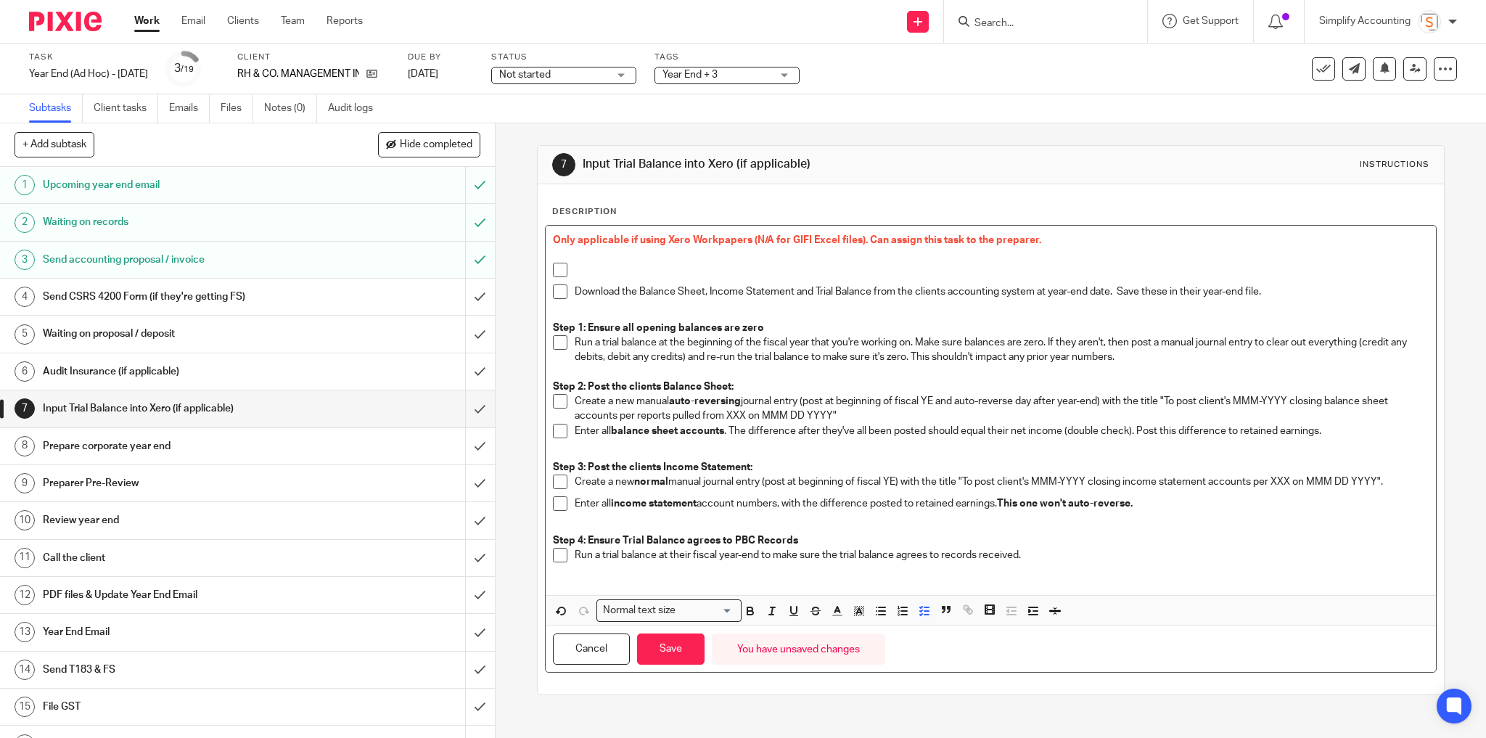
click at [575, 268] on p at bounding box center [1002, 270] width 855 height 15
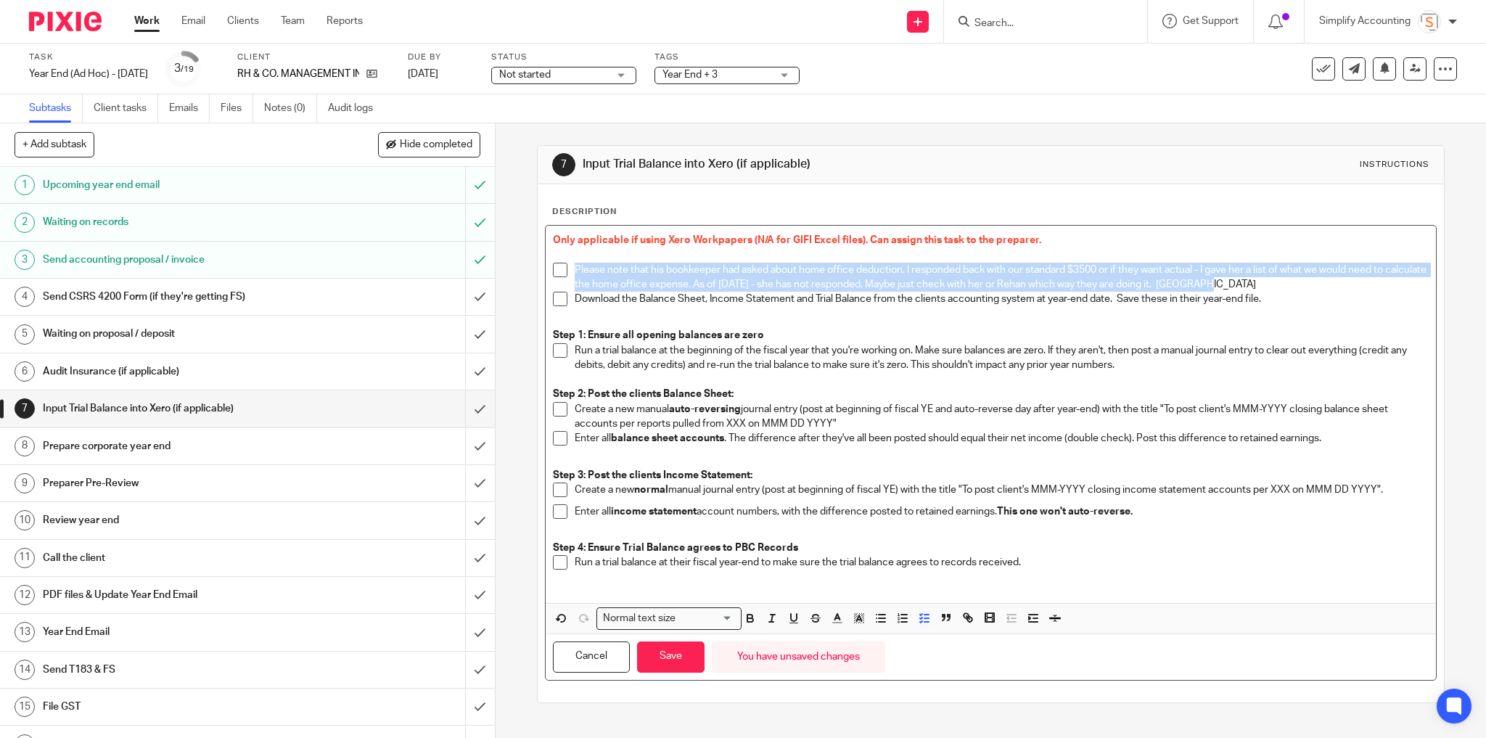
drag, startPoint x: 1213, startPoint y: 285, endPoint x: 569, endPoint y: 271, distance: 643.9
click at [569, 271] on li "Please note that his bookkeeper had asked about home office deduction. I respon…" at bounding box center [991, 278] width 877 height 30
click at [839, 618] on icon "button" at bounding box center [837, 618] width 13 height 13
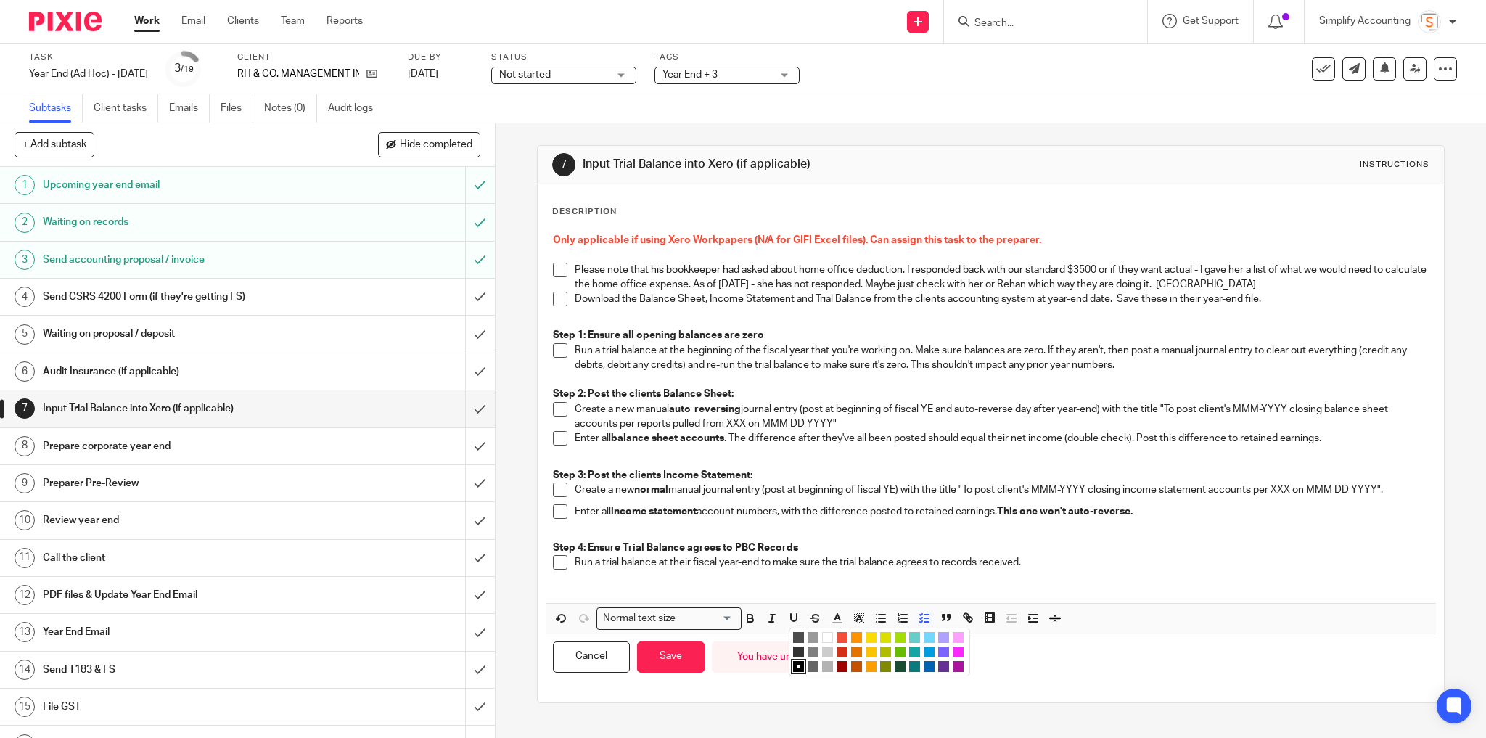
click at [940, 667] on li "color:#653294" at bounding box center [943, 666] width 11 height 11
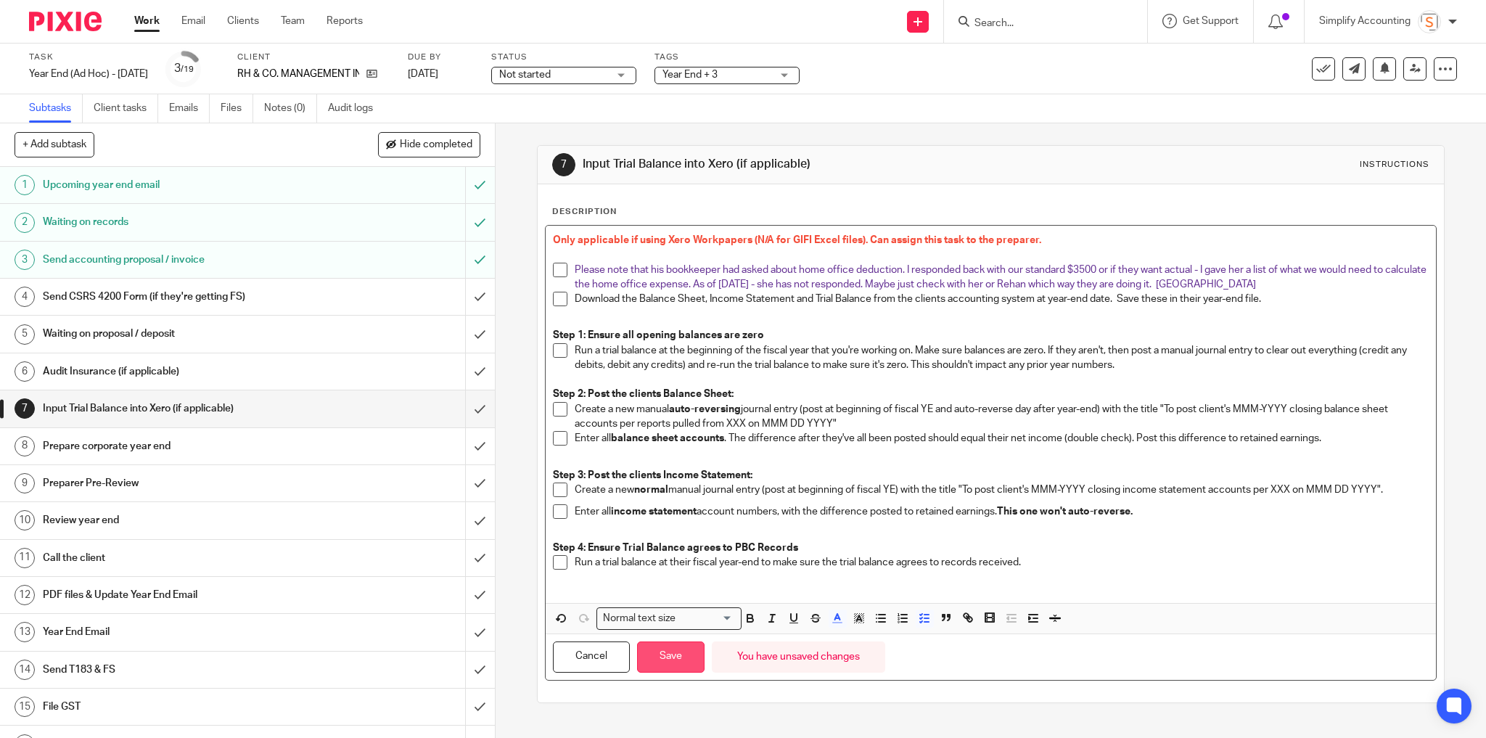
click at [683, 660] on button "Save" at bounding box center [670, 657] width 67 height 31
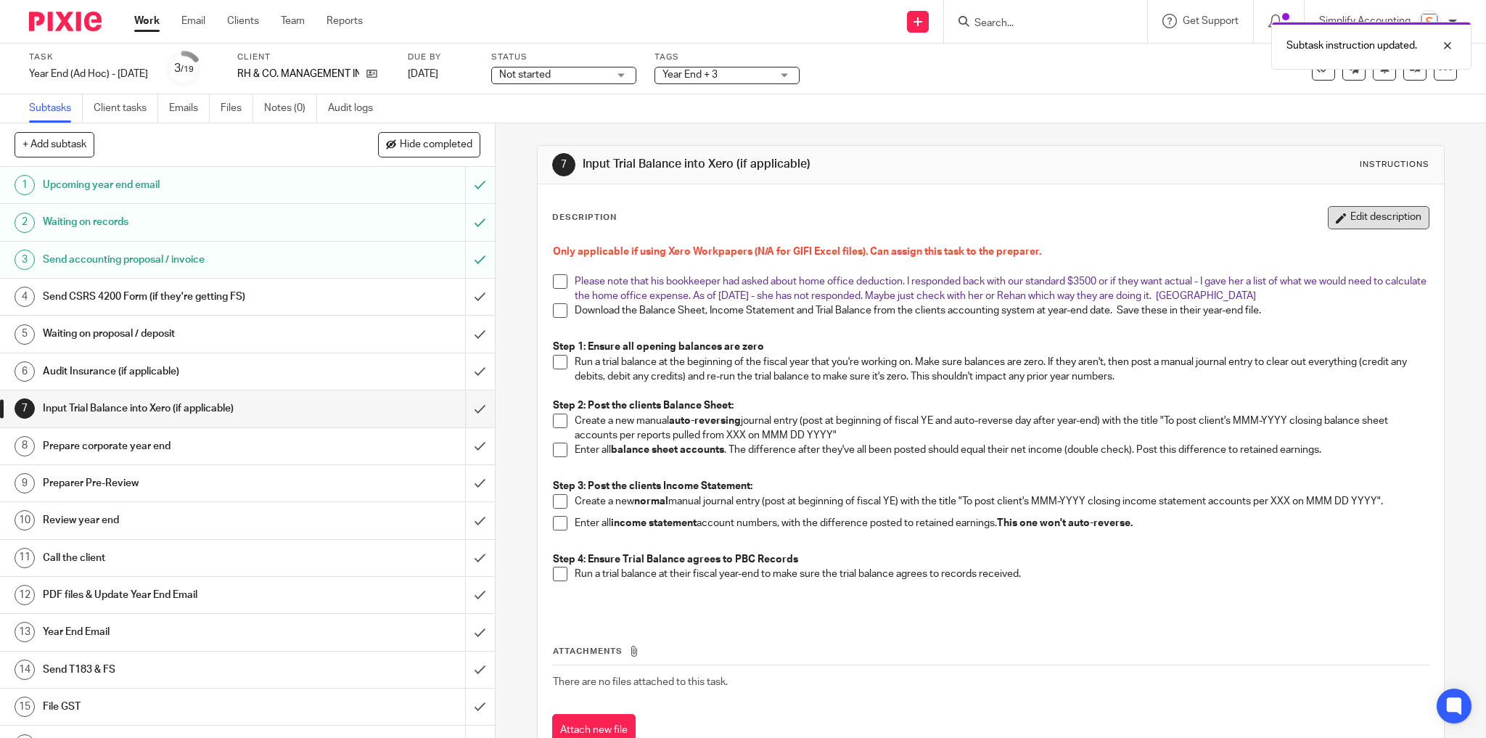
click at [1337, 218] on button "Edit description" at bounding box center [1379, 217] width 102 height 23
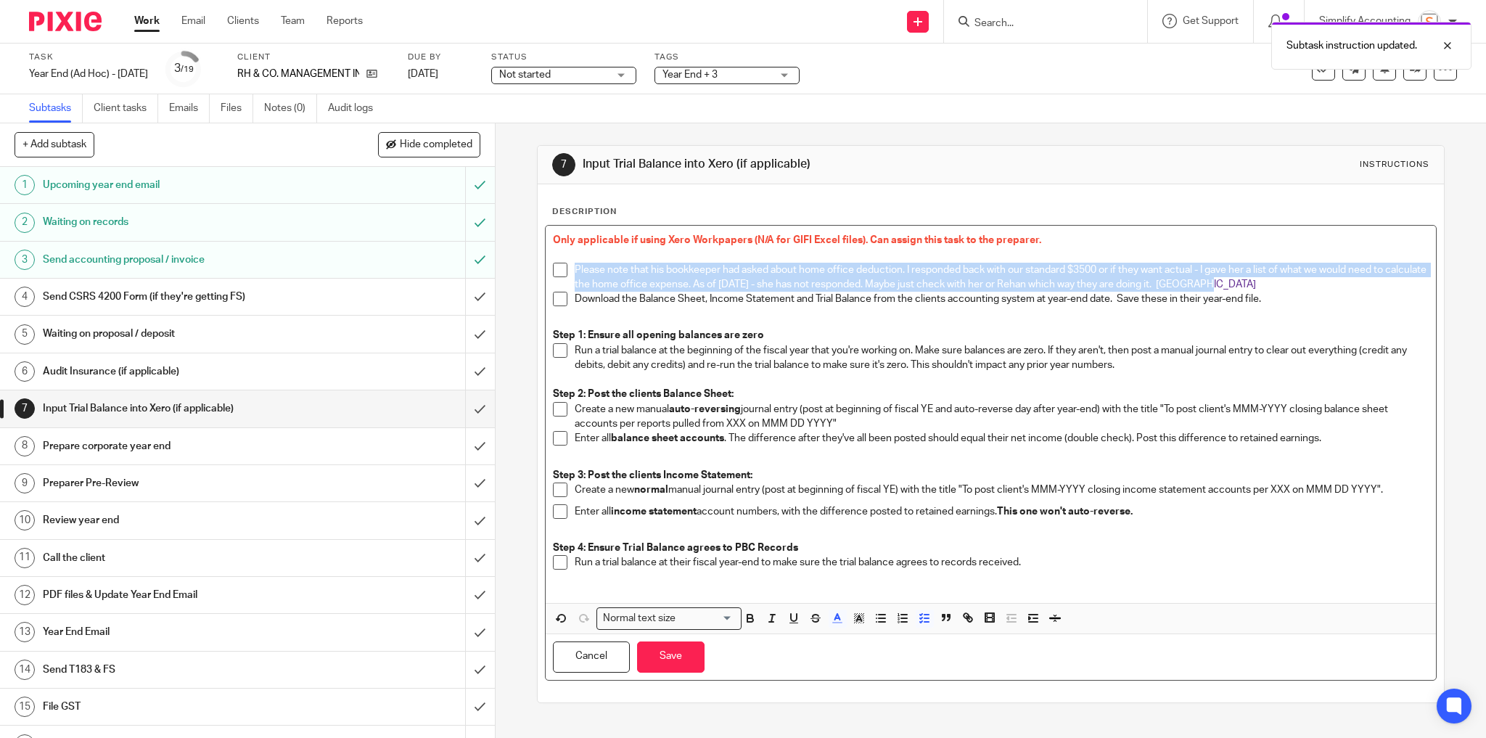
drag, startPoint x: 1251, startPoint y: 279, endPoint x: 570, endPoint y: 267, distance: 681.6
click at [570, 267] on li "Please note that his bookkeeper had asked about home office deduction. I respon…" at bounding box center [991, 278] width 877 height 30
click at [746, 619] on icon "button" at bounding box center [750, 618] width 13 height 13
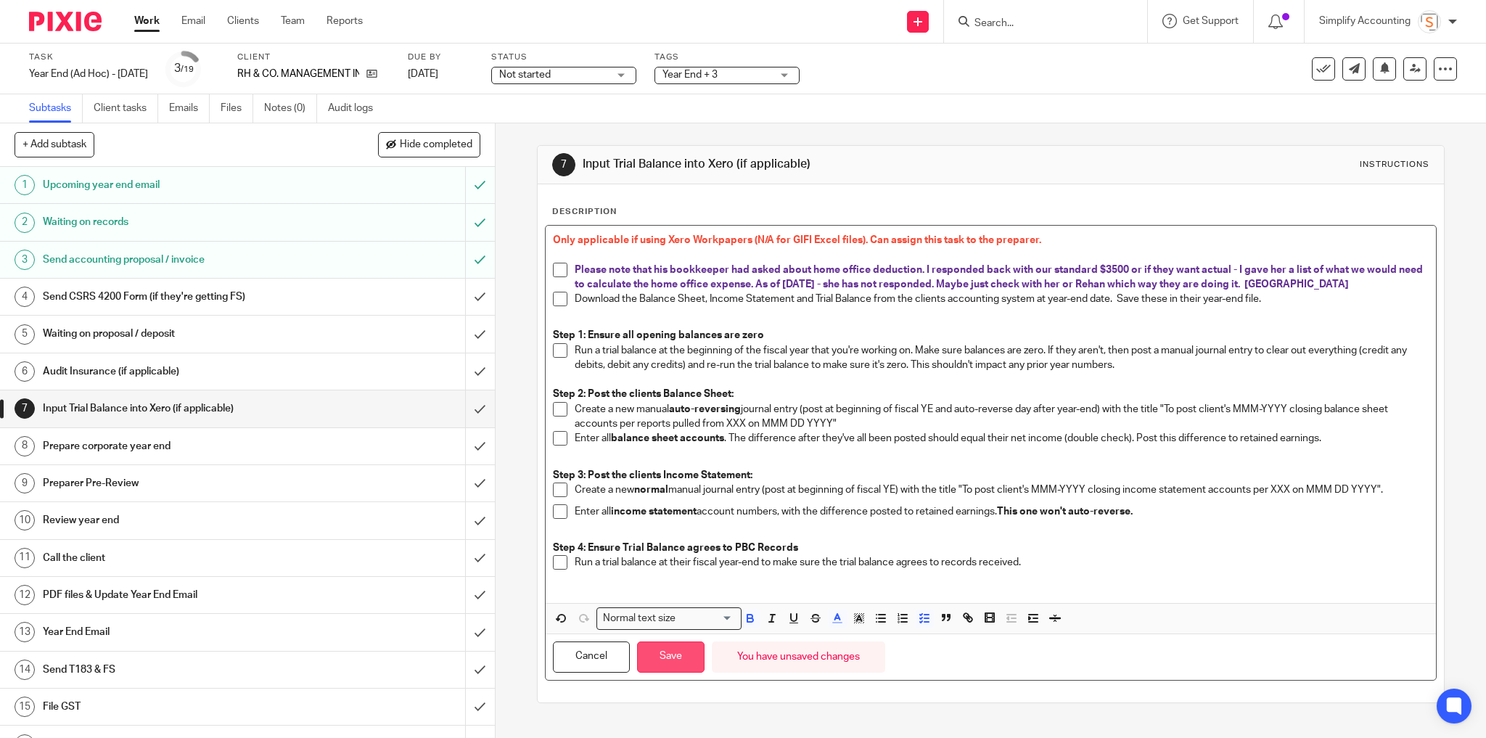
click at [684, 653] on button "Save" at bounding box center [670, 657] width 67 height 31
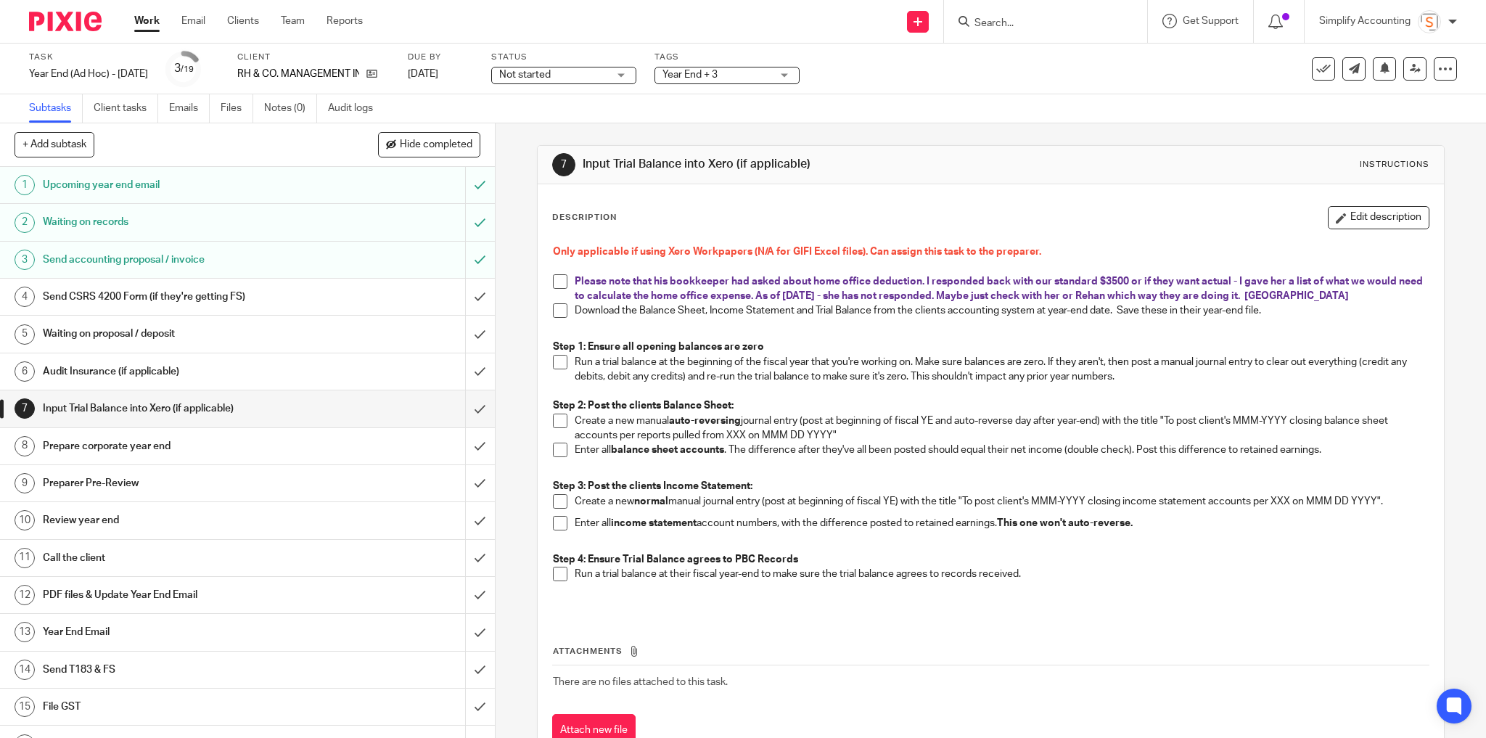
click at [149, 21] on link "Work" at bounding box center [146, 21] width 25 height 15
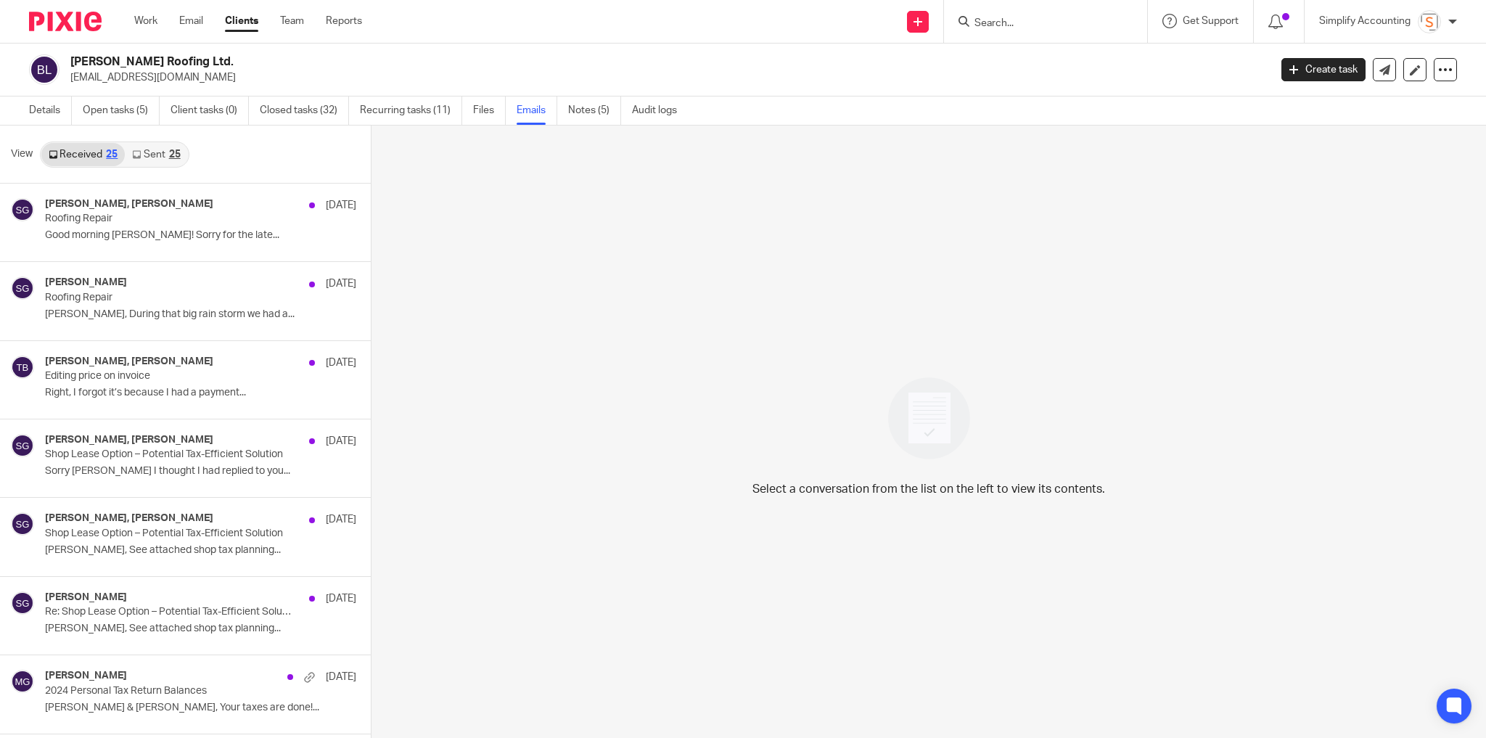
click at [171, 150] on div "25" at bounding box center [175, 155] width 12 height 10
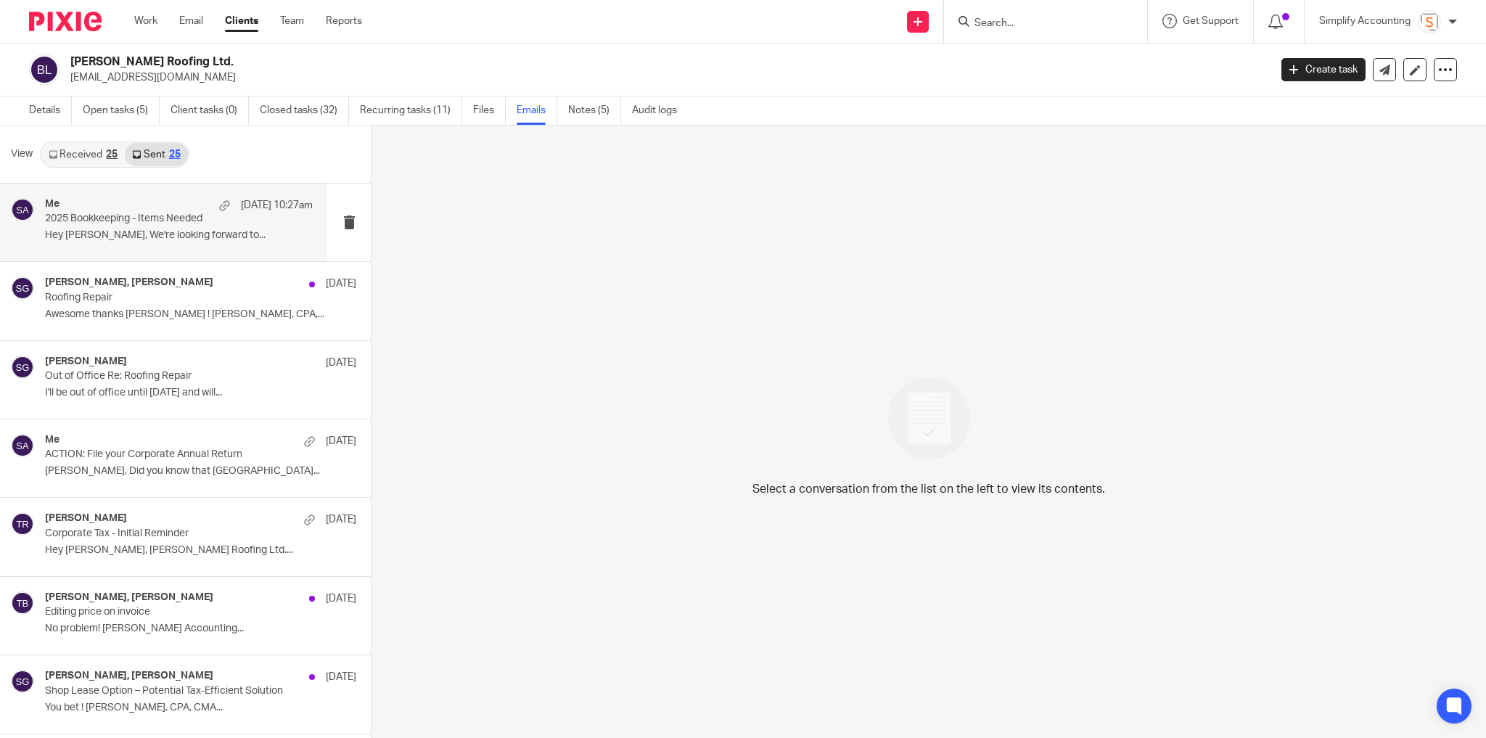
scroll to position [1, 0]
click at [62, 106] on link "Details" at bounding box center [50, 109] width 43 height 28
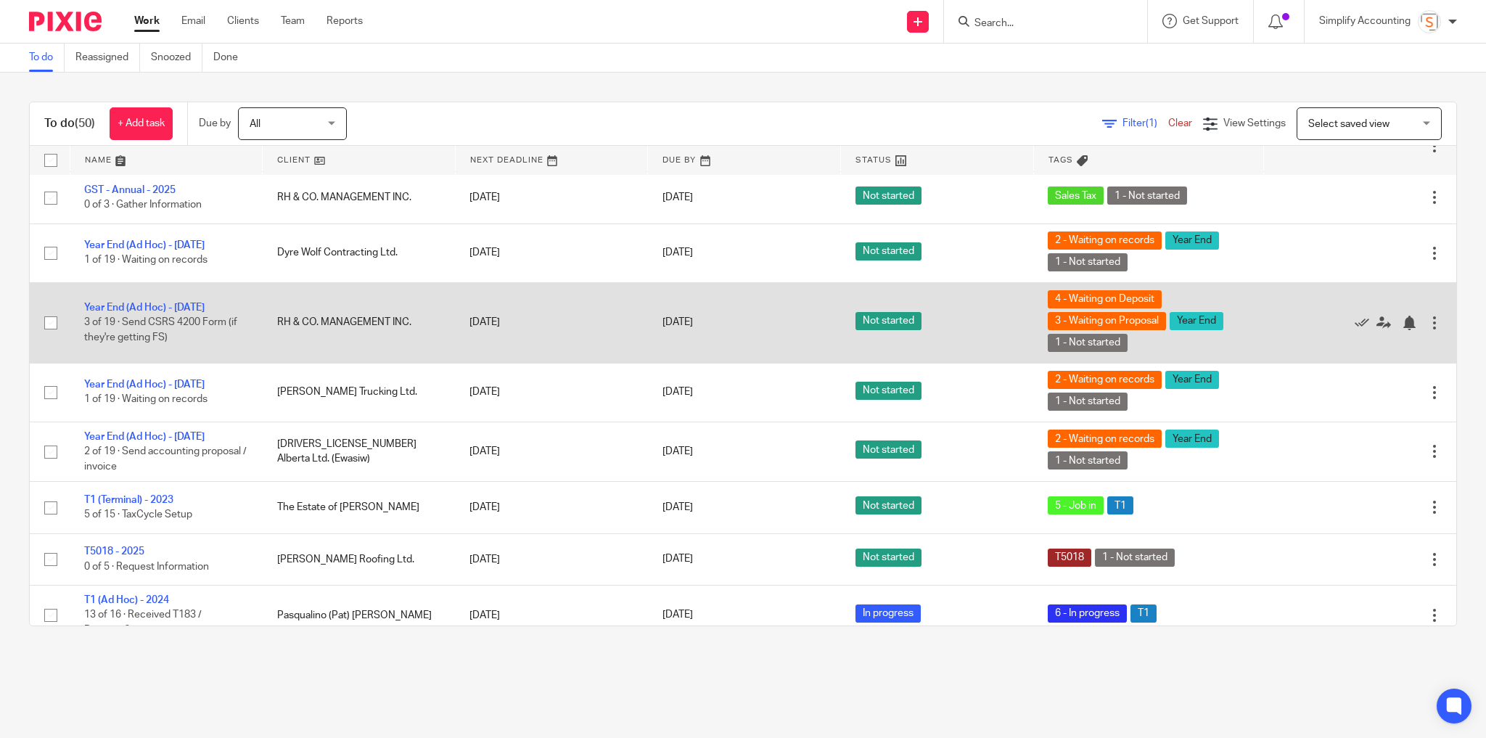
scroll to position [2404, 0]
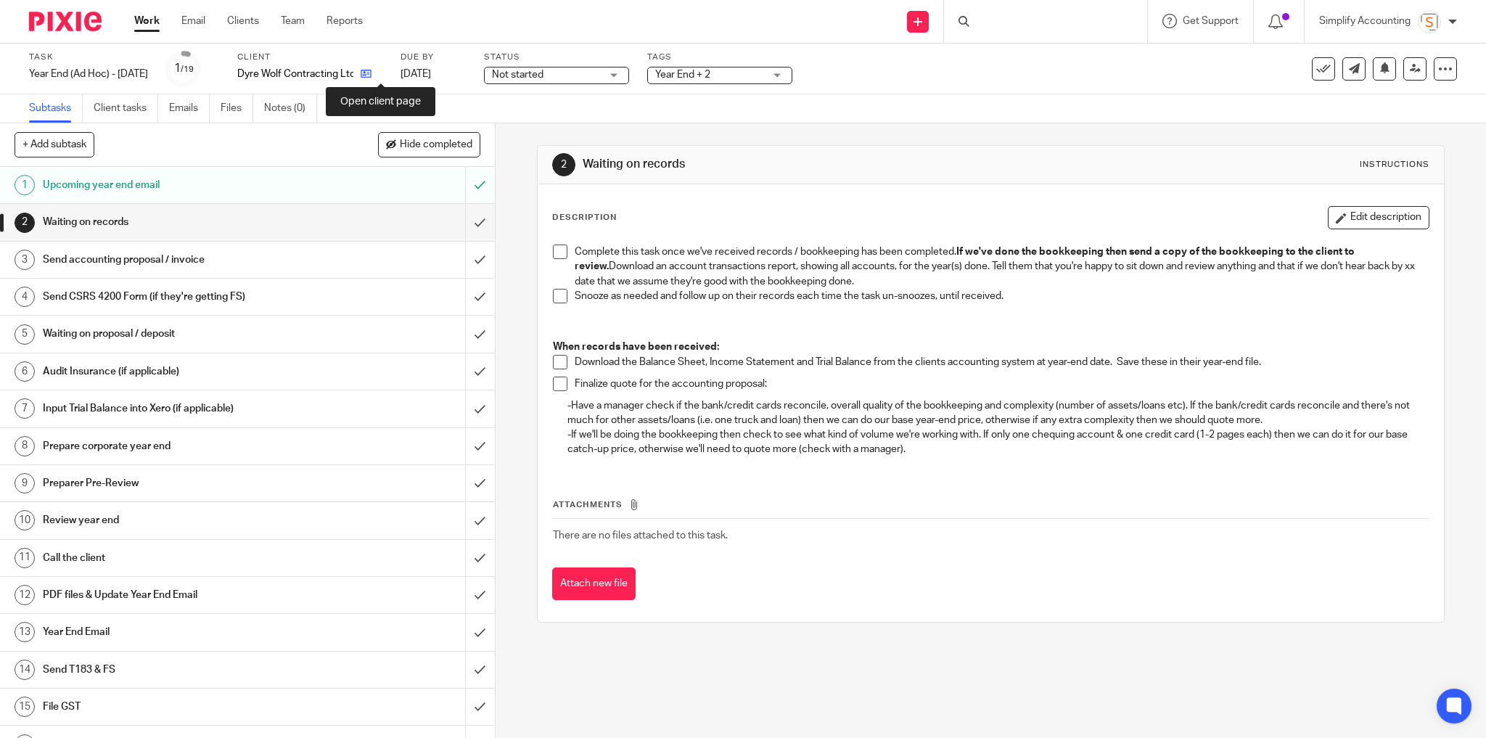
click at [372, 75] on icon at bounding box center [366, 73] width 11 height 11
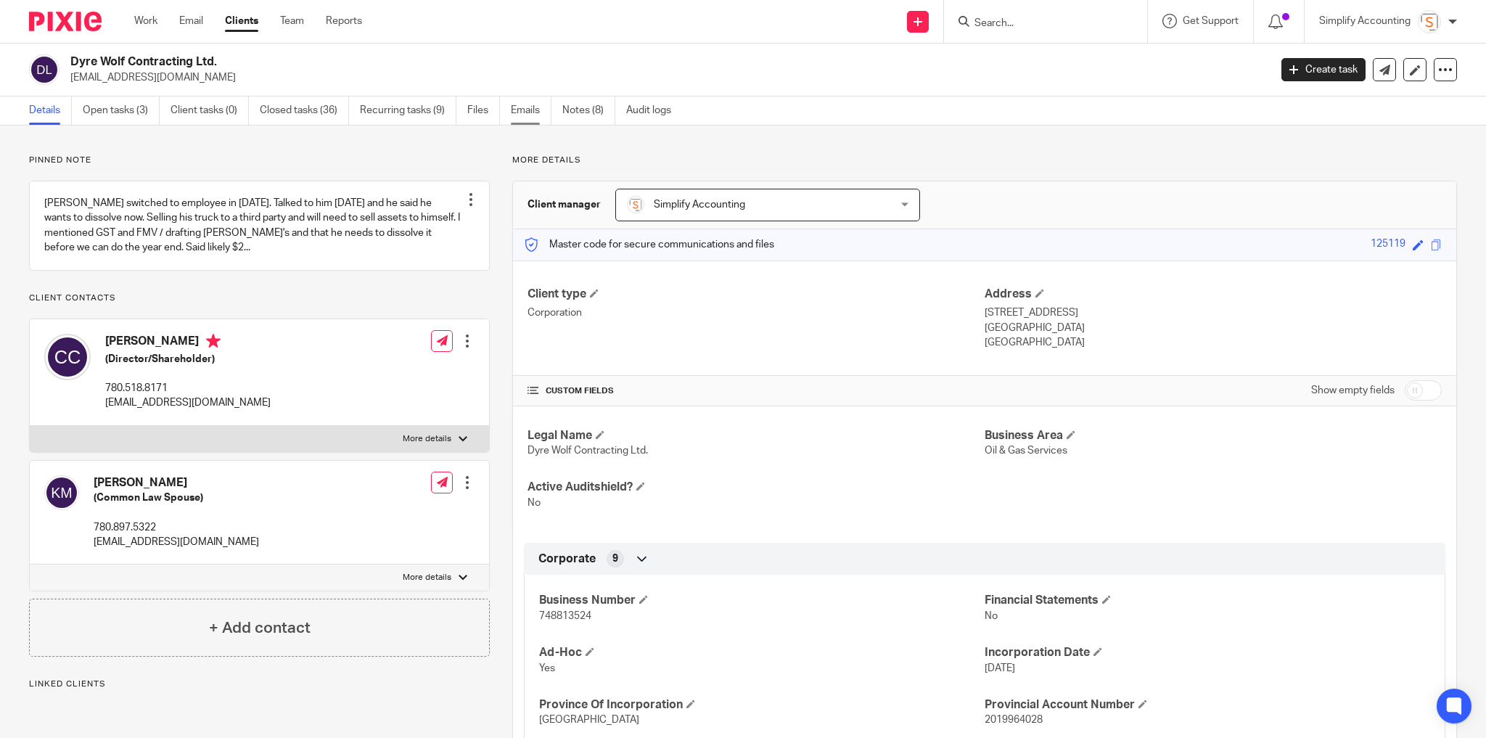
click at [517, 110] on link "Emails" at bounding box center [531, 111] width 41 height 28
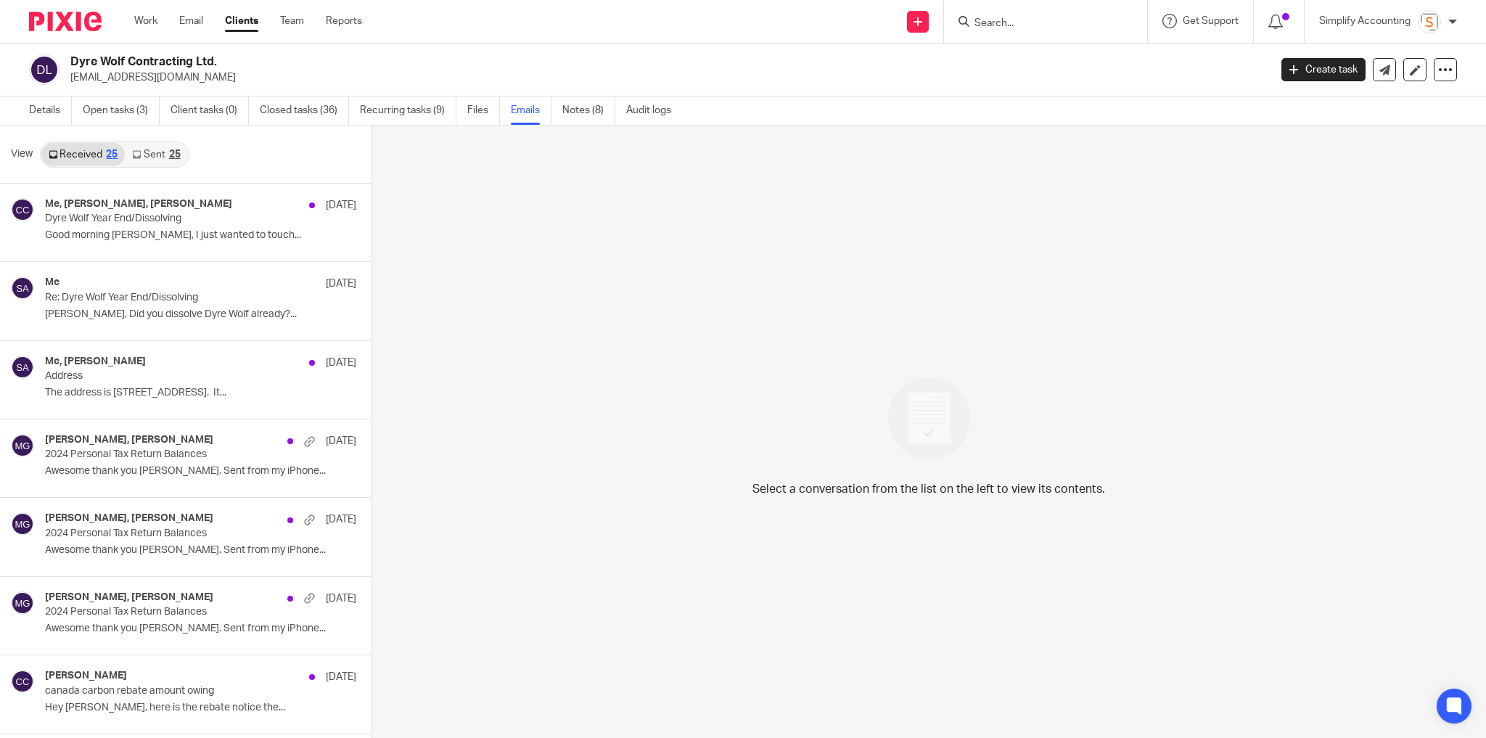
click at [171, 154] on div "25" at bounding box center [175, 155] width 12 height 10
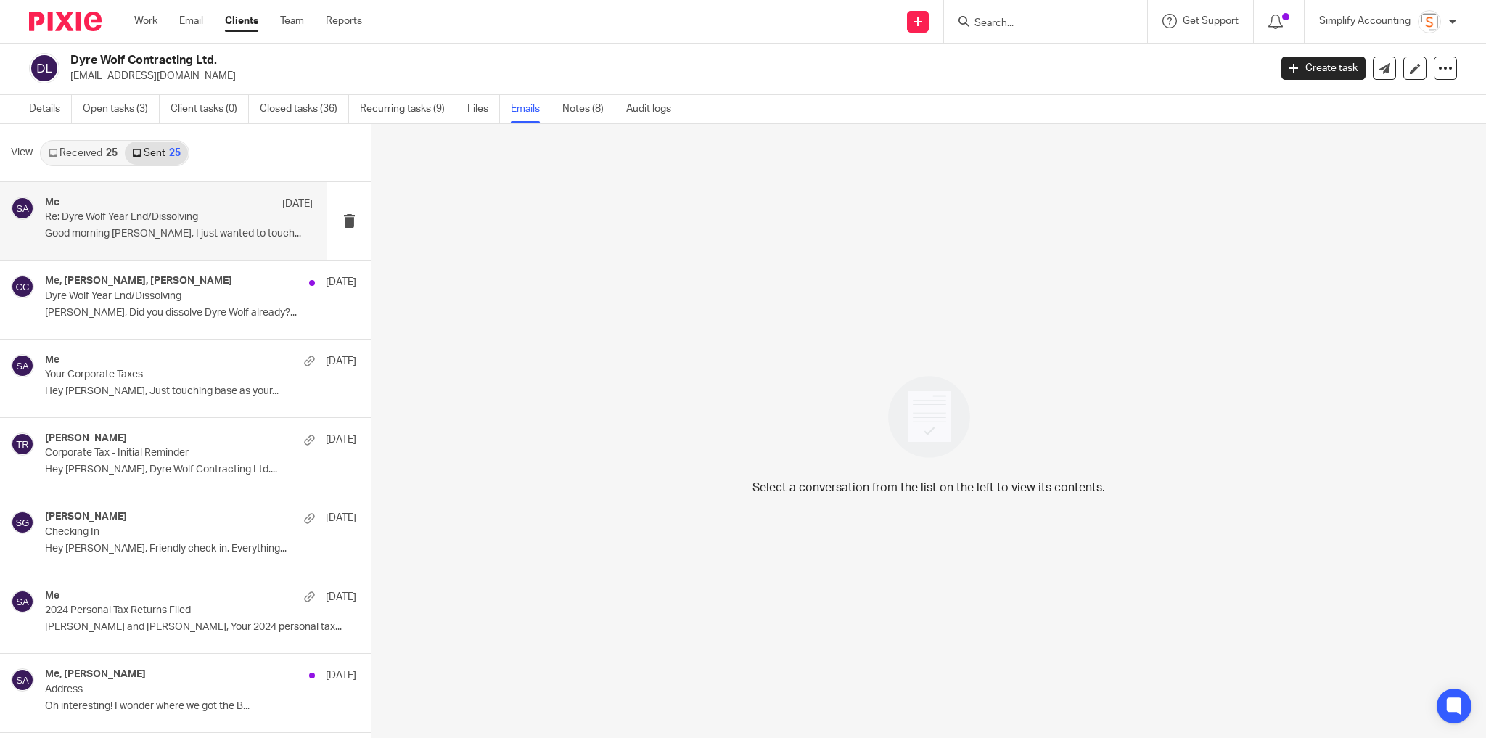
click at [138, 218] on p "Re: Dyre Wolf Year End/Dissolving" at bounding box center [152, 217] width 214 height 12
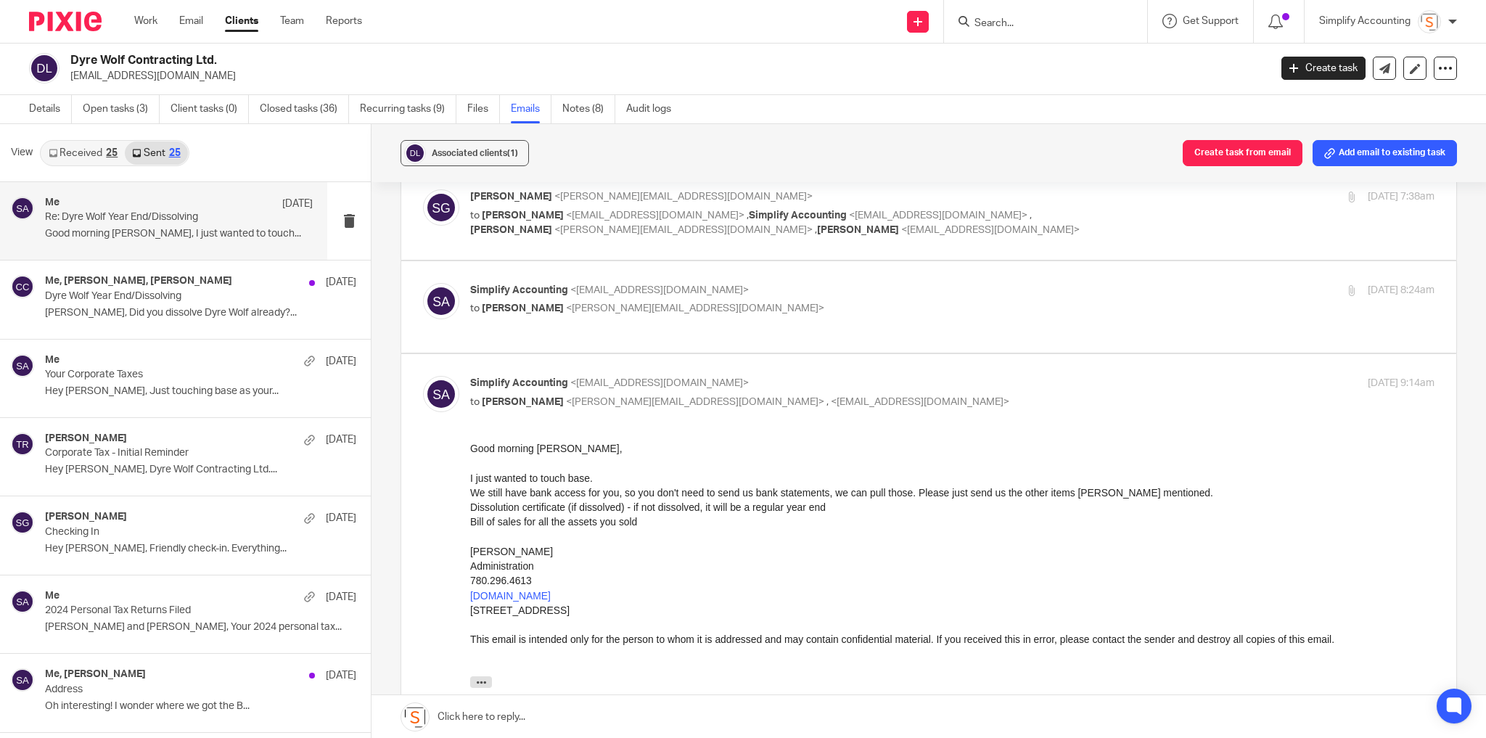
scroll to position [0, 0]
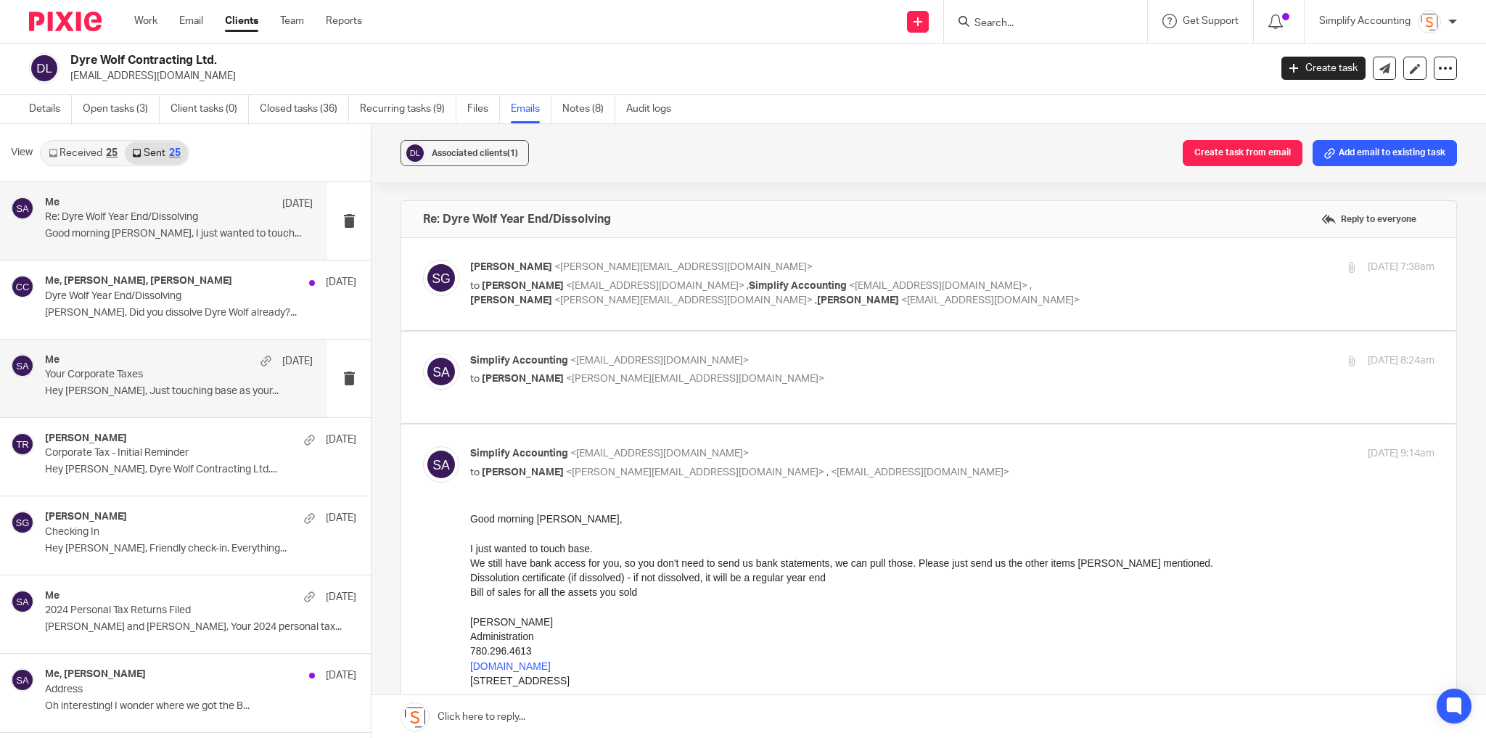
click at [102, 397] on div "Me [DATE] Your Corporate Taxes Hey [PERSON_NAME], Just touching base as your..." at bounding box center [179, 378] width 268 height 49
